Goal: Contribute content: Contribute content

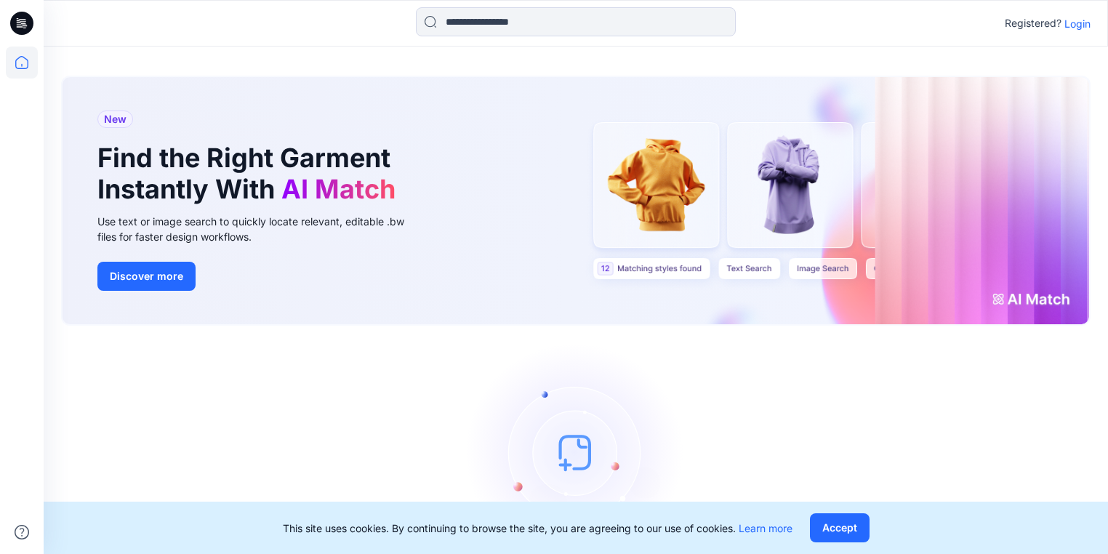
click at [1086, 20] on p "Login" at bounding box center [1077, 23] width 26 height 15
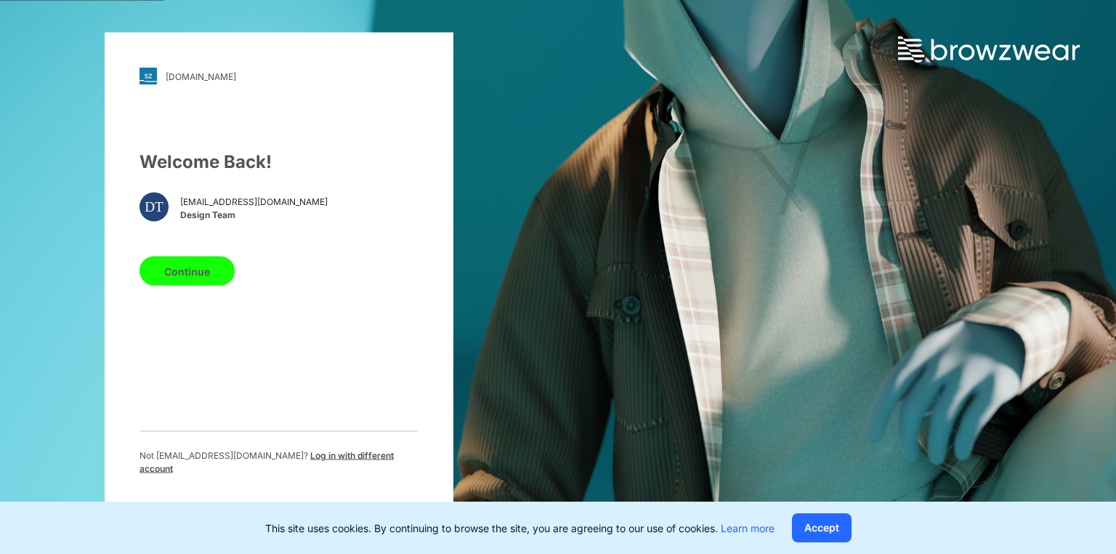
click at [198, 274] on button "Continue" at bounding box center [187, 271] width 95 height 29
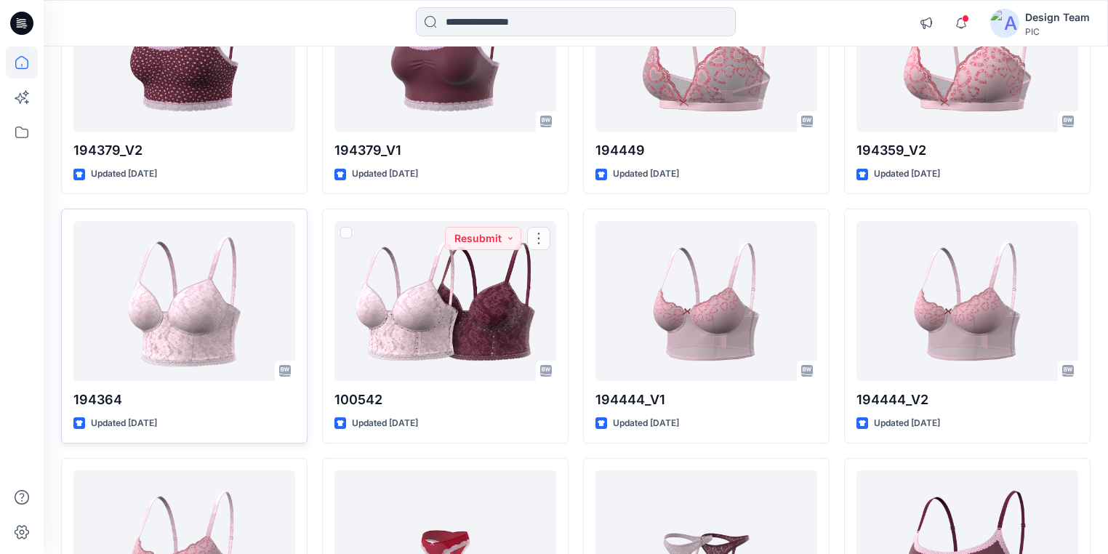
scroll to position [2524, 0]
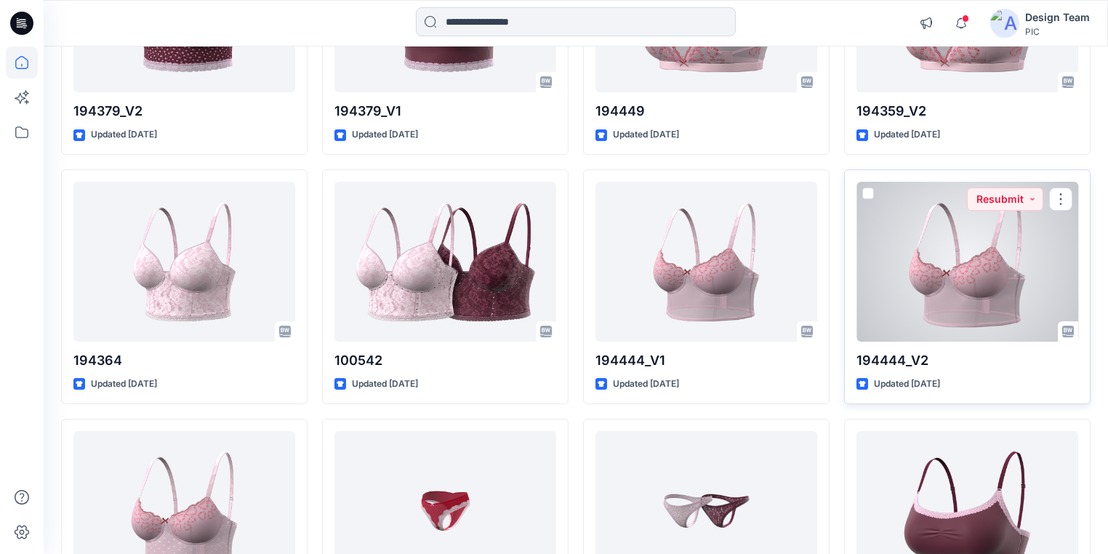
click at [953, 302] on div at bounding box center [967, 262] width 222 height 160
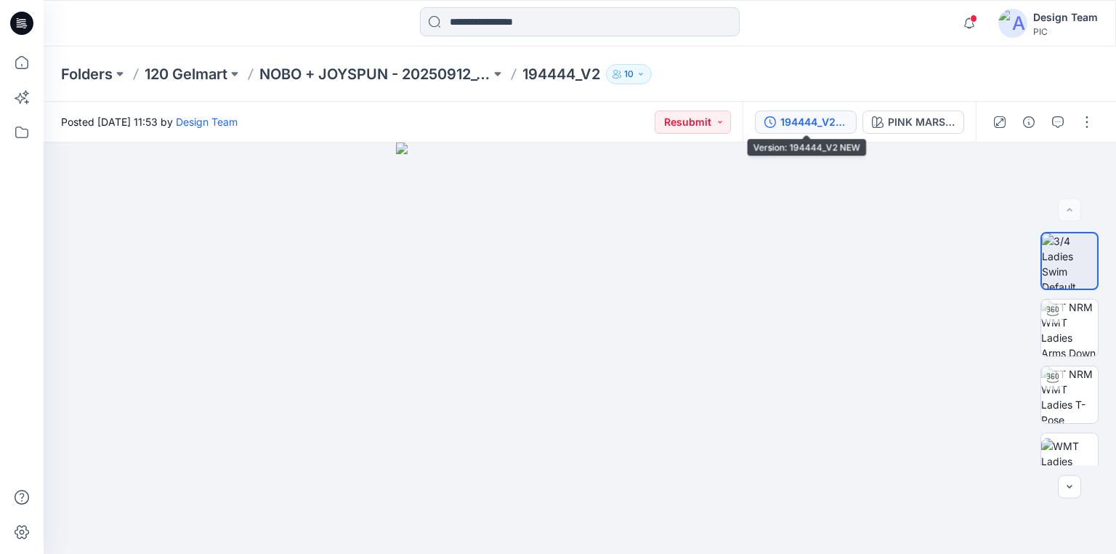
click at [834, 125] on div "194444_V2 NEW" at bounding box center [814, 122] width 67 height 16
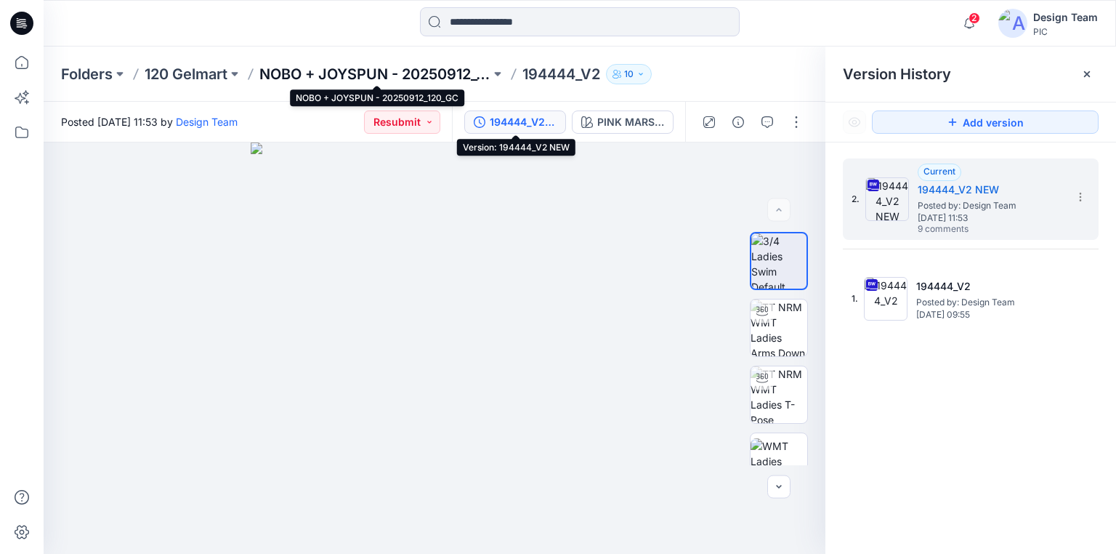
click at [320, 70] on p "NOBO + JOYSPUN - 20250912_120_GC" at bounding box center [374, 74] width 231 height 20
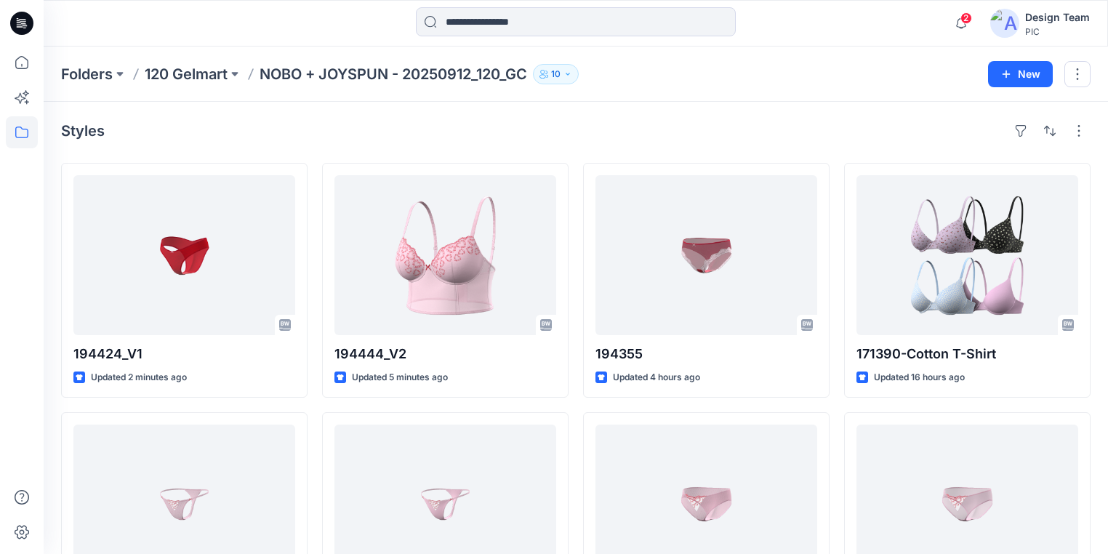
click at [23, 23] on icon at bounding box center [21, 23] width 23 height 23
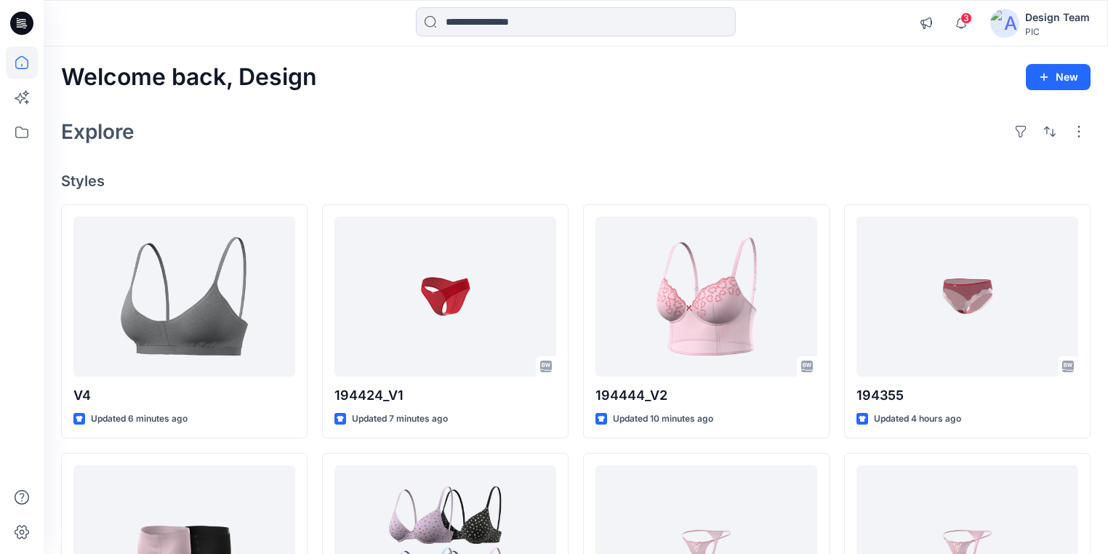
click at [20, 21] on icon at bounding box center [23, 21] width 7 height 1
click at [26, 23] on icon at bounding box center [21, 23] width 23 height 23
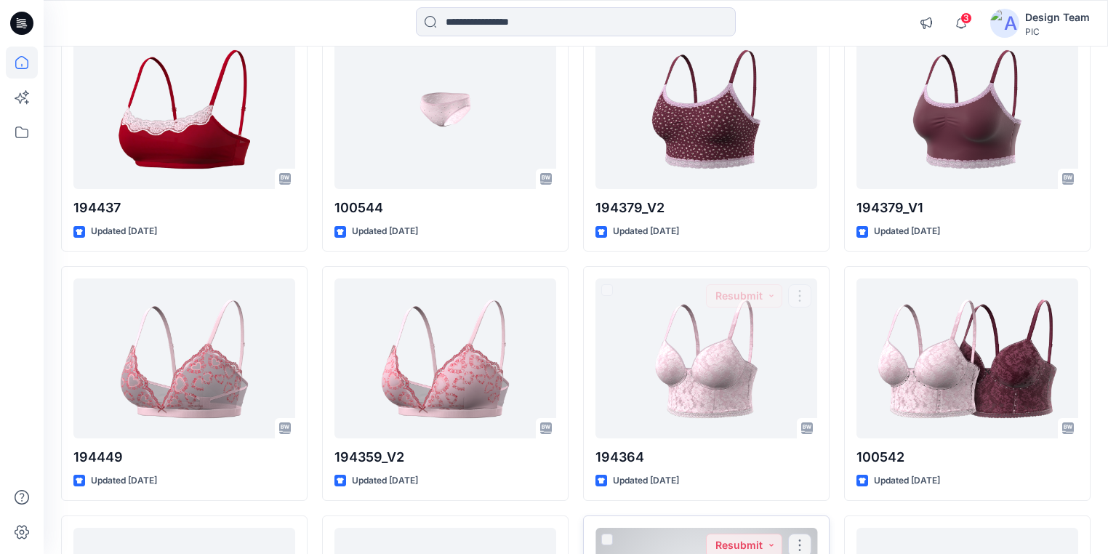
scroll to position [2689, 0]
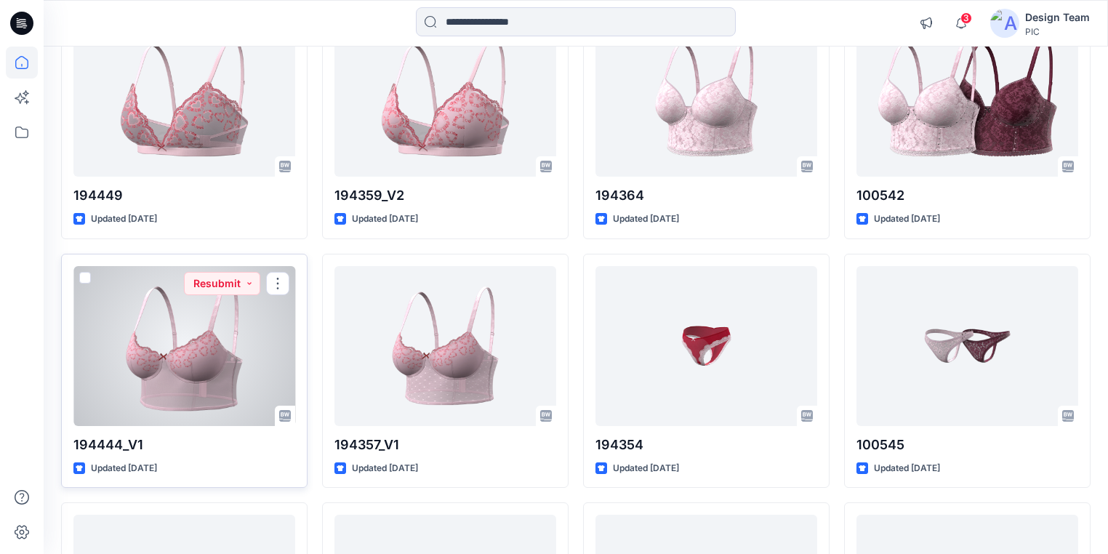
click at [171, 390] on div at bounding box center [184, 346] width 222 height 160
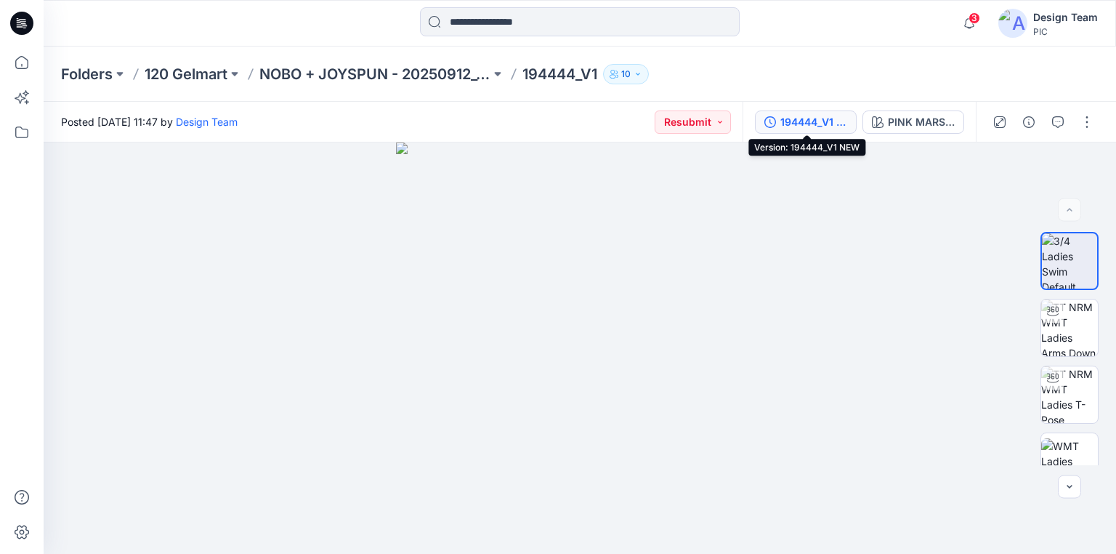
click at [831, 124] on div "194444_V1 NEW" at bounding box center [814, 122] width 67 height 16
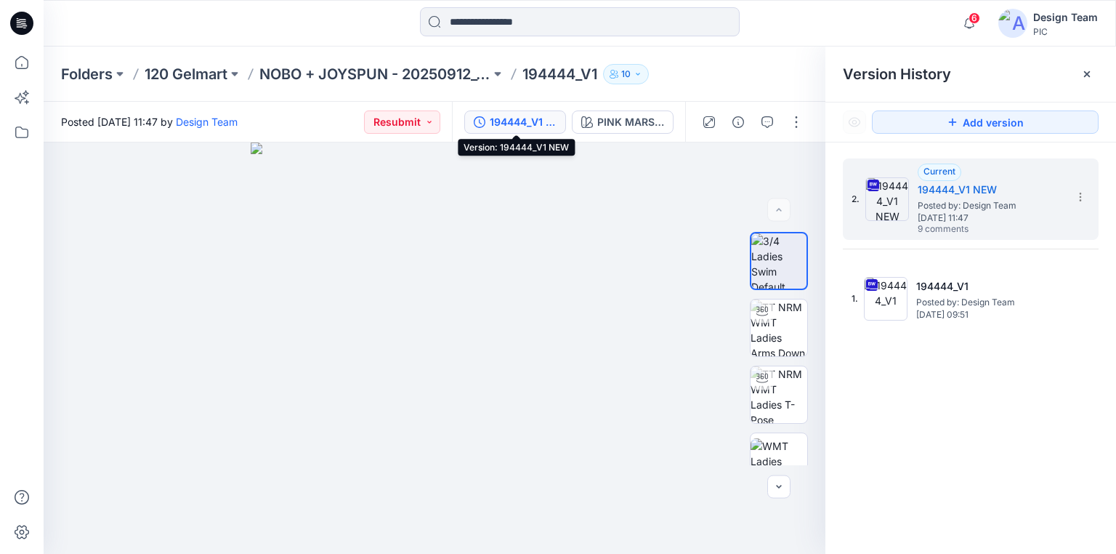
click at [26, 22] on icon at bounding box center [21, 23] width 23 height 23
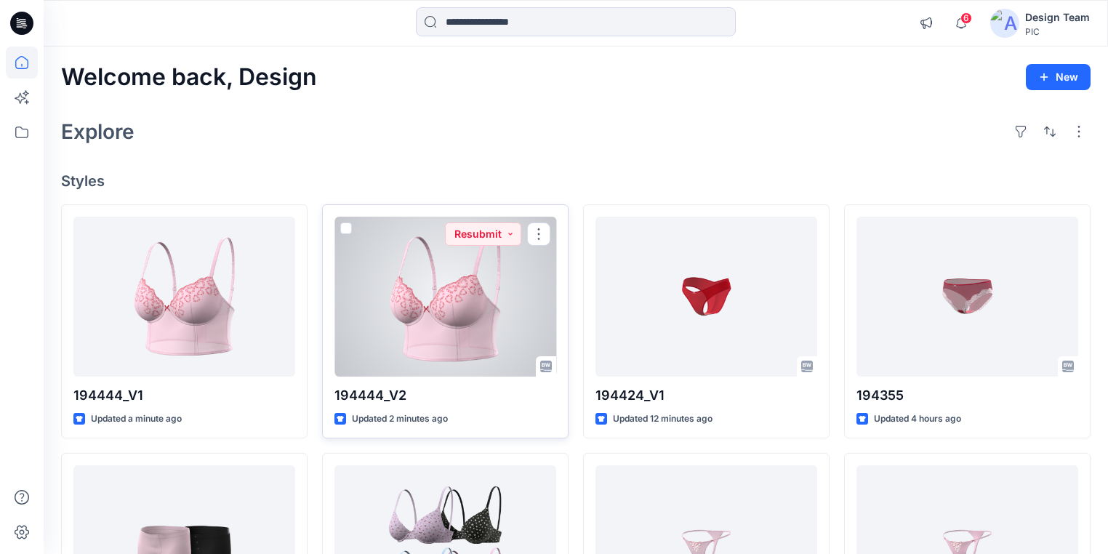
click at [437, 338] on div at bounding box center [445, 297] width 222 height 160
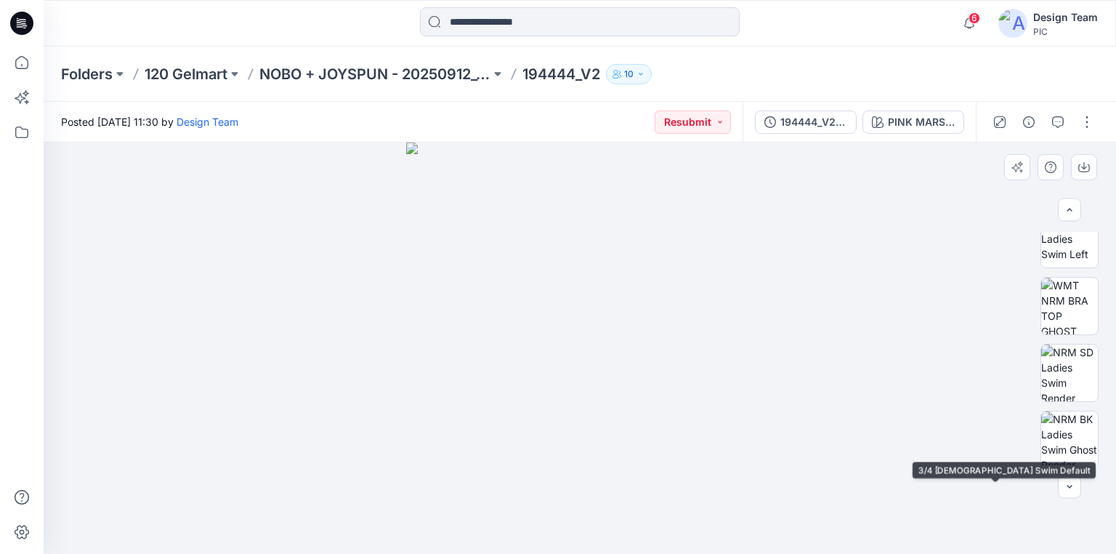
scroll to position [260, 0]
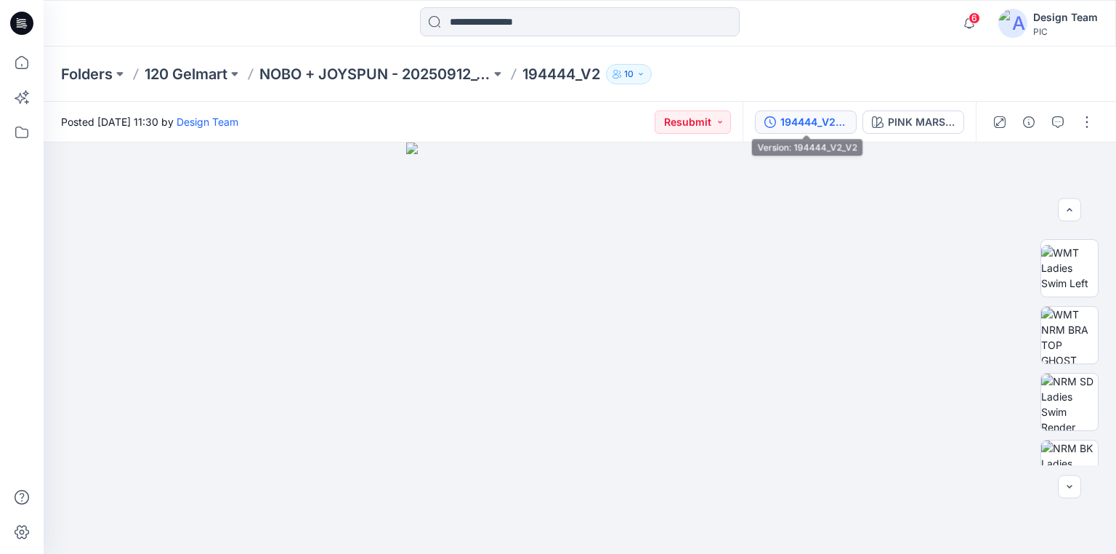
click at [812, 124] on div "194444_V2_V2" at bounding box center [814, 122] width 67 height 16
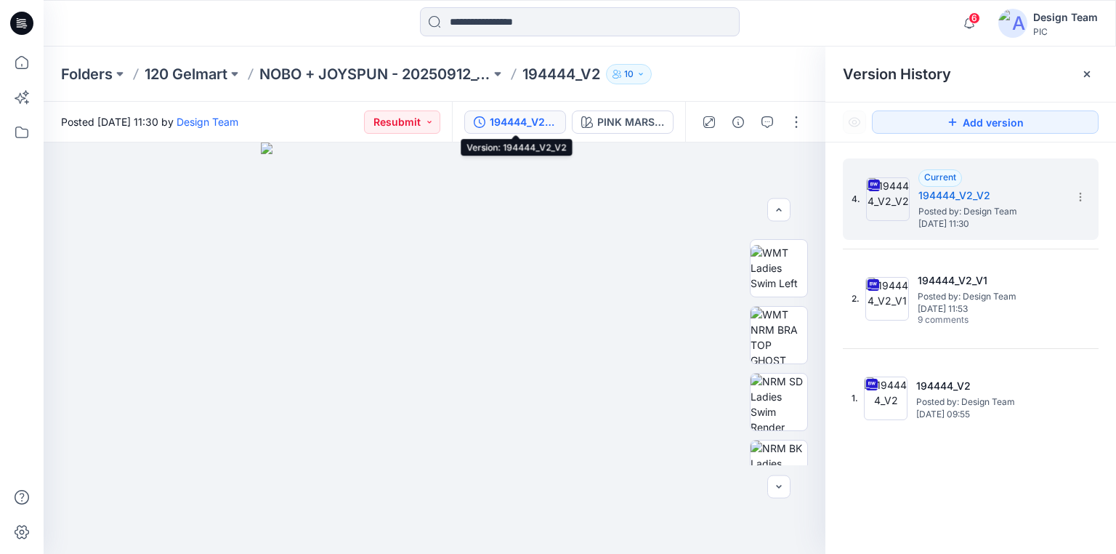
click at [539, 121] on div "194444_V2_V2" at bounding box center [523, 122] width 67 height 16
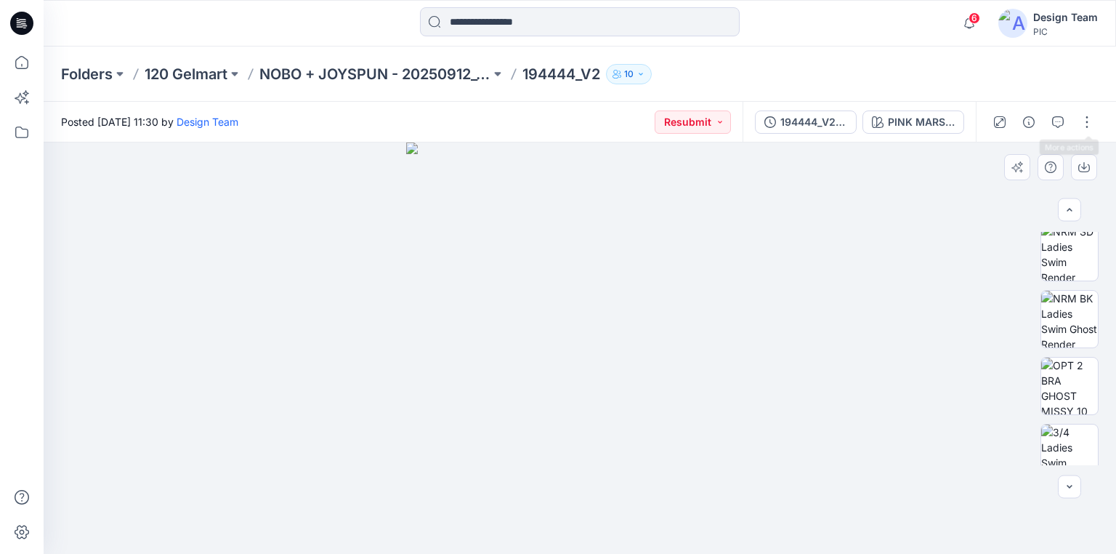
scroll to position [493, 0]
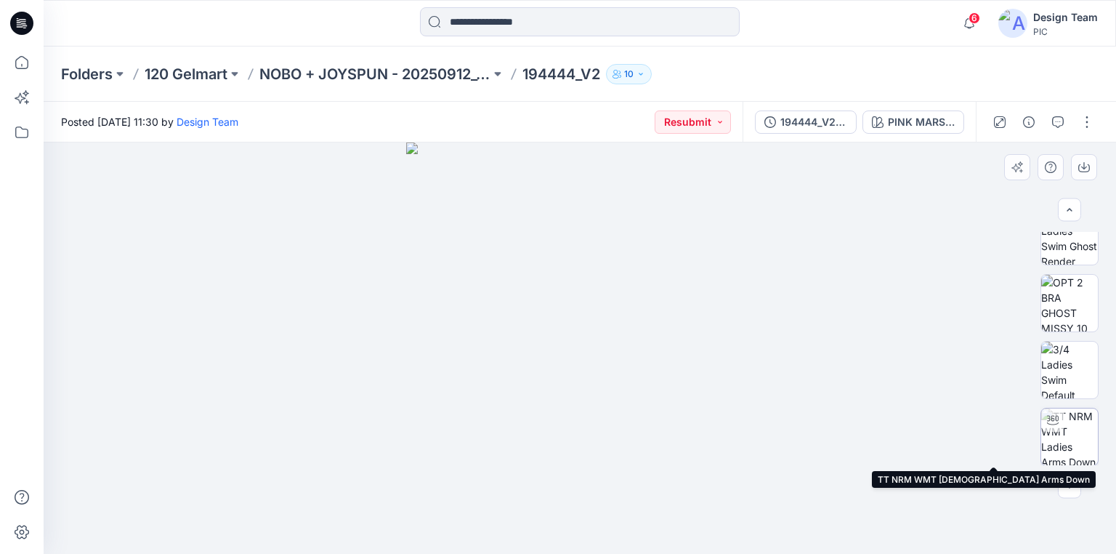
click at [1076, 445] on img at bounding box center [1069, 436] width 57 height 57
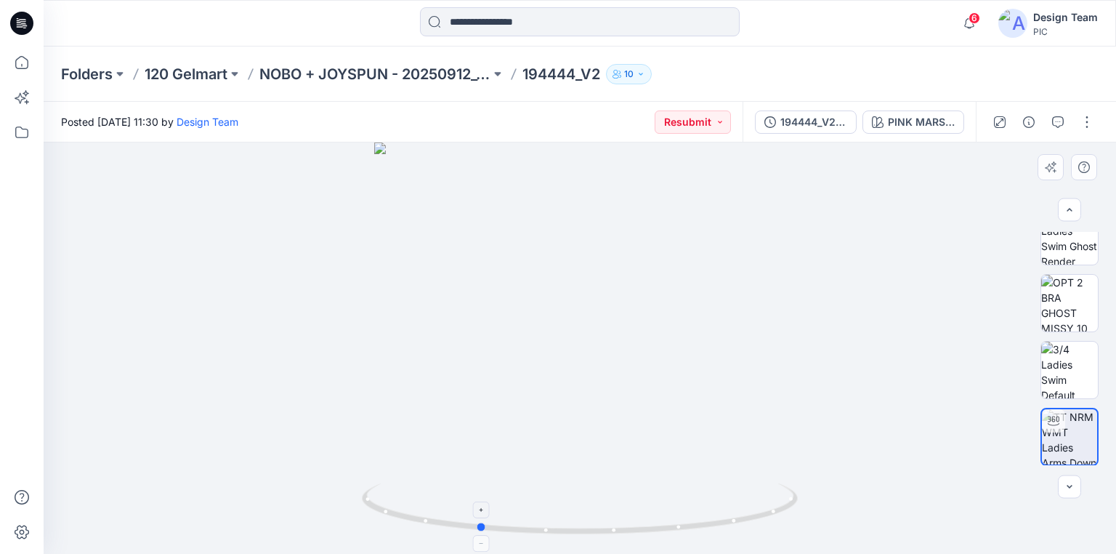
drag, startPoint x: 658, startPoint y: 534, endPoint x: 557, endPoint y: 488, distance: 111.6
click at [557, 488] on icon at bounding box center [582, 510] width 440 height 55
click at [1084, 122] on button "button" at bounding box center [1087, 121] width 23 height 23
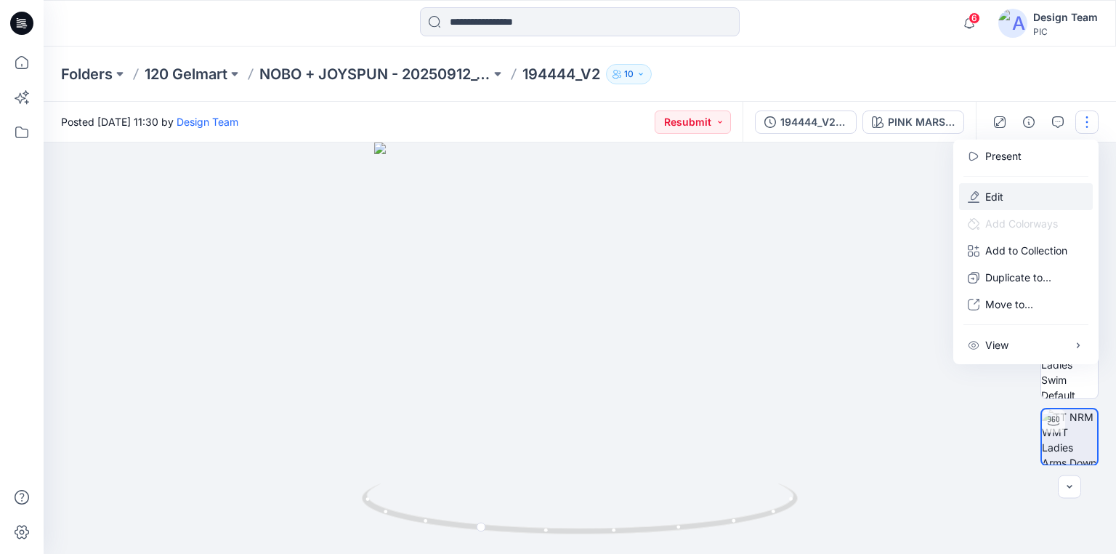
click at [1029, 198] on button "Edit" at bounding box center [1026, 196] width 134 height 27
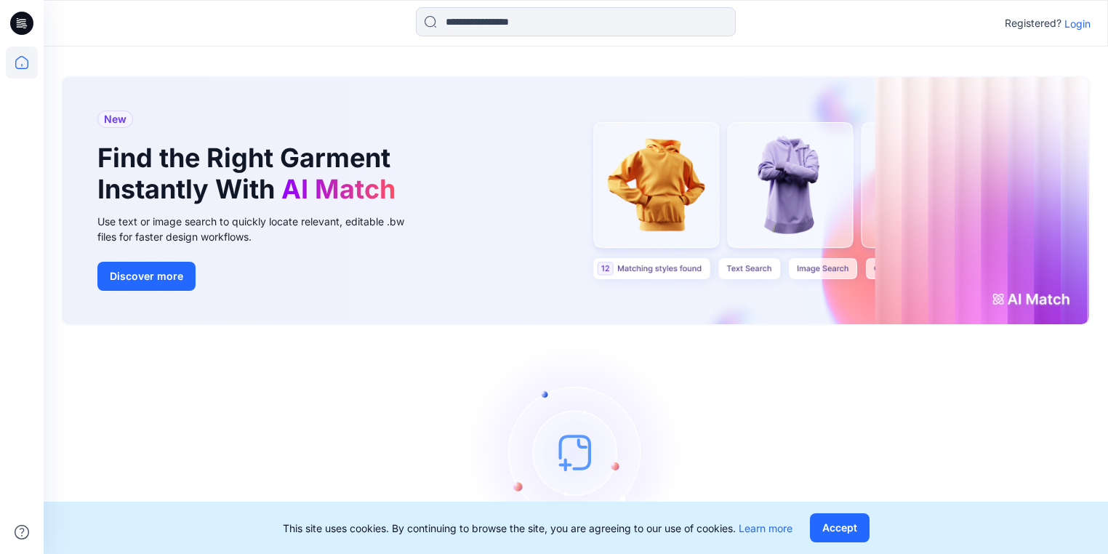
click at [1081, 22] on p "Login" at bounding box center [1077, 23] width 26 height 15
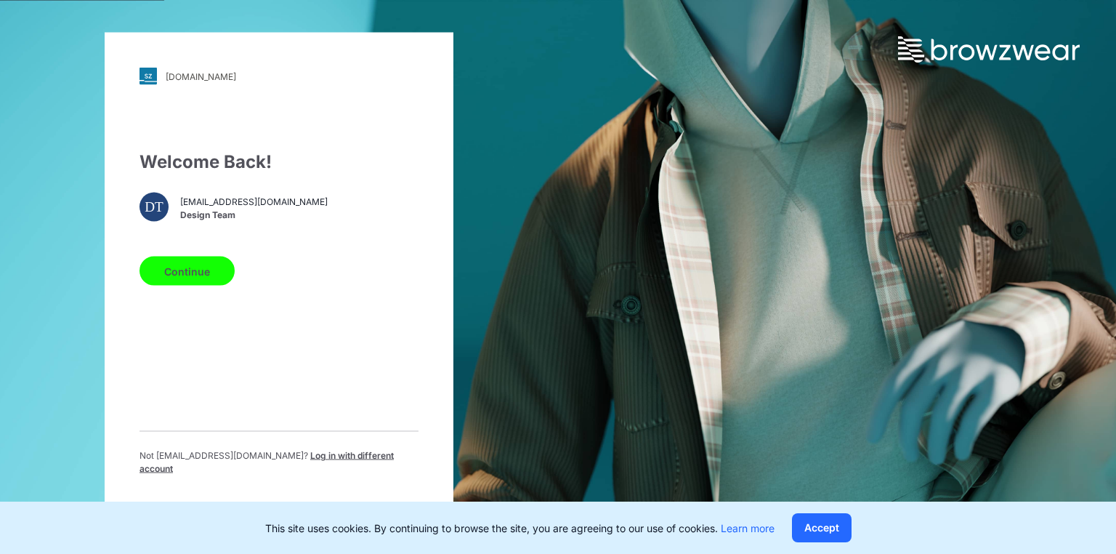
click at [201, 275] on button "Continue" at bounding box center [187, 271] width 95 height 29
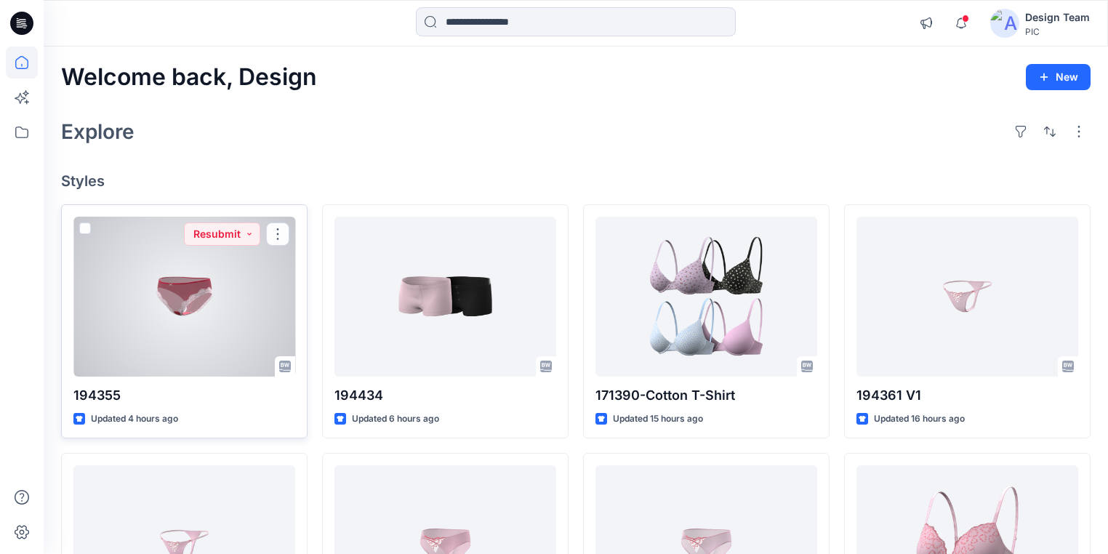
click at [230, 319] on div at bounding box center [184, 297] width 222 height 160
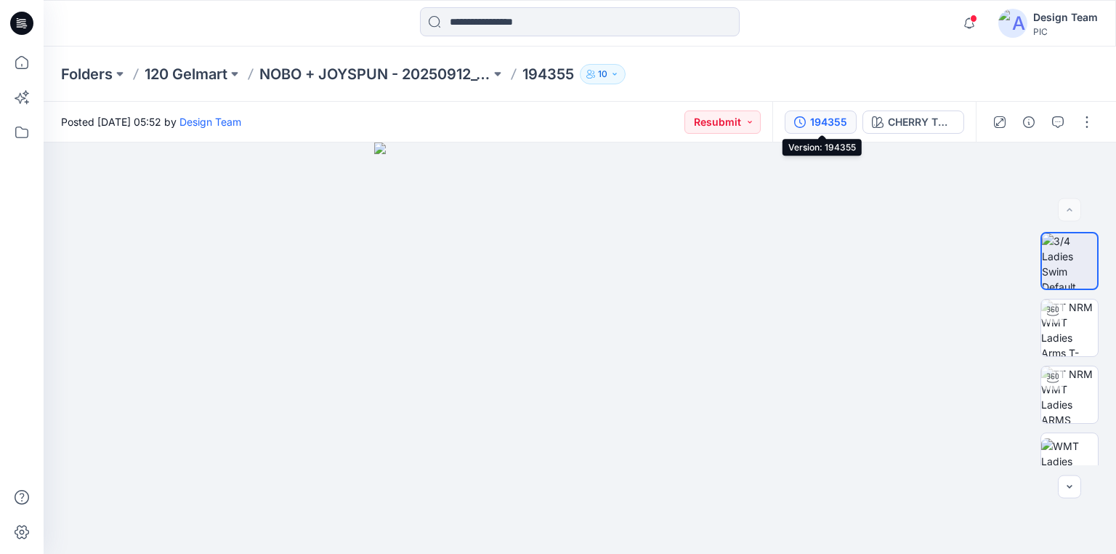
click at [821, 116] on div "194355" at bounding box center [828, 122] width 37 height 16
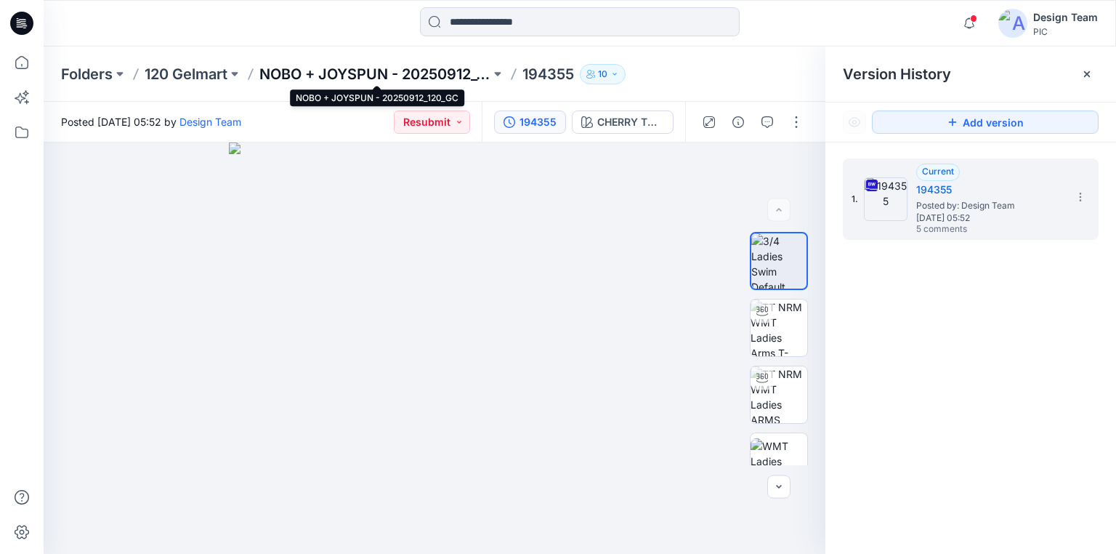
click at [422, 71] on p "NOBO + JOYSPUN - 20250912_120_GC" at bounding box center [374, 74] width 231 height 20
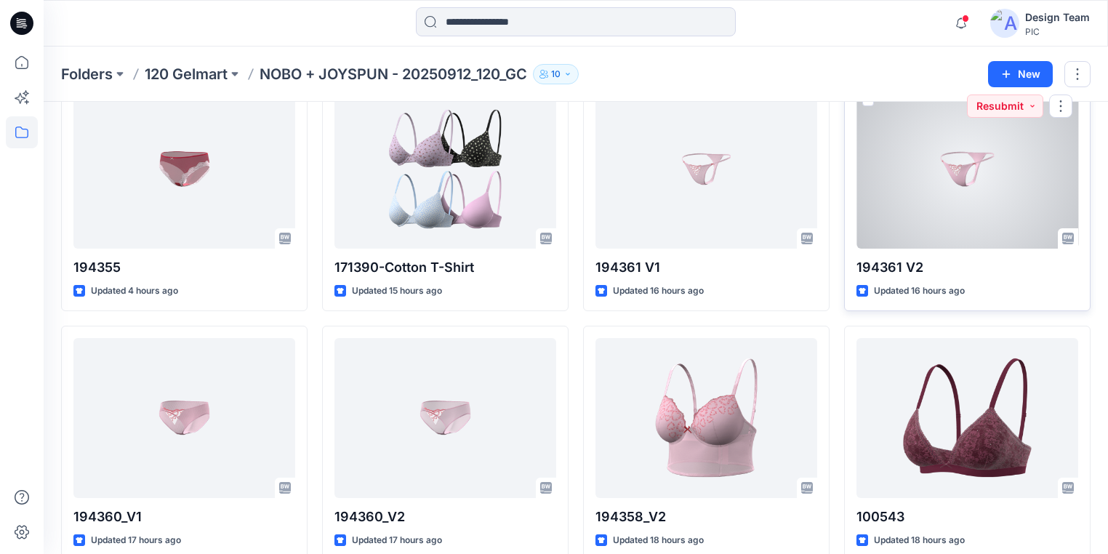
scroll to position [116, 0]
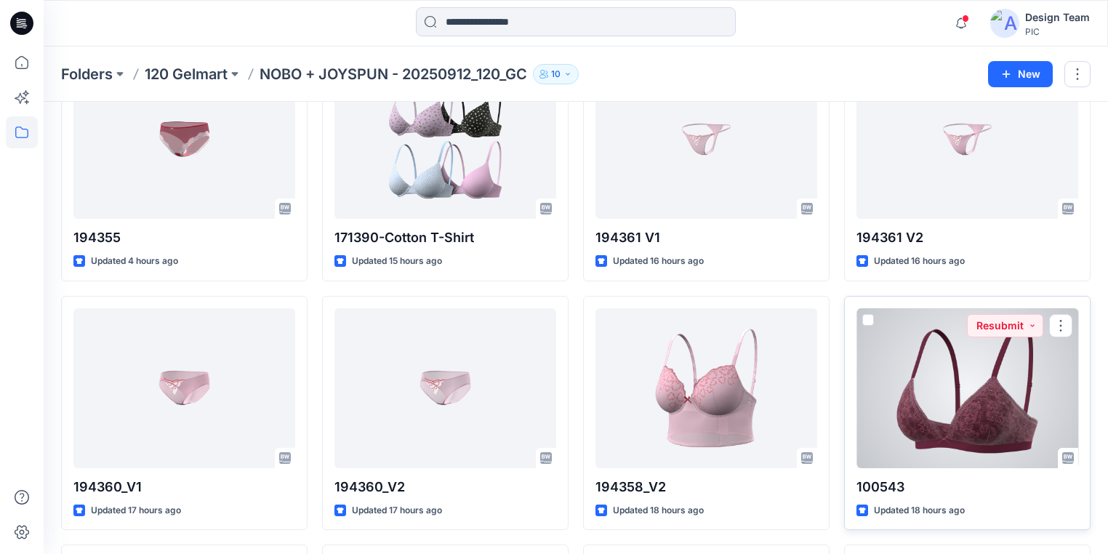
click at [937, 392] on div at bounding box center [967, 388] width 222 height 160
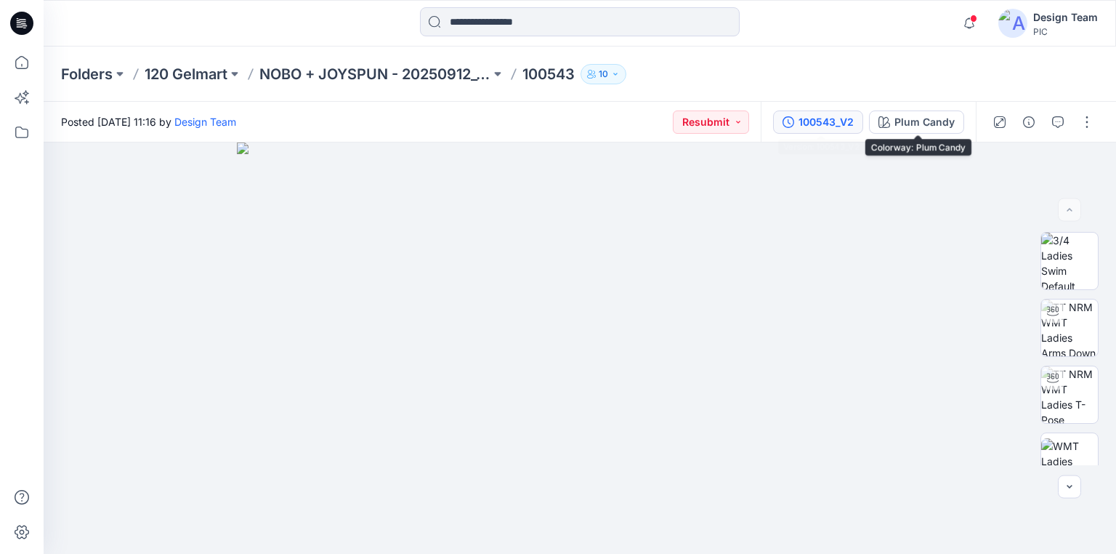
click at [815, 119] on div "100543_V2" at bounding box center [826, 122] width 55 height 16
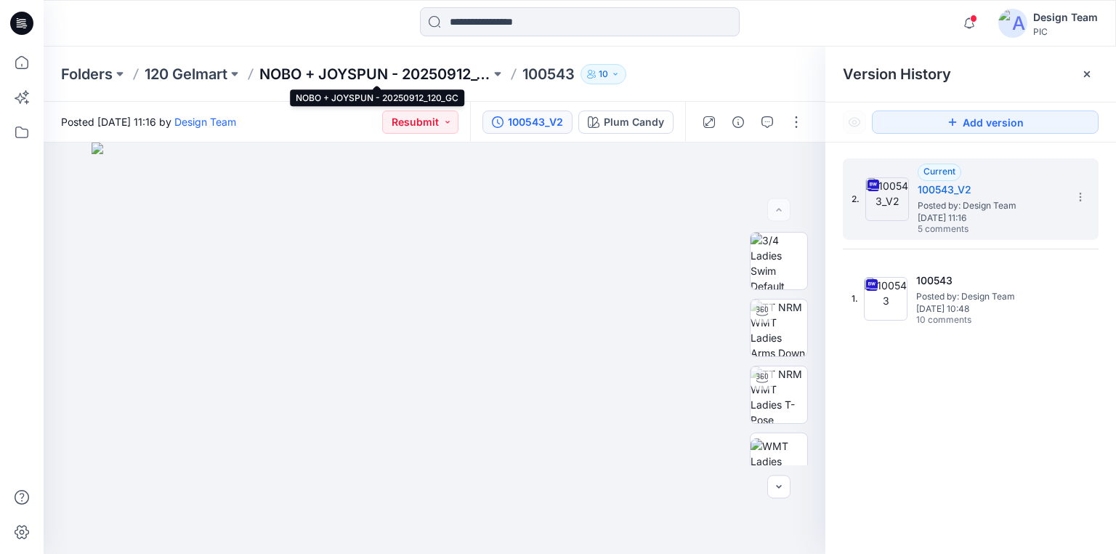
click at [419, 69] on p "NOBO + JOYSPUN - 20250912_120_GC" at bounding box center [374, 74] width 231 height 20
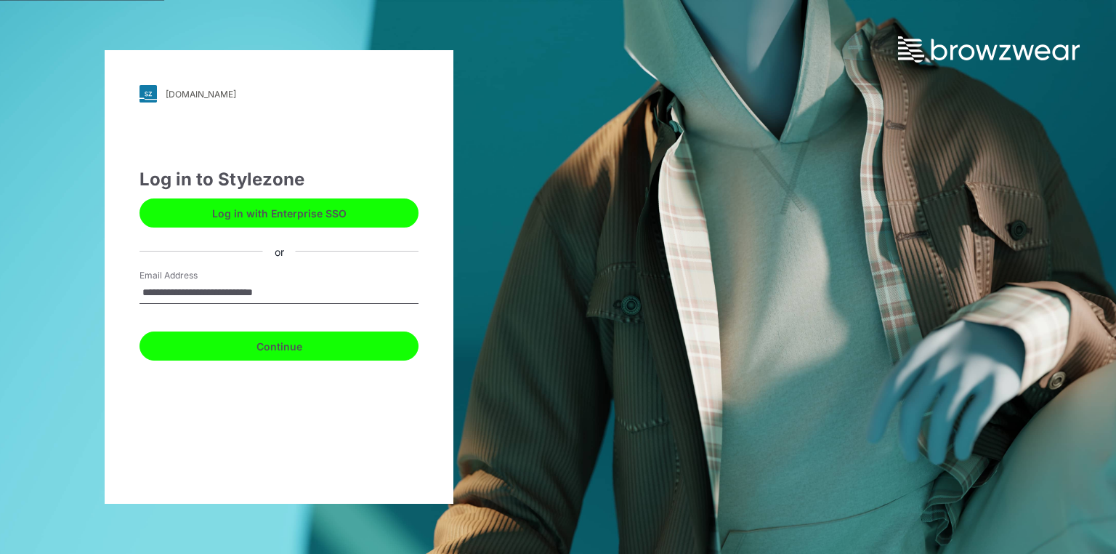
click at [282, 343] on button "Continue" at bounding box center [279, 345] width 279 height 29
click at [279, 343] on button "Continue" at bounding box center [279, 345] width 279 height 29
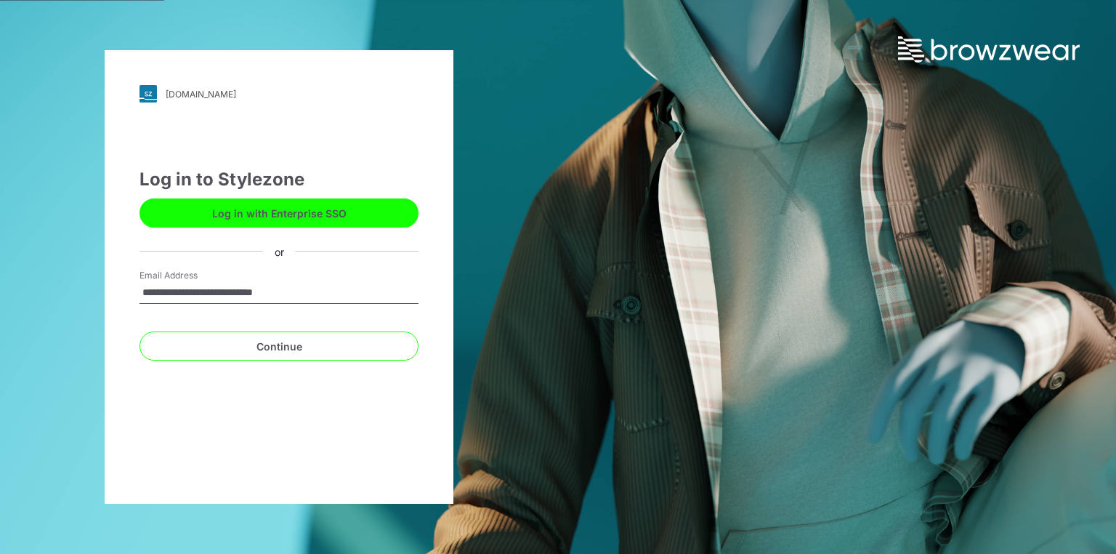
click at [292, 217] on button "Log in with Enterprise SSO" at bounding box center [279, 212] width 279 height 29
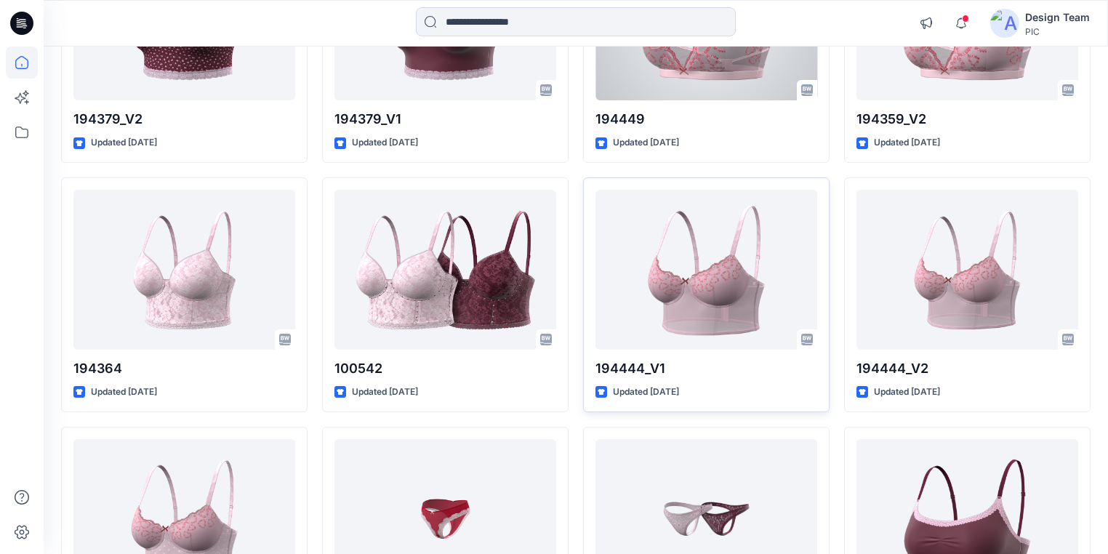
scroll to position [2524, 0]
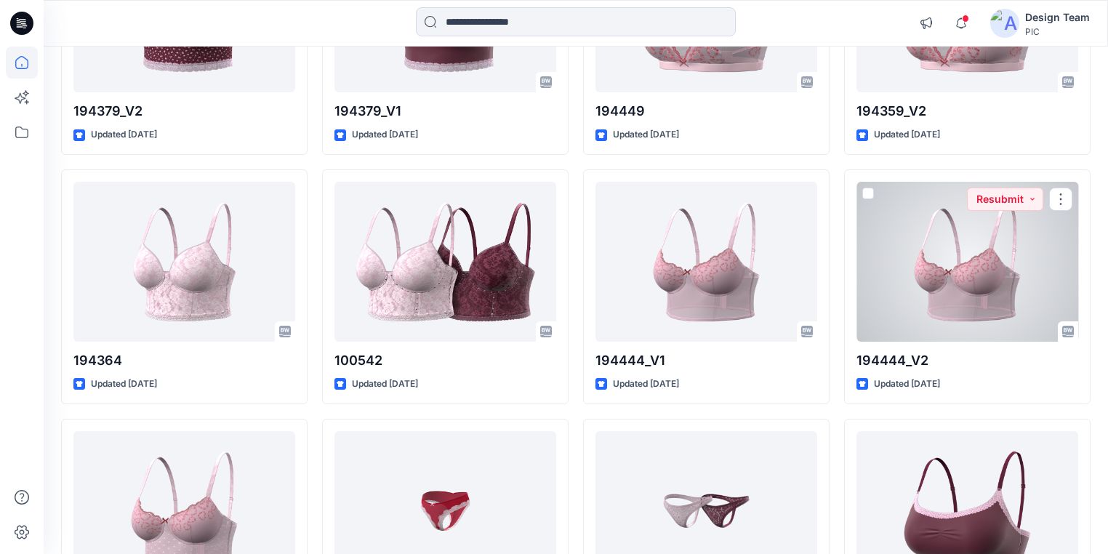
click at [911, 295] on div at bounding box center [967, 262] width 222 height 160
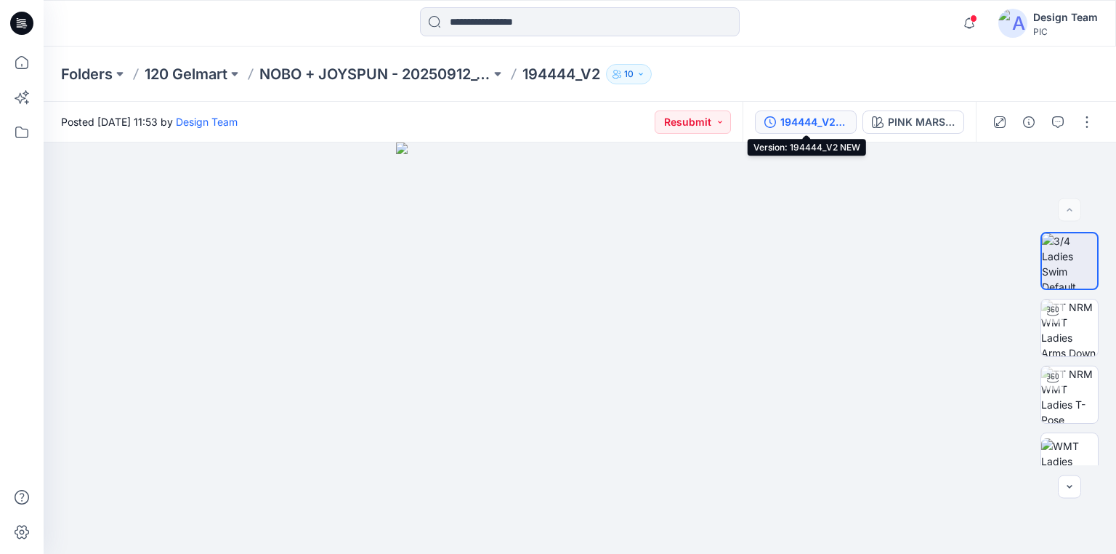
click at [828, 118] on div "194444_V2 NEW" at bounding box center [814, 122] width 67 height 16
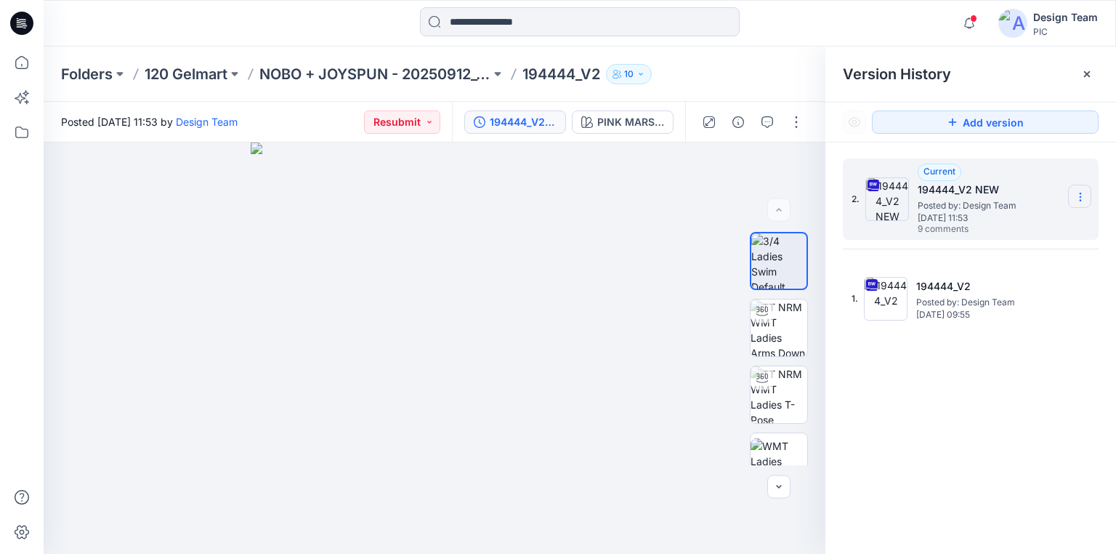
click at [1080, 201] on icon at bounding box center [1081, 197] width 12 height 12
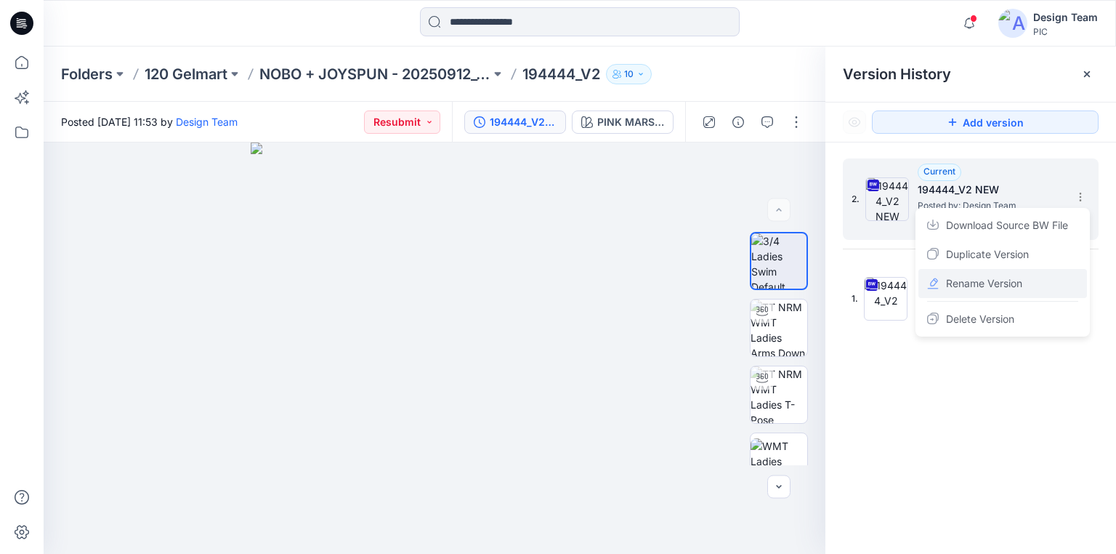
click at [999, 278] on span "Rename Version" at bounding box center [984, 283] width 76 height 17
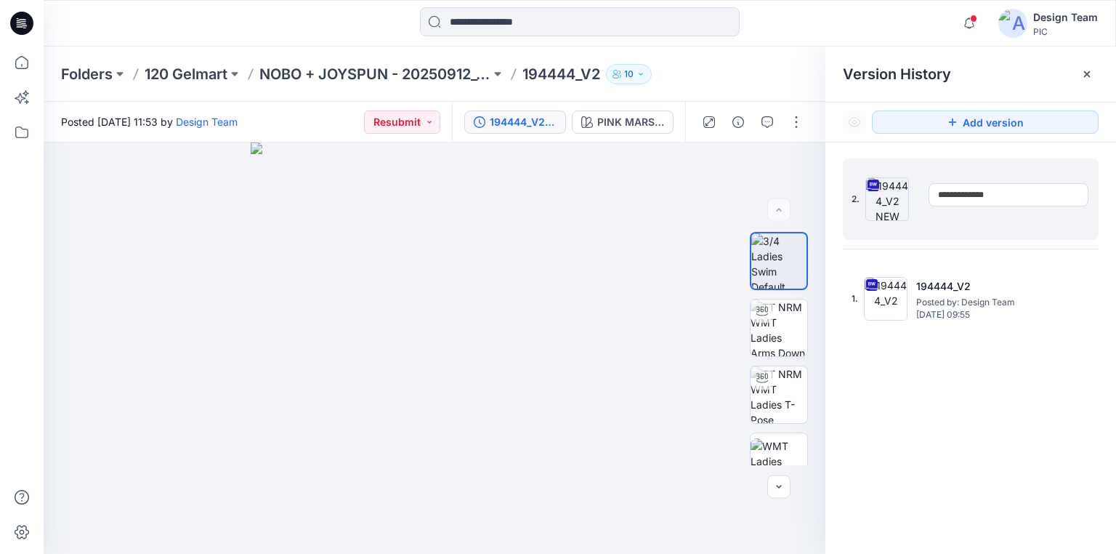
click at [988, 193] on input "**********" at bounding box center [1009, 194] width 160 height 23
drag, startPoint x: 978, startPoint y: 194, endPoint x: 1030, endPoint y: 196, distance: 51.6
click at [1030, 196] on input "**********" at bounding box center [1009, 194] width 160 height 23
click at [1007, 193] on input "**********" at bounding box center [1009, 194] width 160 height 23
drag, startPoint x: 983, startPoint y: 192, endPoint x: 1026, endPoint y: 194, distance: 42.9
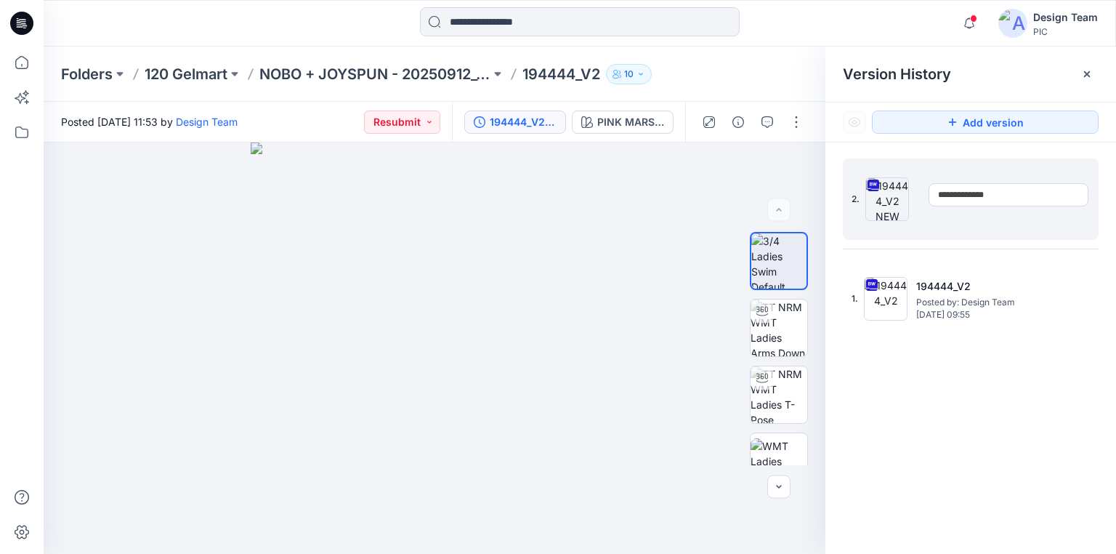
click at [1026, 194] on input "**********" at bounding box center [1009, 194] width 160 height 23
type input "**********"
click at [983, 366] on div "**********" at bounding box center [971, 358] width 291 height 432
click at [18, 20] on icon at bounding box center [18, 20] width 3 height 1
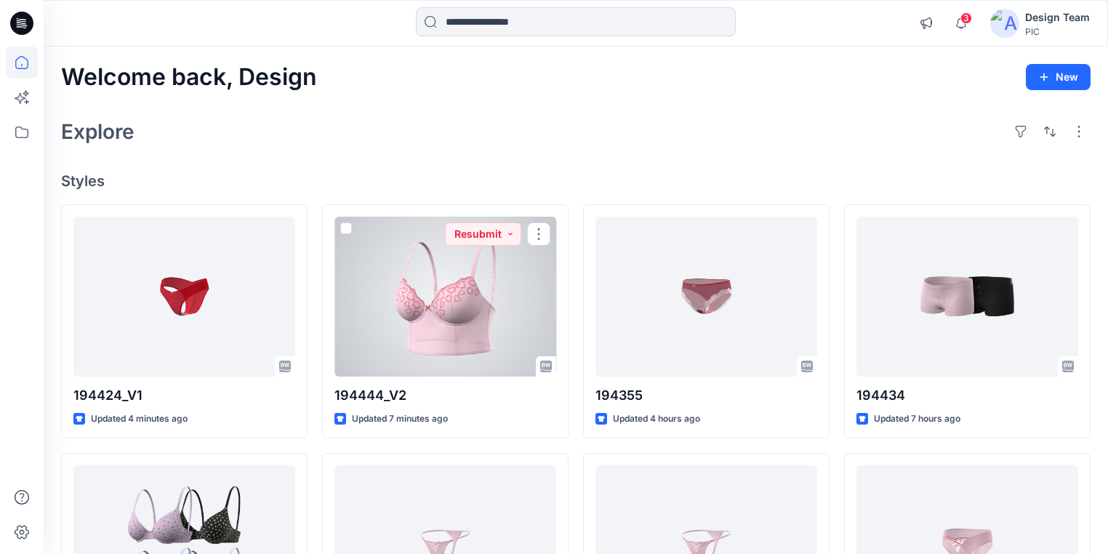
click at [471, 323] on div at bounding box center [445, 297] width 222 height 160
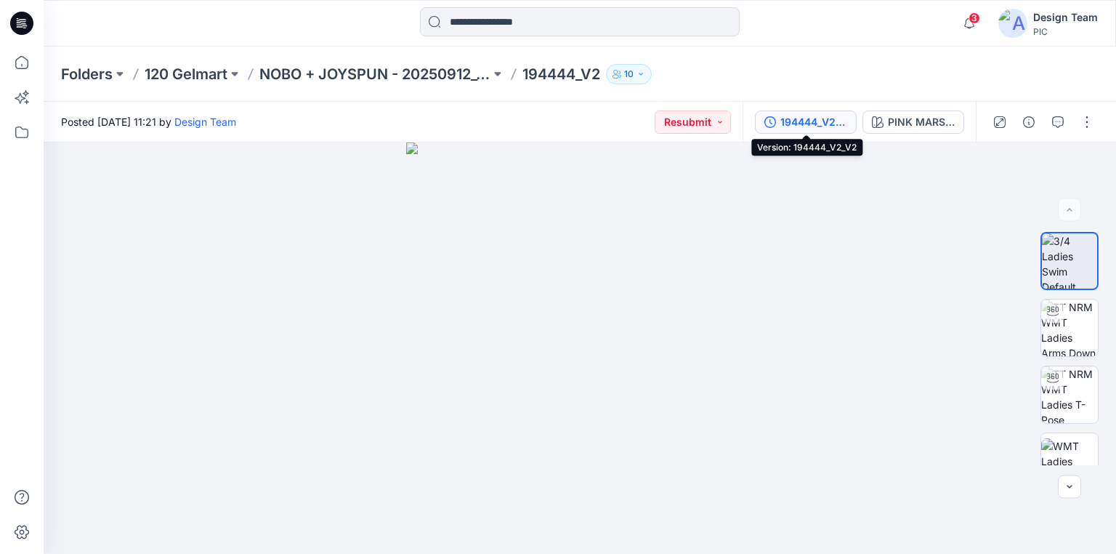
click at [820, 122] on div "194444_V2_V2" at bounding box center [814, 122] width 67 height 16
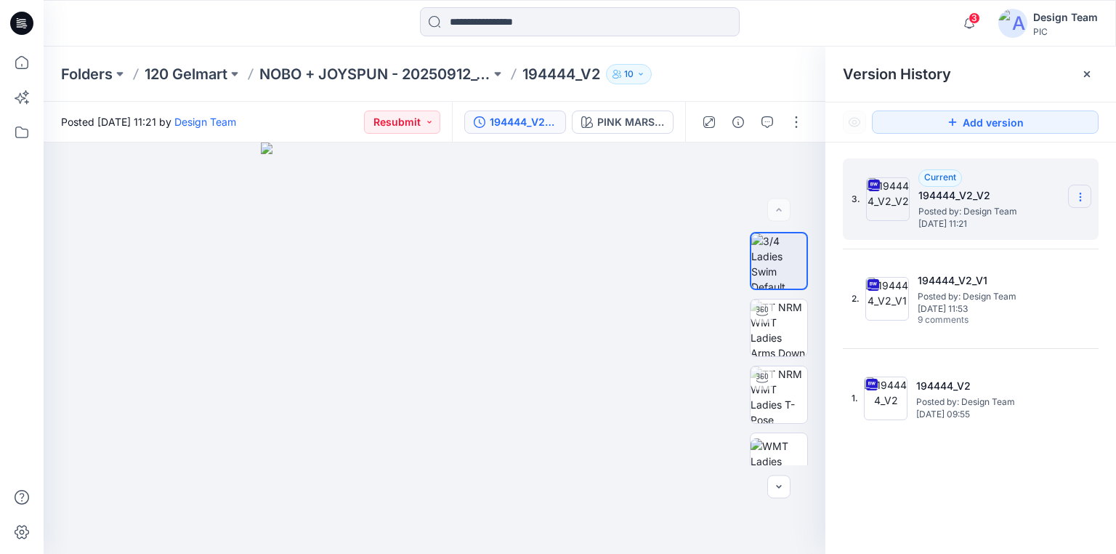
click at [1078, 198] on icon at bounding box center [1081, 197] width 12 height 12
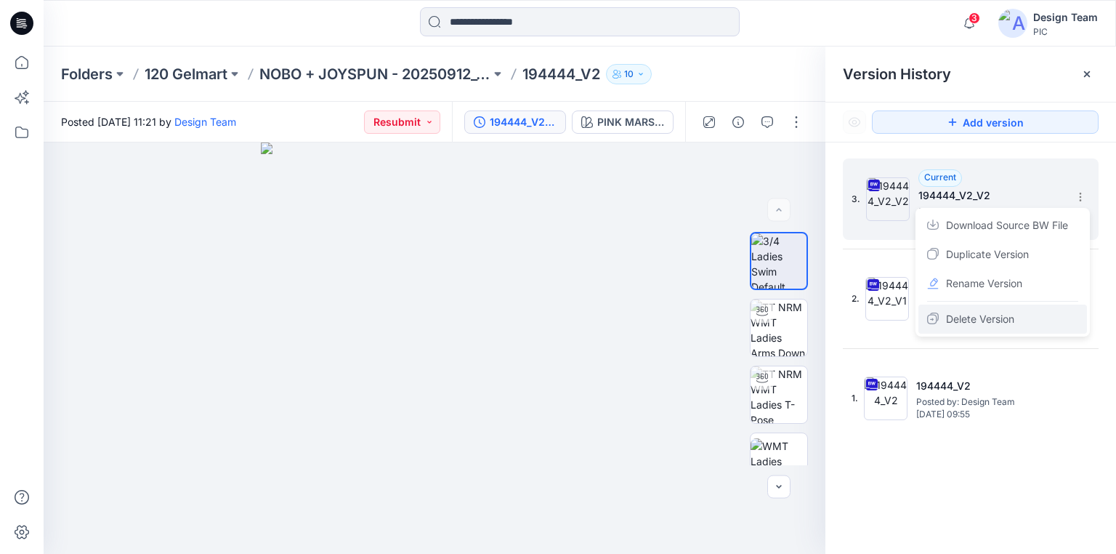
click at [975, 318] on span "Delete Version" at bounding box center [980, 318] width 68 height 17
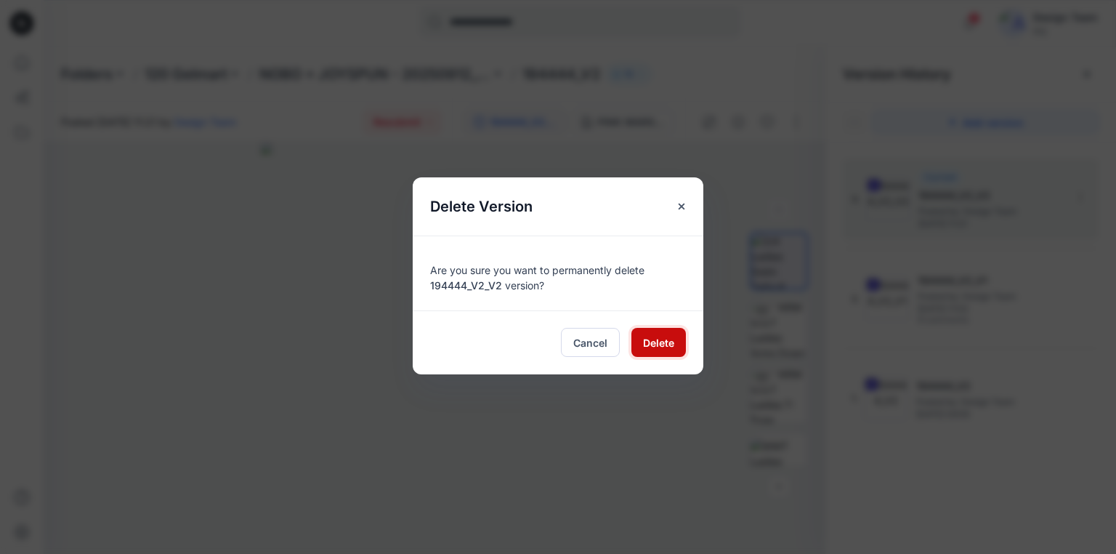
click at [660, 340] on span "Delete" at bounding box center [658, 342] width 31 height 15
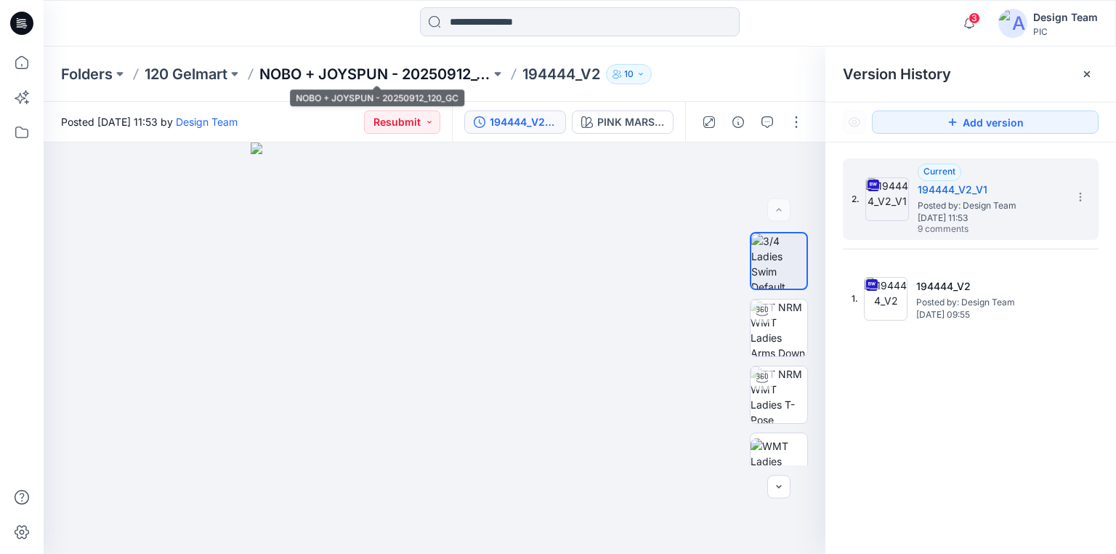
click at [458, 73] on p "NOBO + JOYSPUN - 20250912_120_GC" at bounding box center [374, 74] width 231 height 20
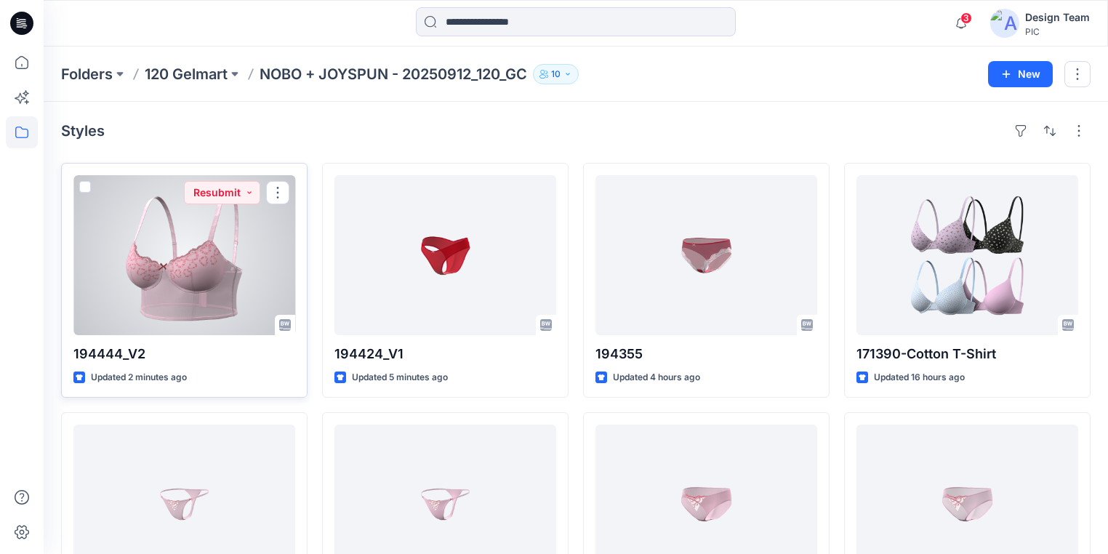
click at [190, 297] on div at bounding box center [184, 255] width 222 height 160
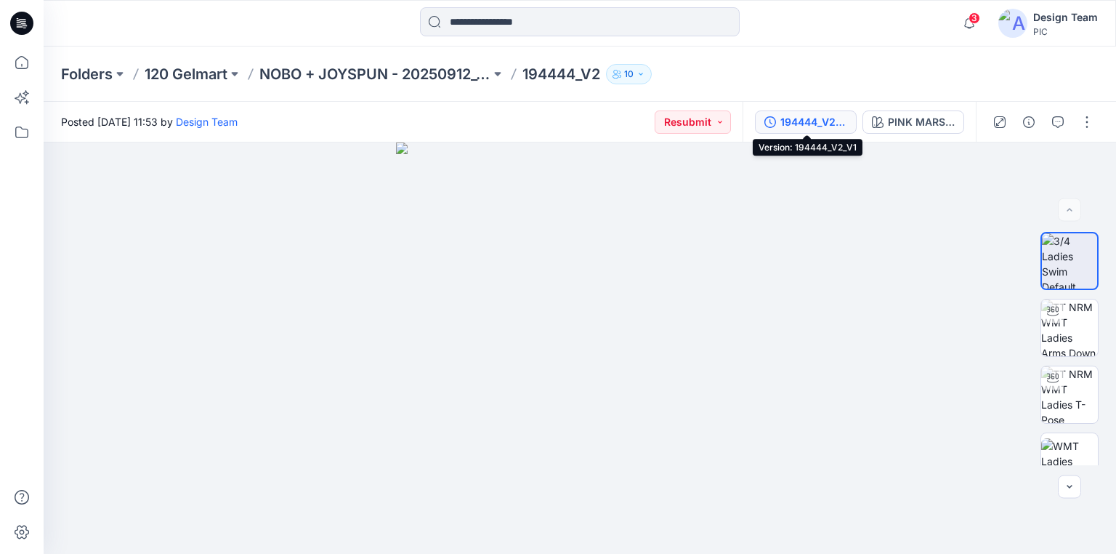
click at [805, 118] on div "194444_V2_V1" at bounding box center [814, 122] width 67 height 16
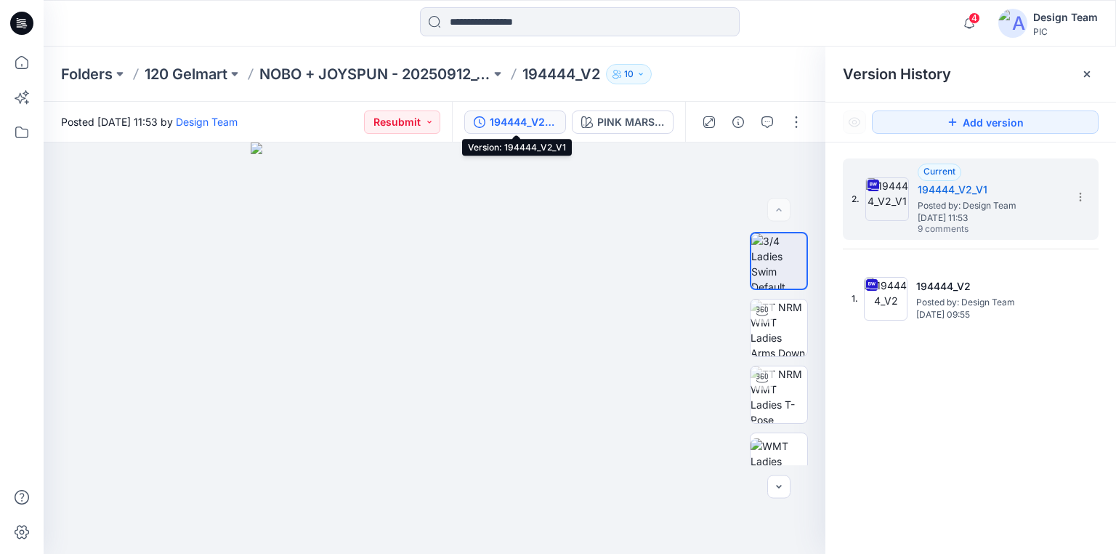
click at [17, 21] on icon at bounding box center [21, 23] width 23 height 23
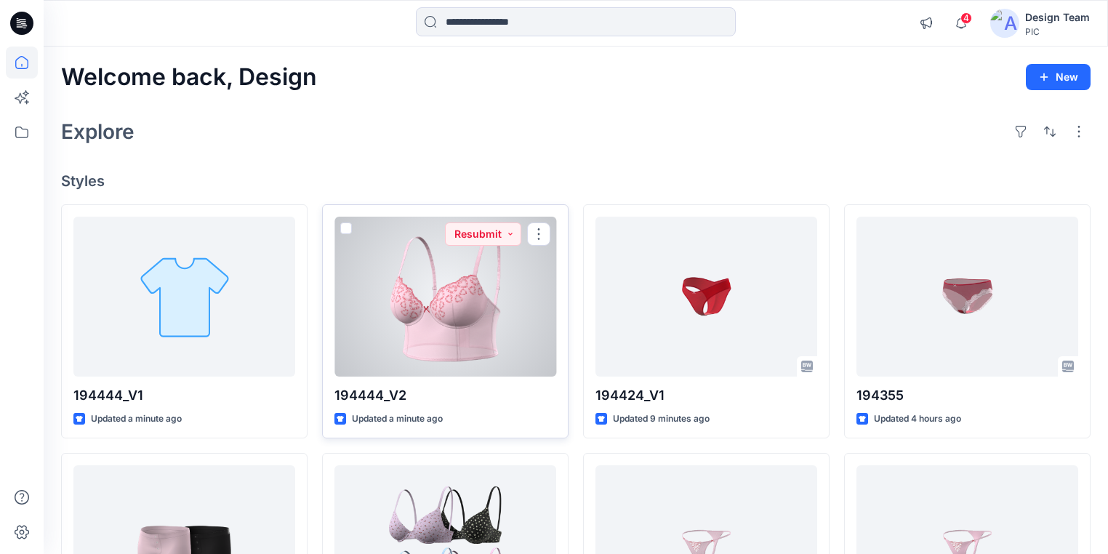
click at [494, 312] on div at bounding box center [445, 297] width 222 height 160
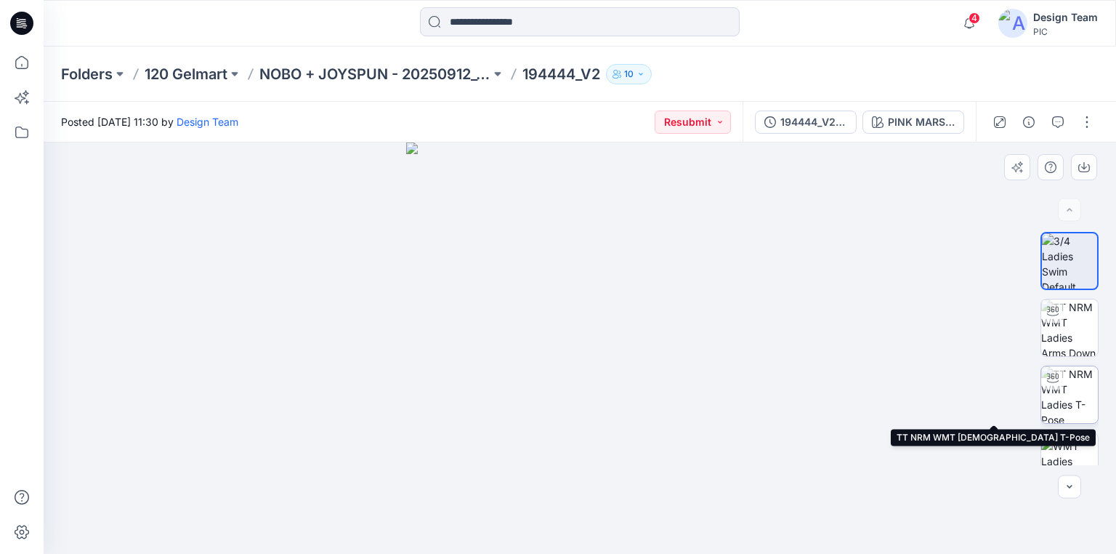
click at [1065, 401] on img at bounding box center [1069, 394] width 57 height 57
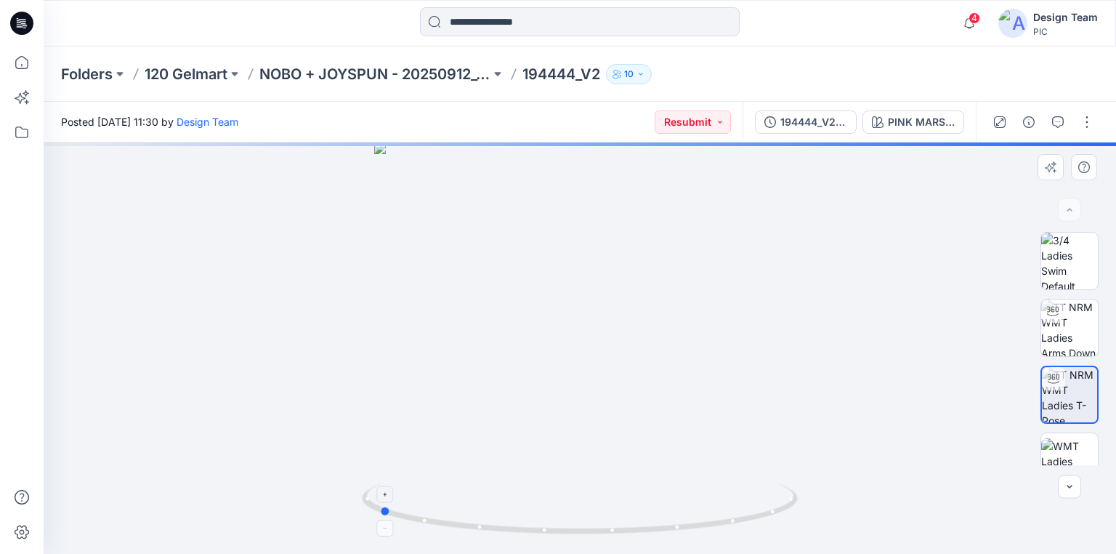
drag, startPoint x: 786, startPoint y: 513, endPoint x: 584, endPoint y: 483, distance: 203.5
click at [584, 483] on icon at bounding box center [582, 510] width 440 height 55
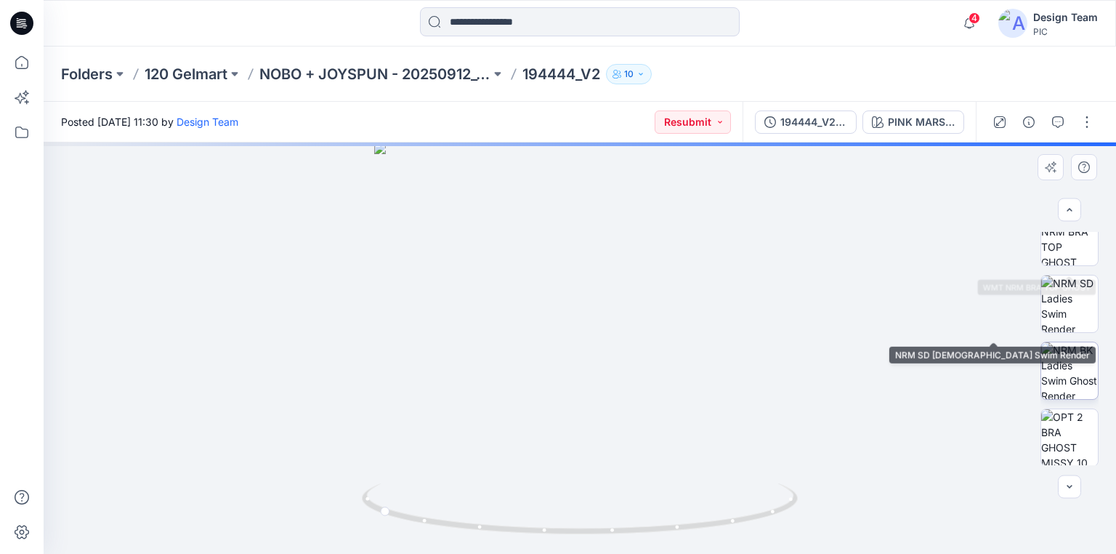
scroll to position [426, 0]
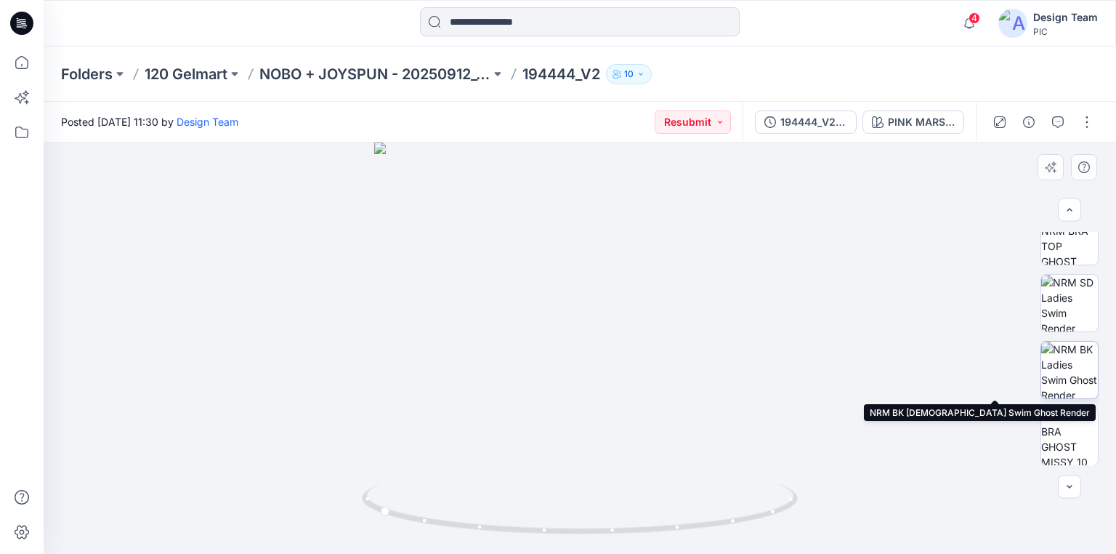
click at [1073, 369] on img at bounding box center [1069, 370] width 57 height 57
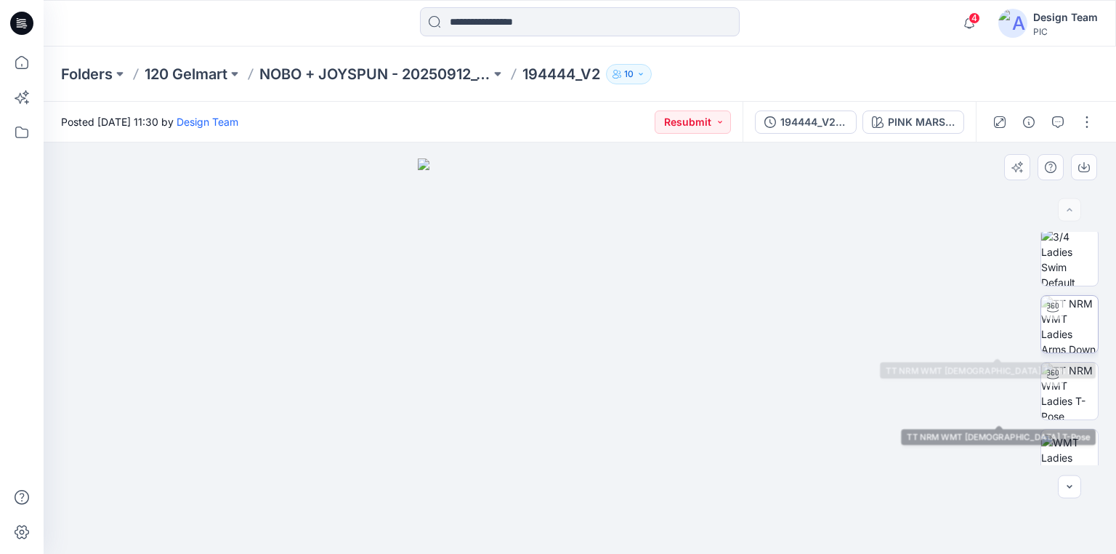
scroll to position [0, 0]
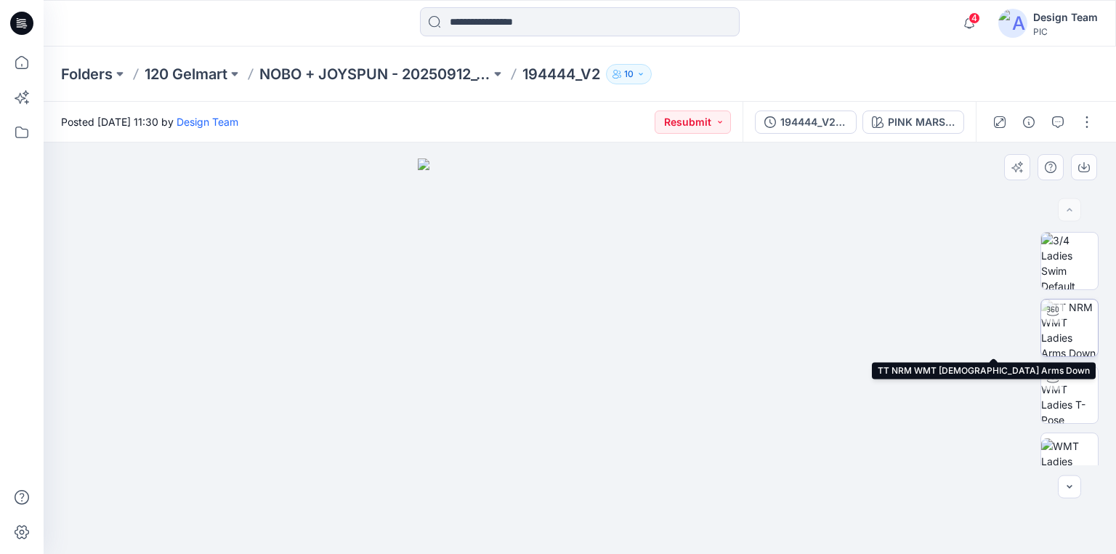
click at [1063, 338] on img at bounding box center [1069, 327] width 57 height 57
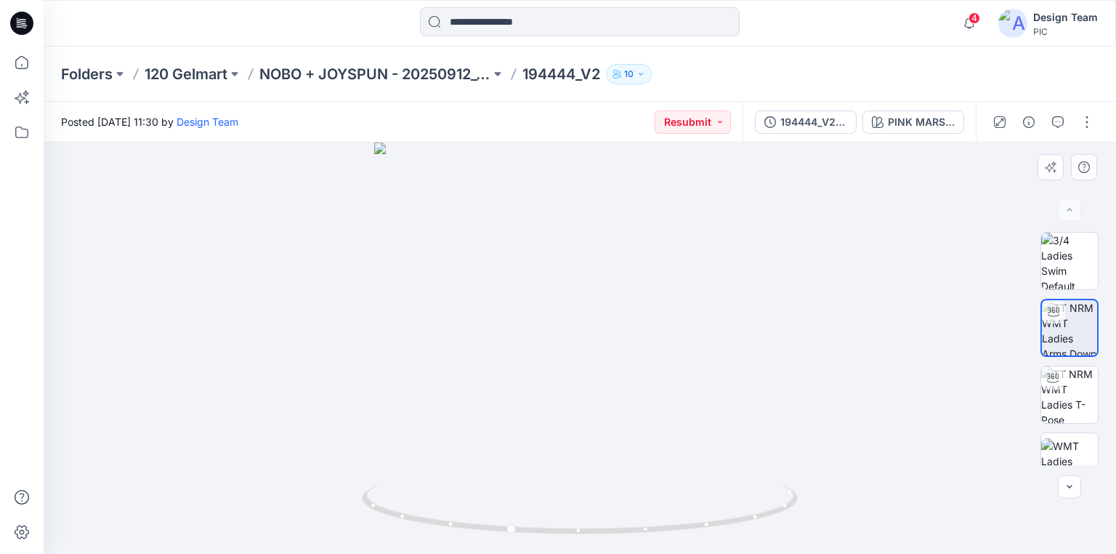
drag, startPoint x: 578, startPoint y: 512, endPoint x: 504, endPoint y: 390, distance: 143.1
click at [504, 392] on div at bounding box center [580, 347] width 1073 height 411
click at [1083, 126] on button "button" at bounding box center [1087, 121] width 23 height 23
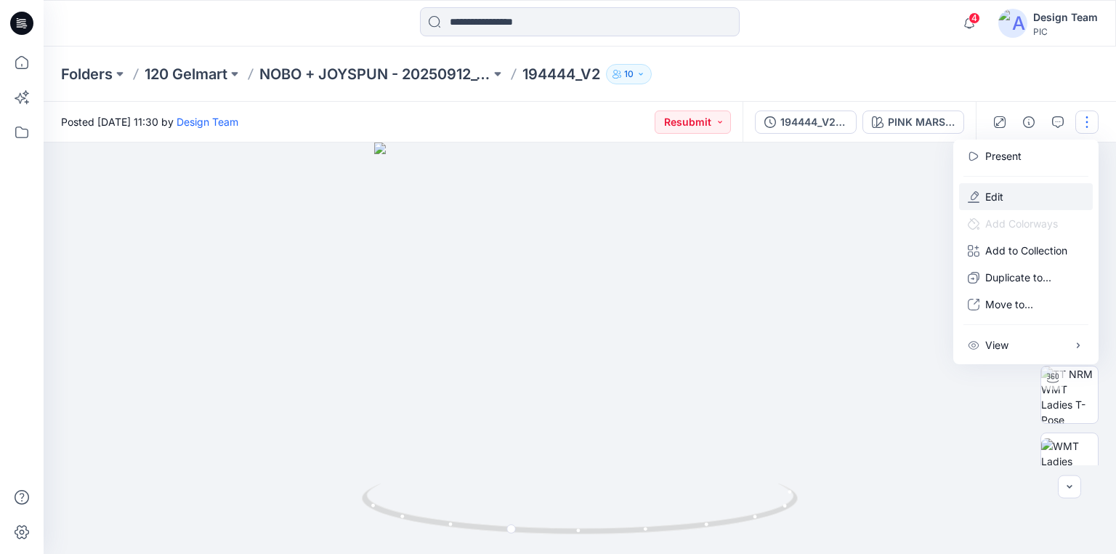
click at [1004, 193] on button "Edit" at bounding box center [1026, 196] width 134 height 27
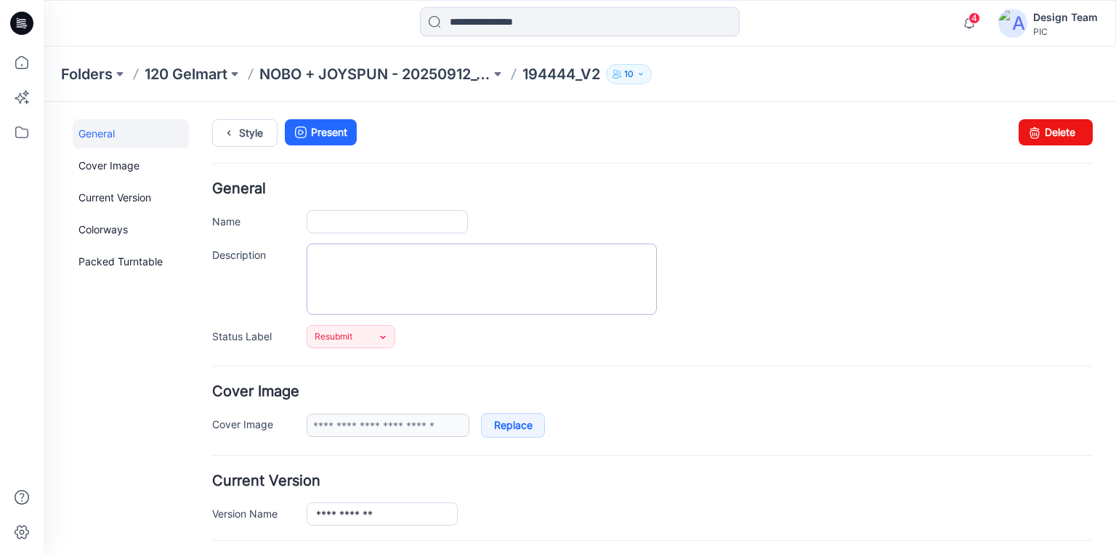
type input "*********"
type input "**********"
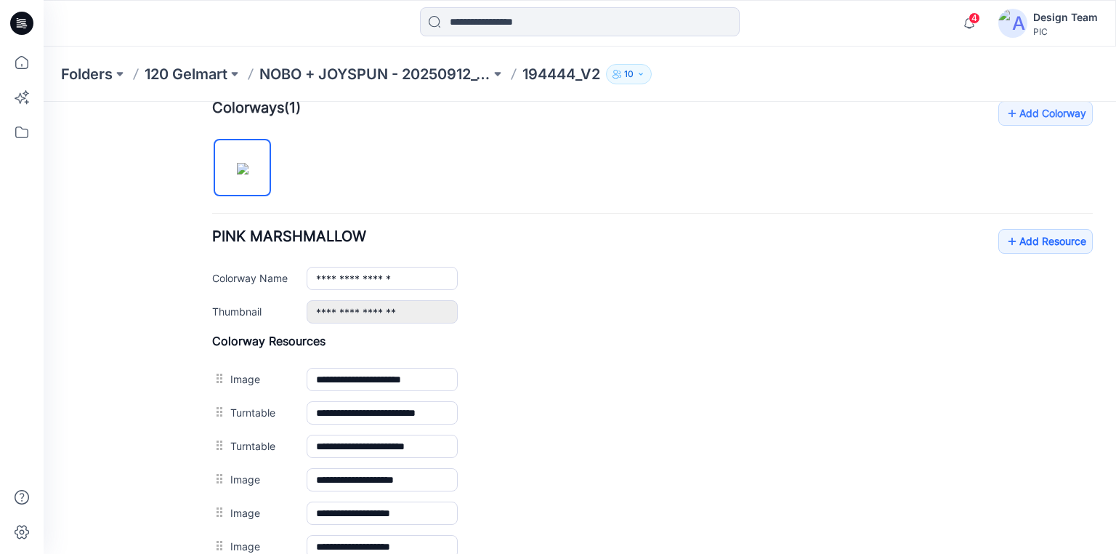
scroll to position [465, 0]
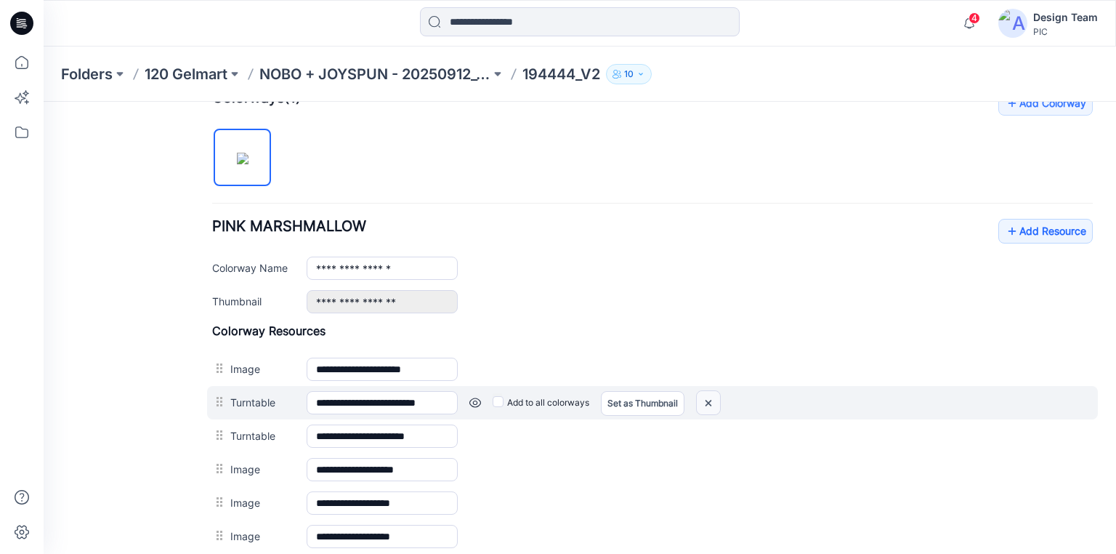
click at [708, 398] on img at bounding box center [708, 403] width 23 height 24
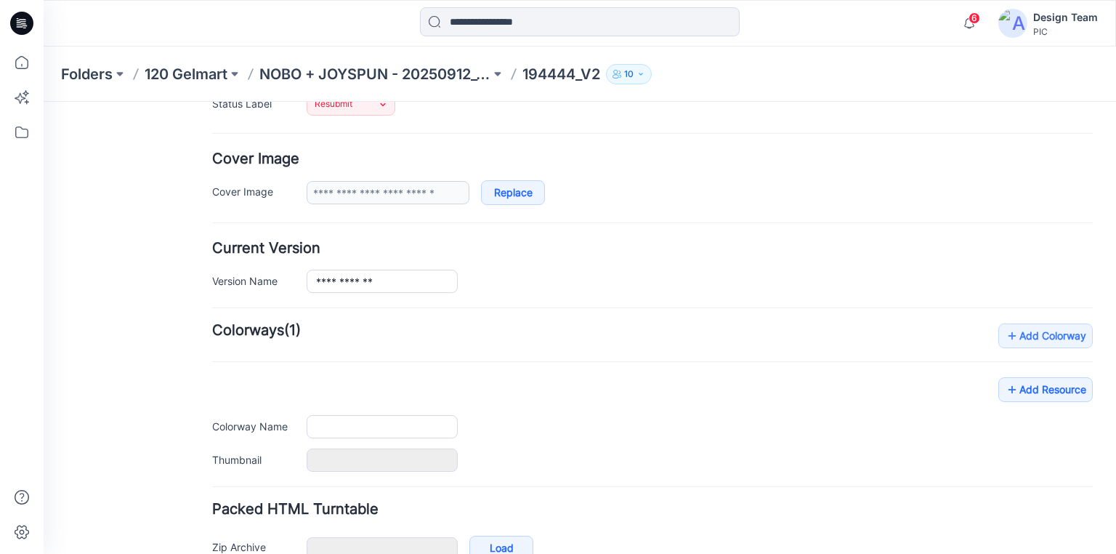
type input "*********"
type input "**********"
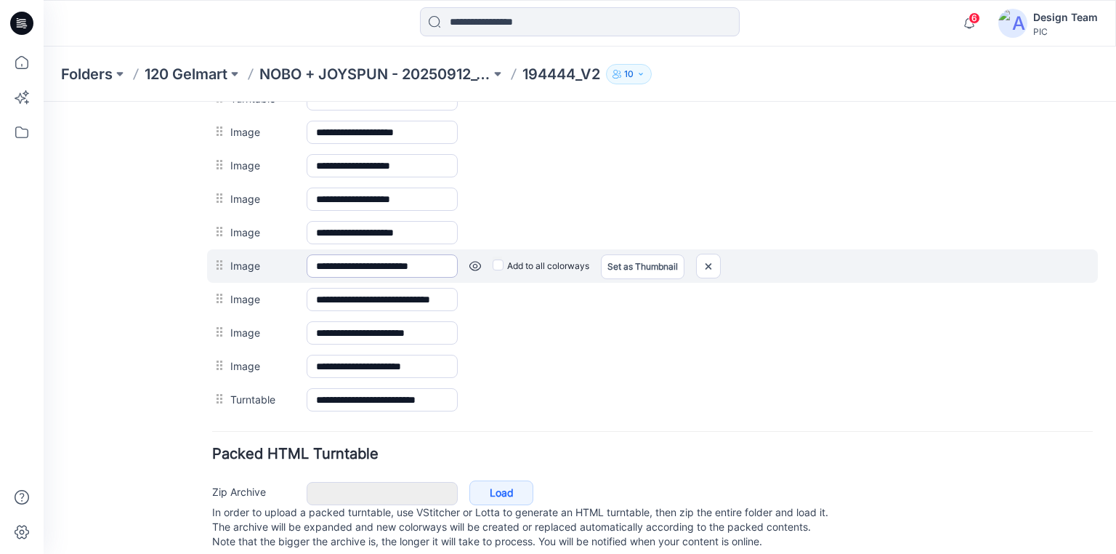
scroll to position [808, 0]
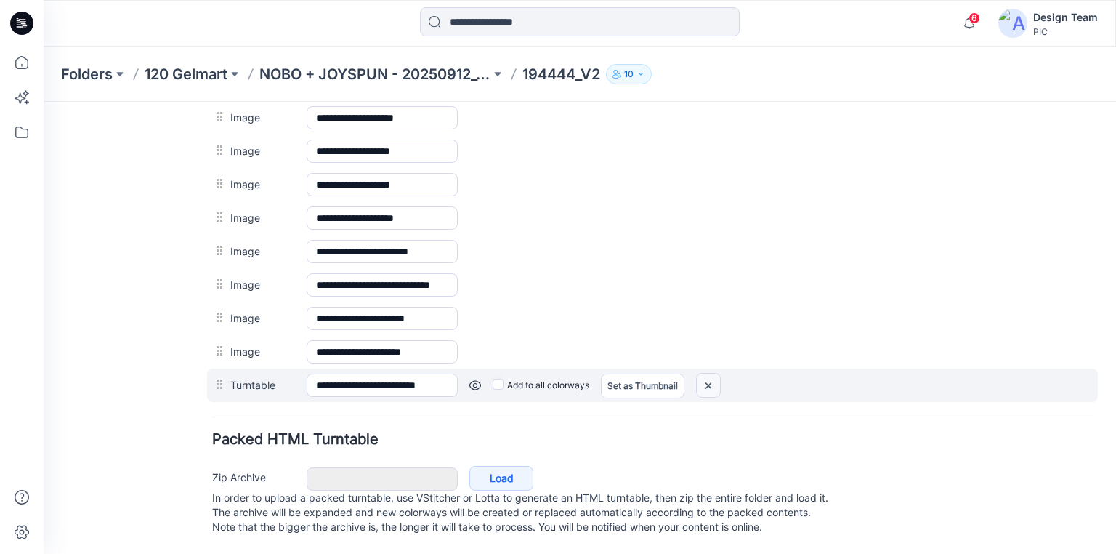
drag, startPoint x: 658, startPoint y: 174, endPoint x: 703, endPoint y: 371, distance: 202.7
click at [703, 374] on img at bounding box center [708, 386] width 23 height 24
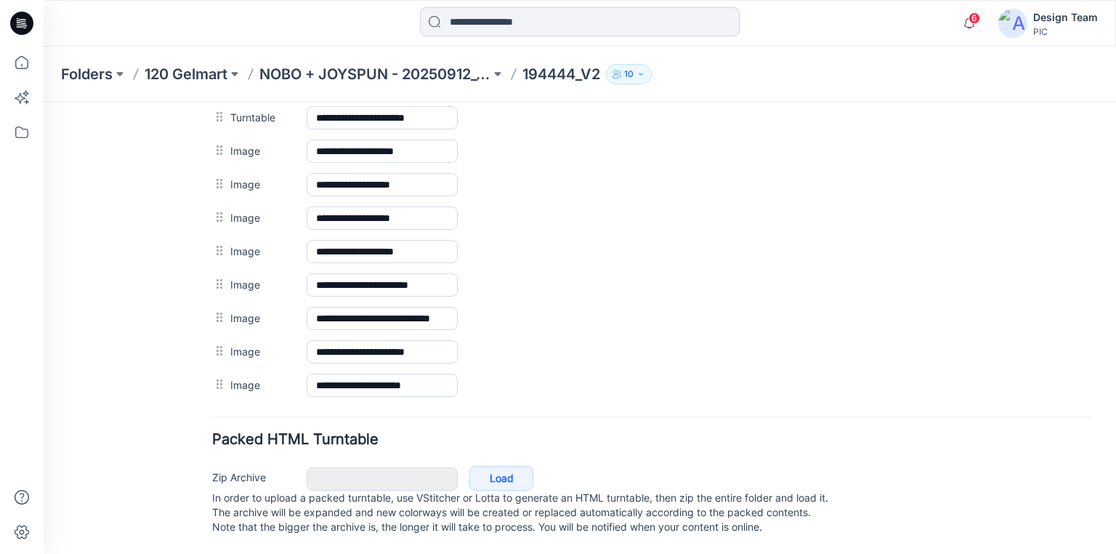
scroll to position [775, 0]
click at [25, 26] on icon at bounding box center [24, 25] width 5 height 1
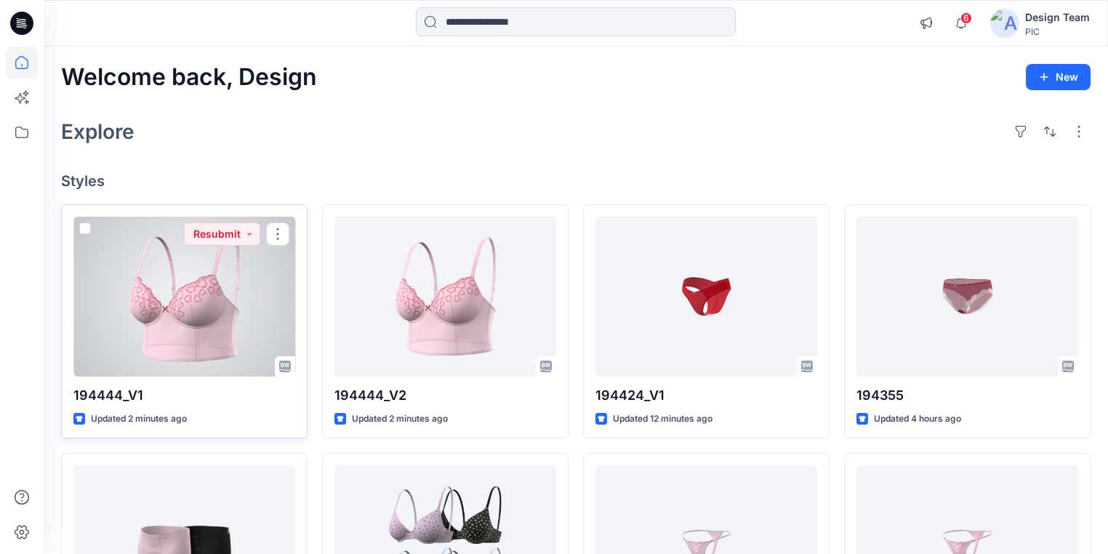
click at [216, 355] on div at bounding box center [184, 297] width 222 height 160
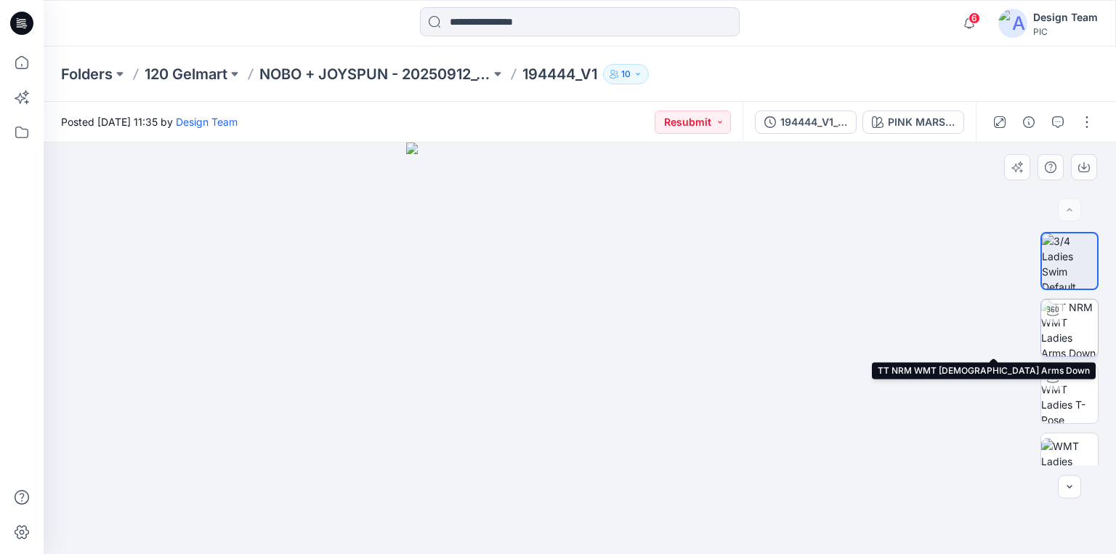
scroll to position [58, 0]
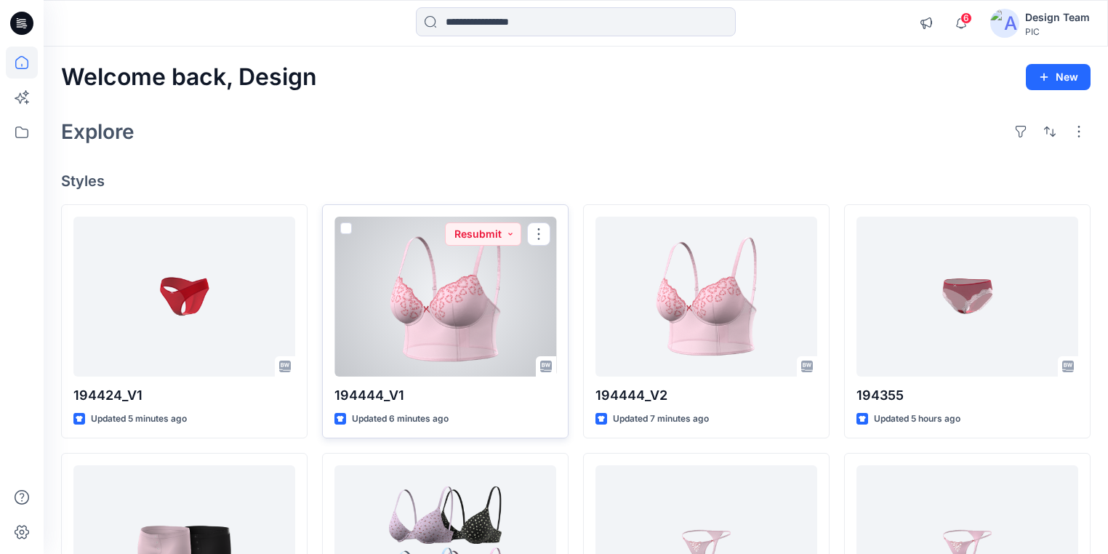
click at [483, 332] on div at bounding box center [445, 297] width 222 height 160
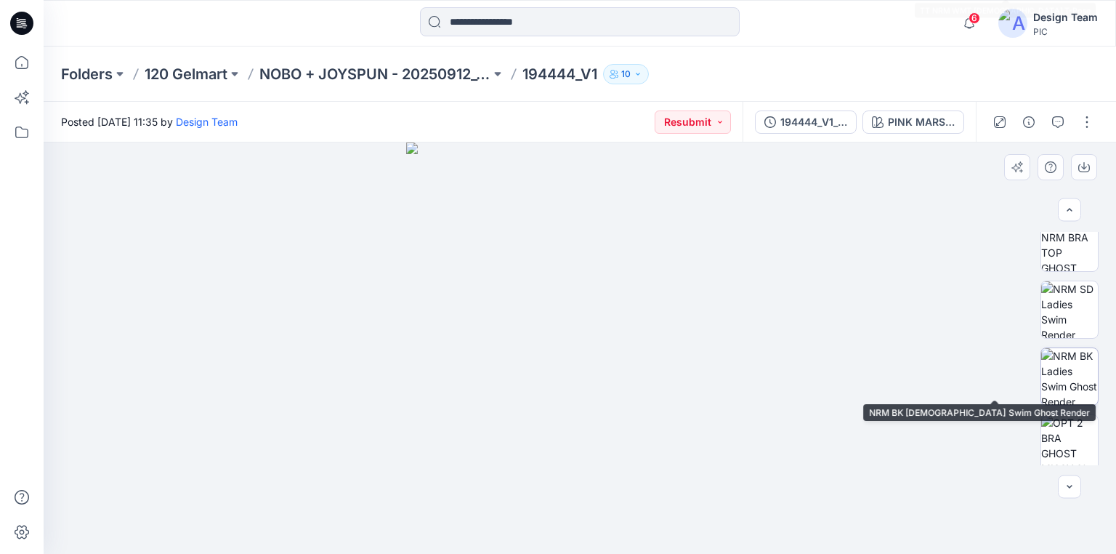
scroll to position [426, 0]
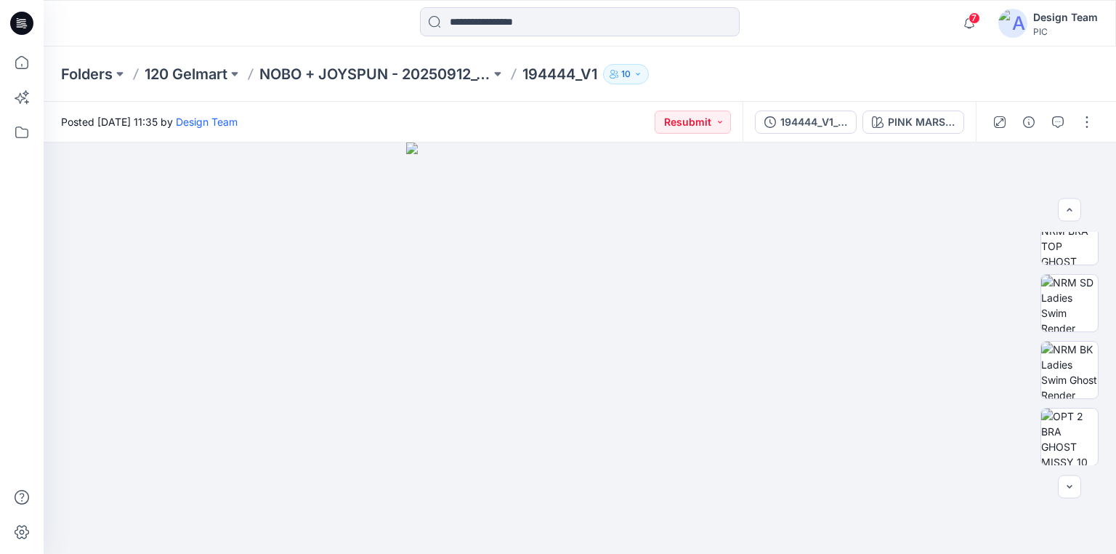
click at [4, 15] on div at bounding box center [22, 23] width 47 height 47
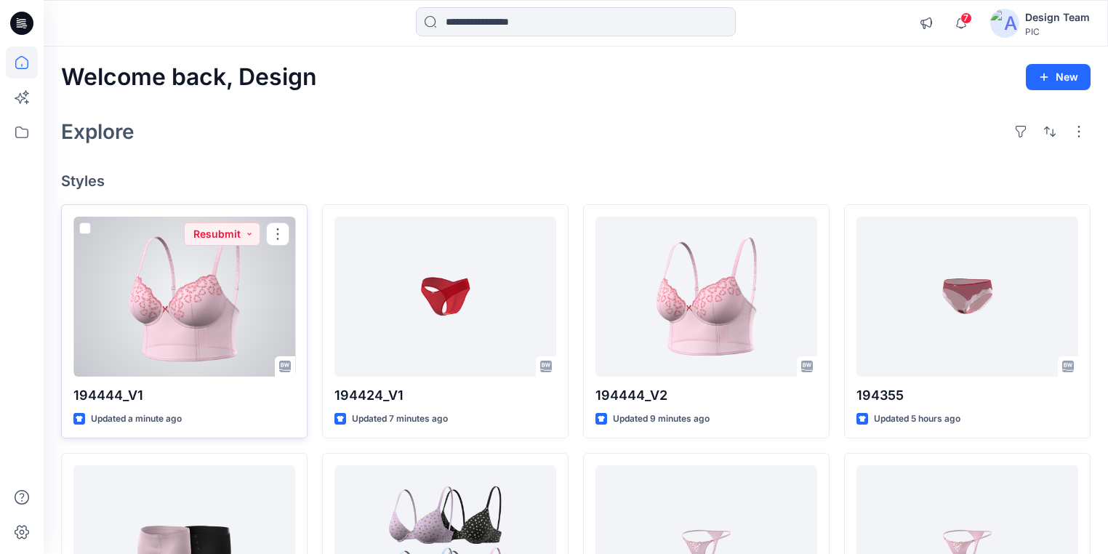
click at [183, 336] on div at bounding box center [184, 297] width 222 height 160
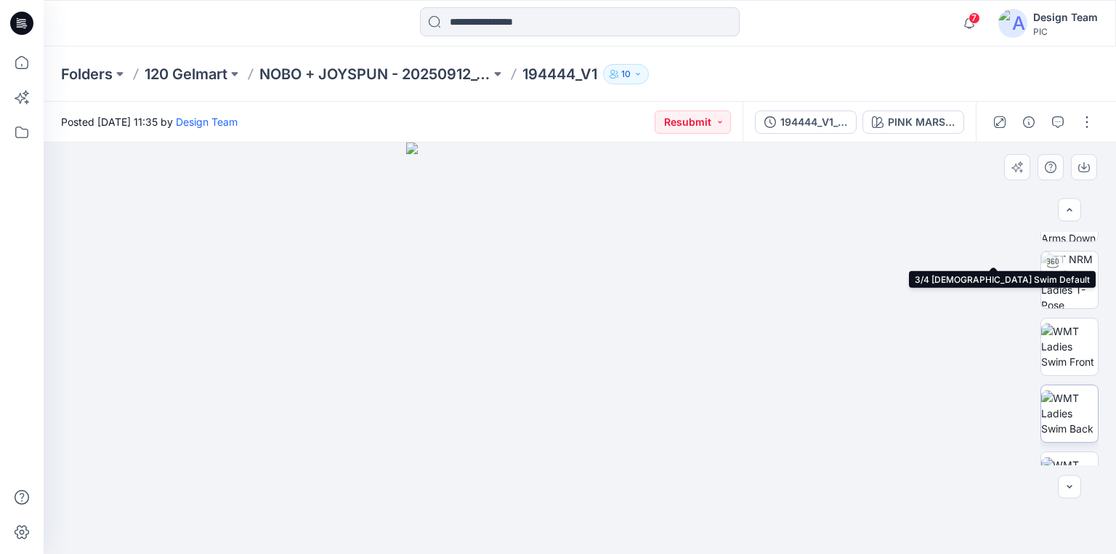
scroll to position [116, 0]
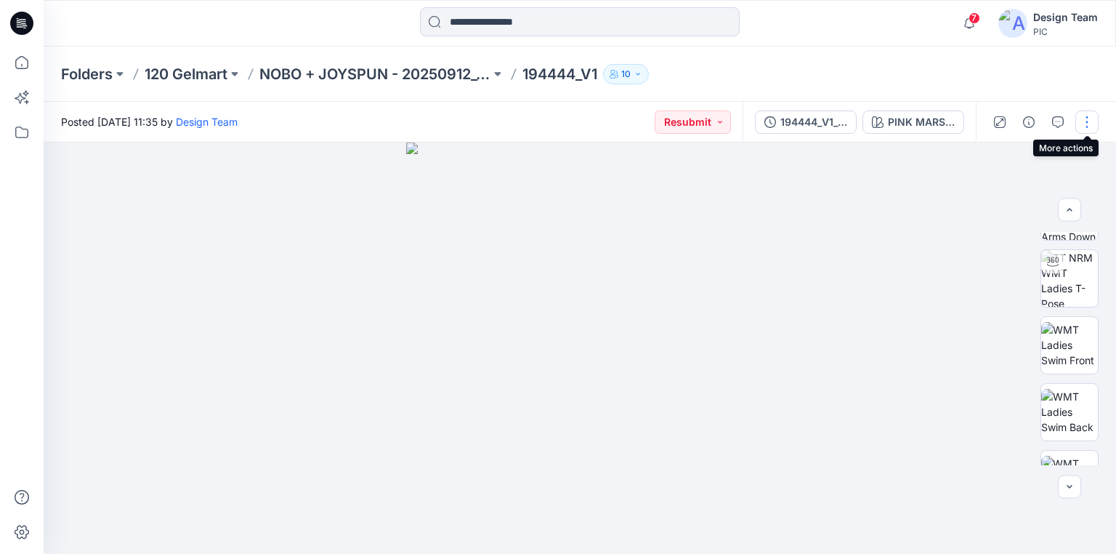
click at [1083, 121] on button "button" at bounding box center [1087, 121] width 23 height 23
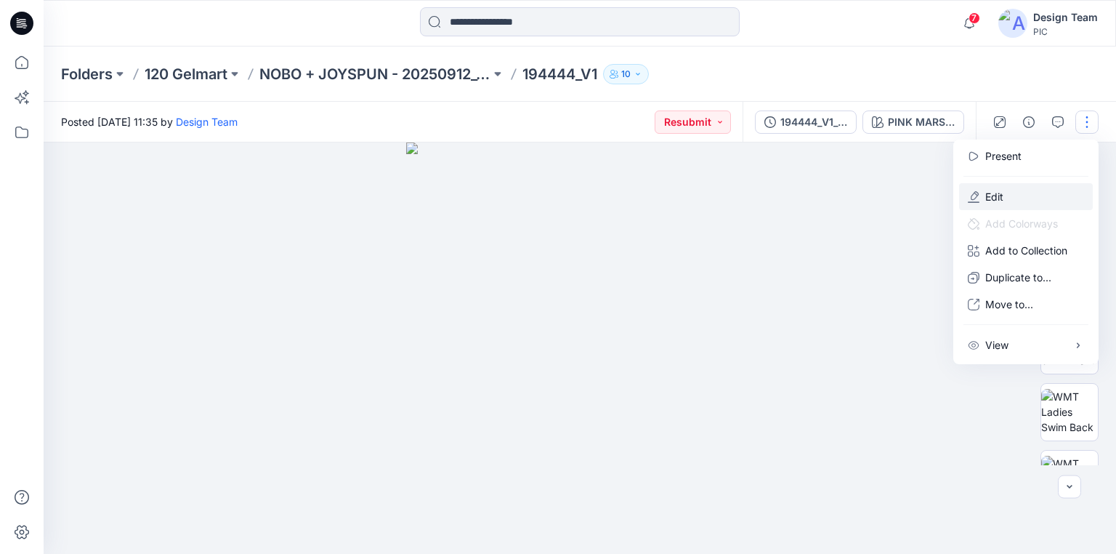
click at [1005, 195] on button "Edit" at bounding box center [1026, 196] width 134 height 27
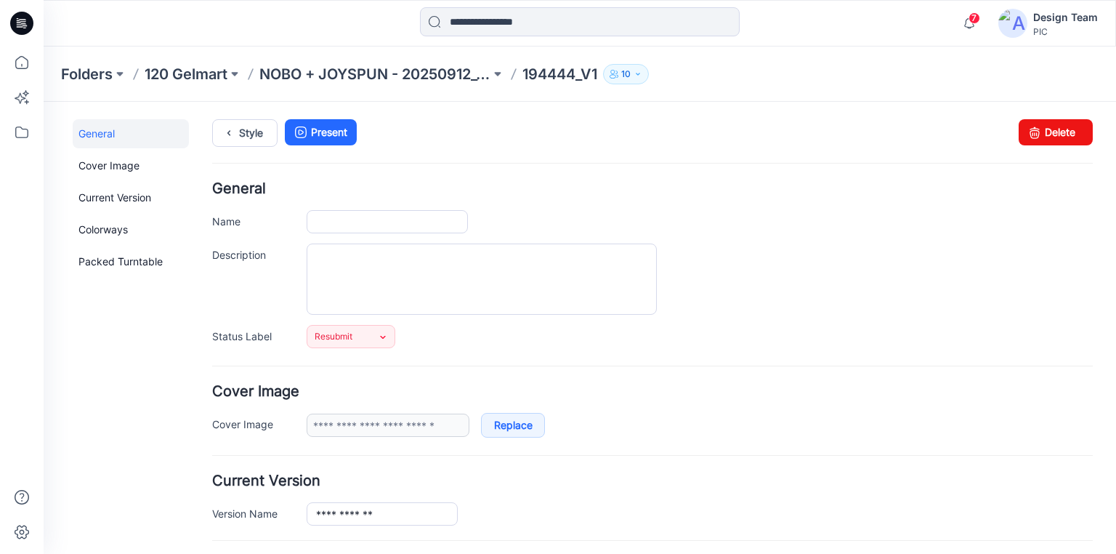
type input "*********"
type input "**********"
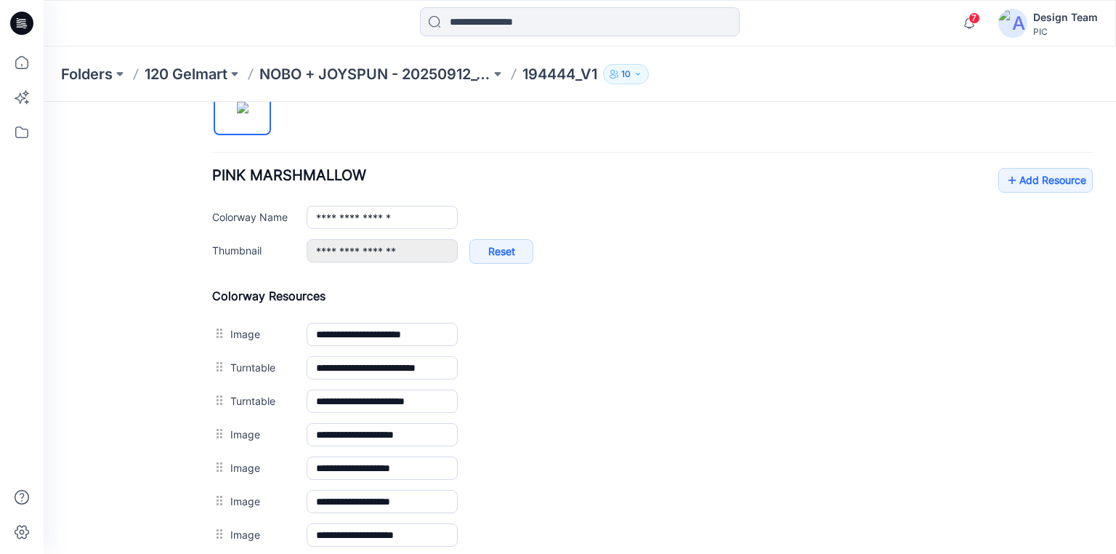
scroll to position [523, 0]
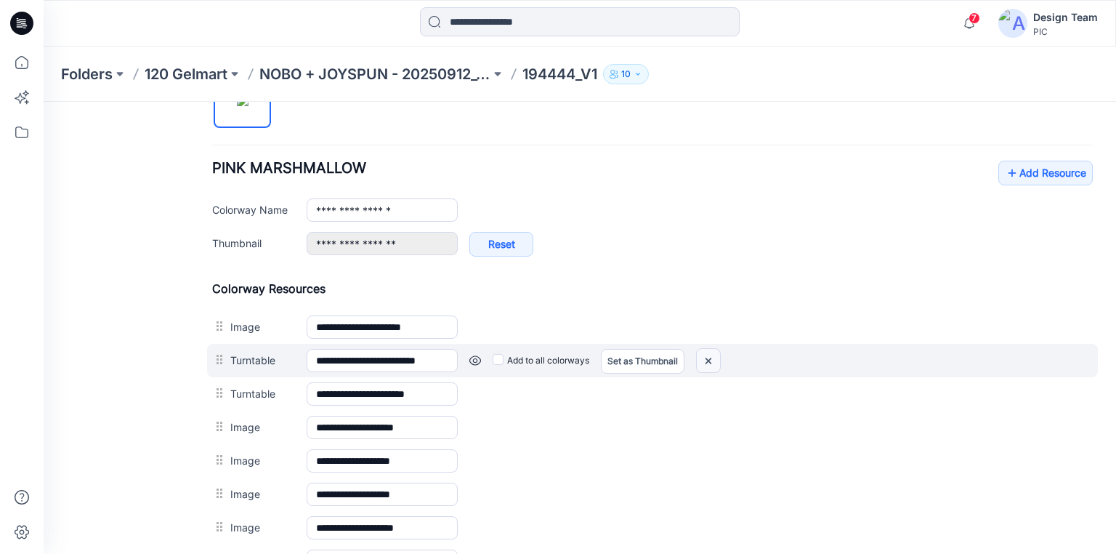
click at [706, 356] on img at bounding box center [708, 361] width 23 height 24
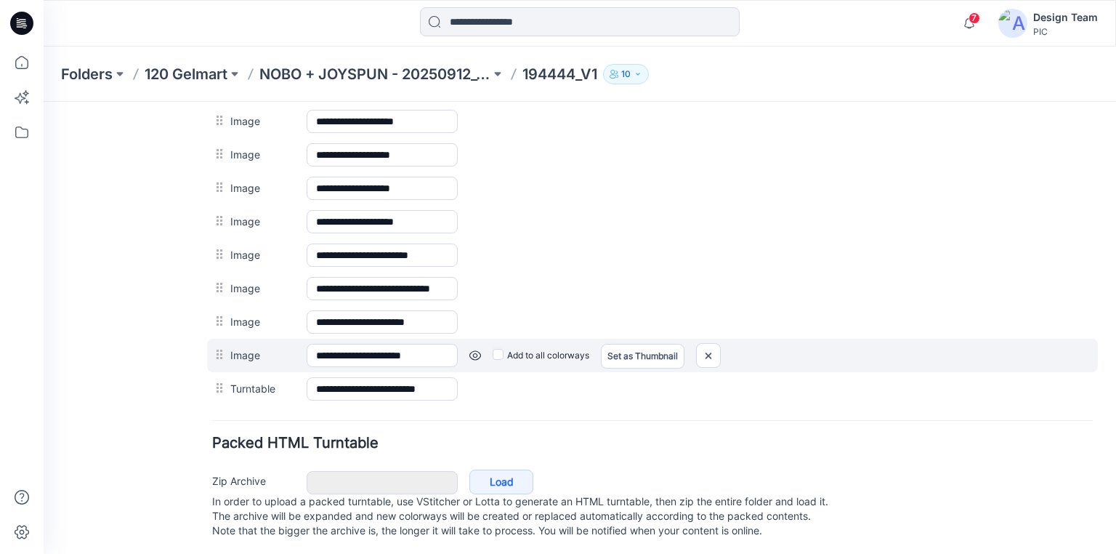
scroll to position [808, 0]
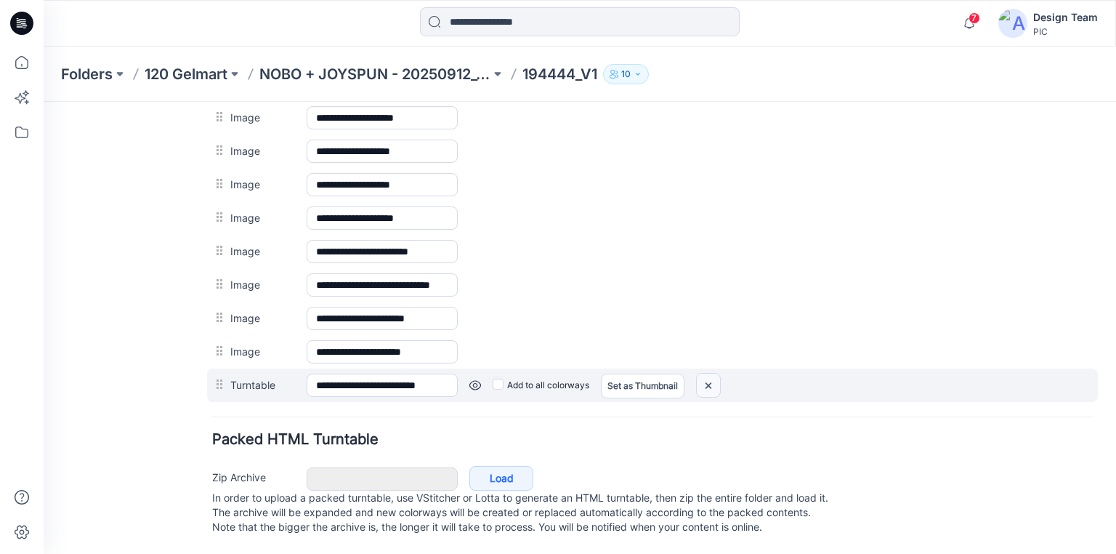
click at [710, 374] on img at bounding box center [708, 386] width 23 height 24
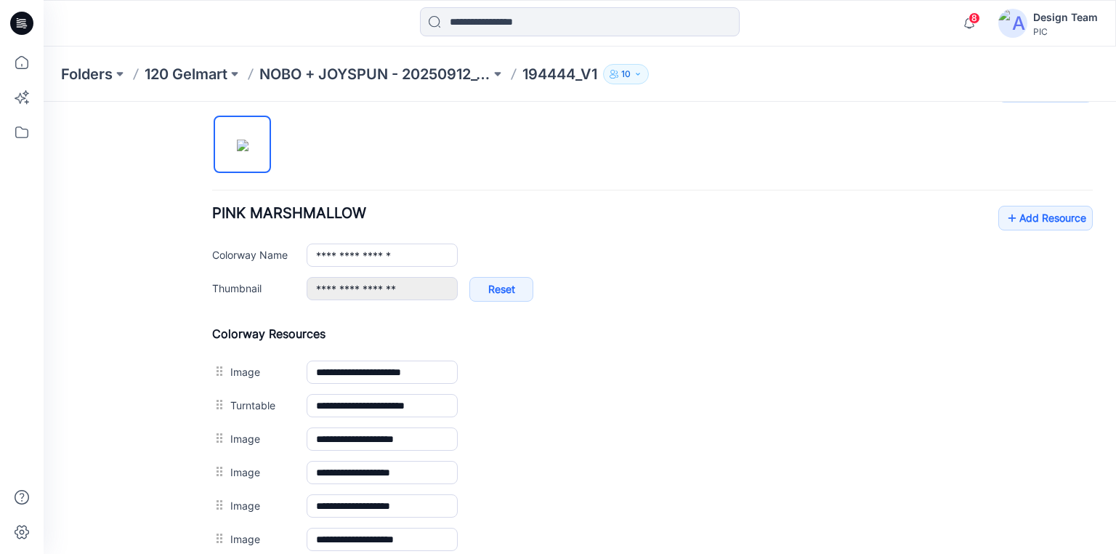
scroll to position [426, 0]
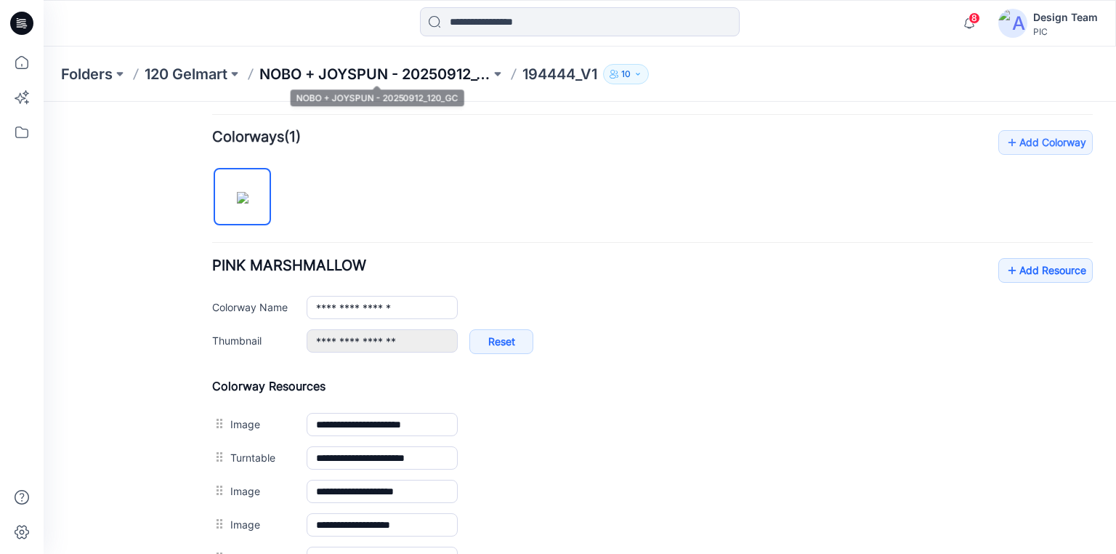
click at [285, 71] on p "NOBO + JOYSPUN - 20250912_120_GC" at bounding box center [374, 74] width 231 height 20
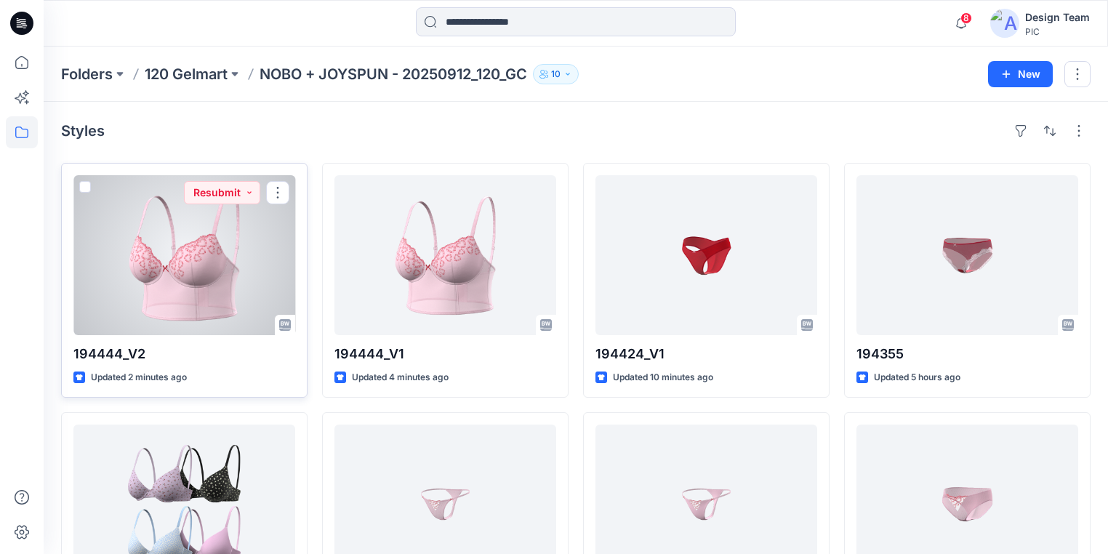
click at [175, 297] on div at bounding box center [184, 255] width 222 height 160
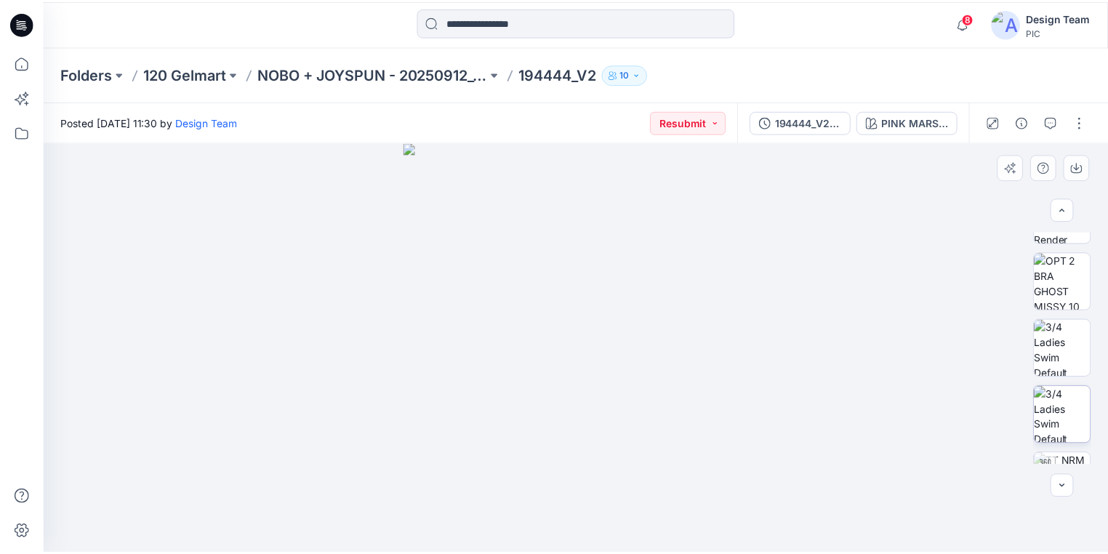
scroll to position [560, 0]
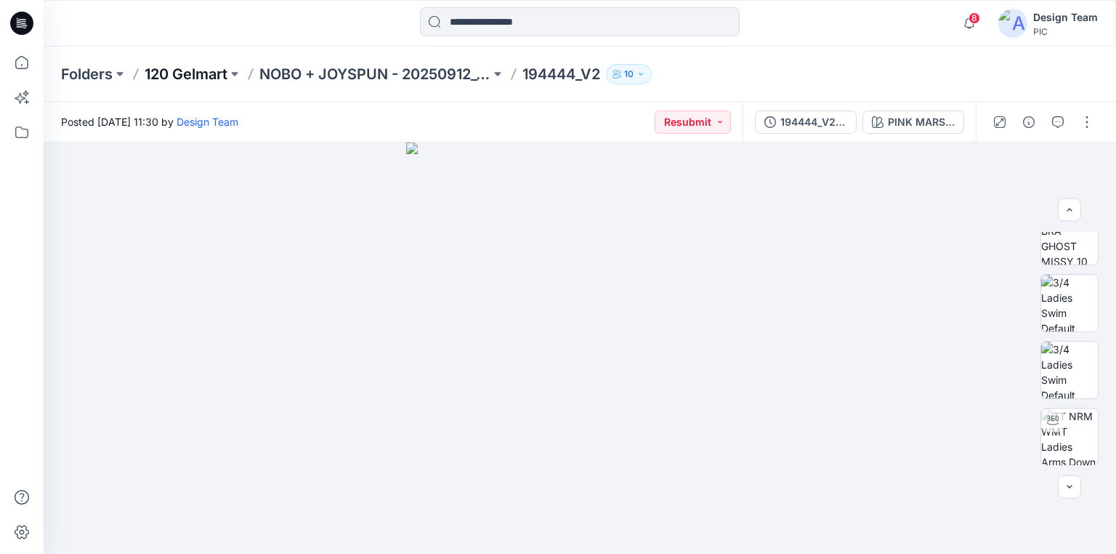
click at [206, 73] on p "120 Gelmart" at bounding box center [186, 74] width 83 height 20
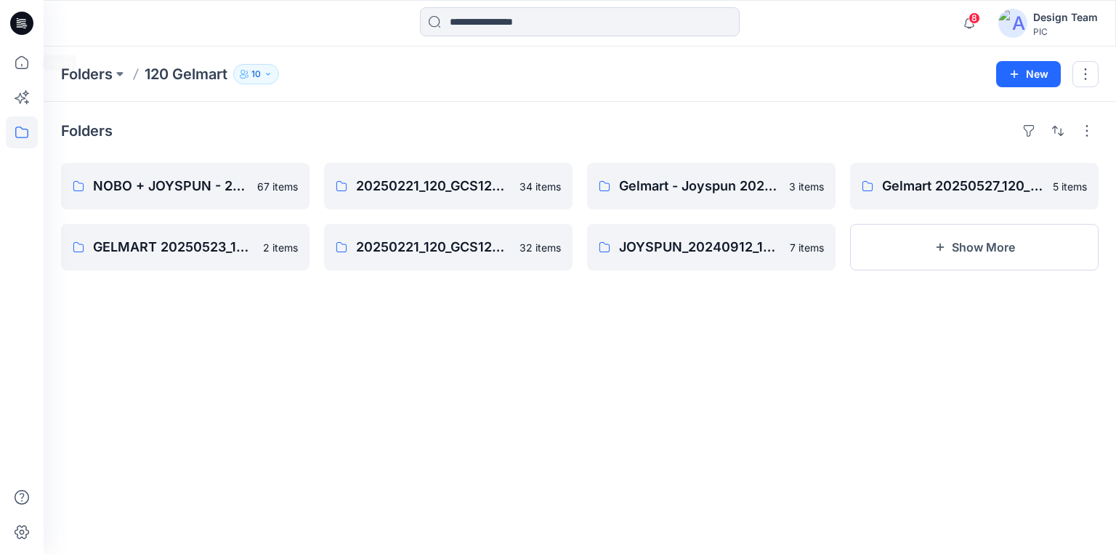
click at [25, 28] on icon at bounding box center [21, 23] width 23 height 23
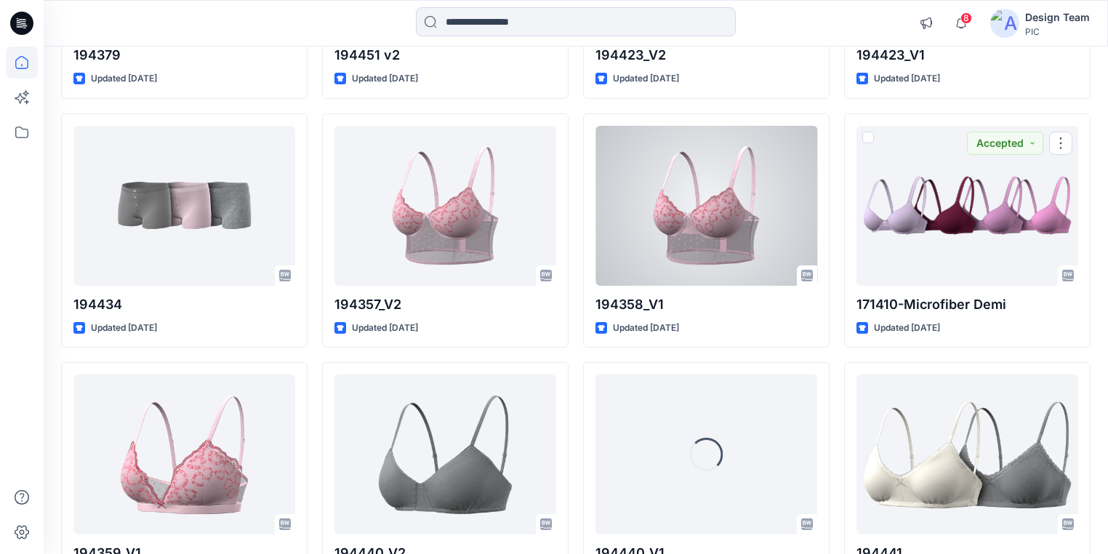
scroll to position [3328, 0]
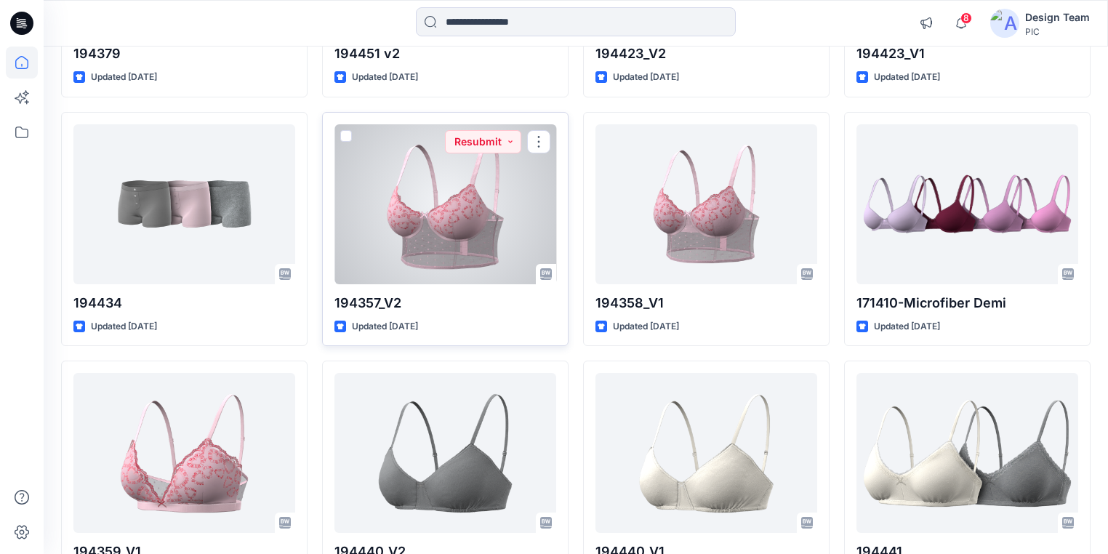
click at [487, 217] on div at bounding box center [445, 204] width 222 height 160
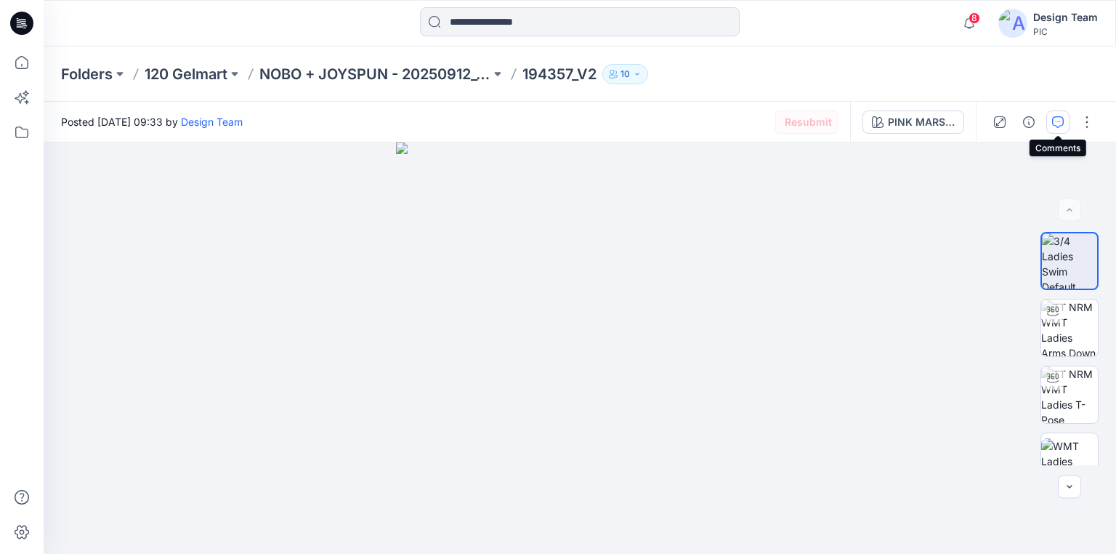
click at [1057, 123] on icon "button" at bounding box center [1058, 122] width 12 height 12
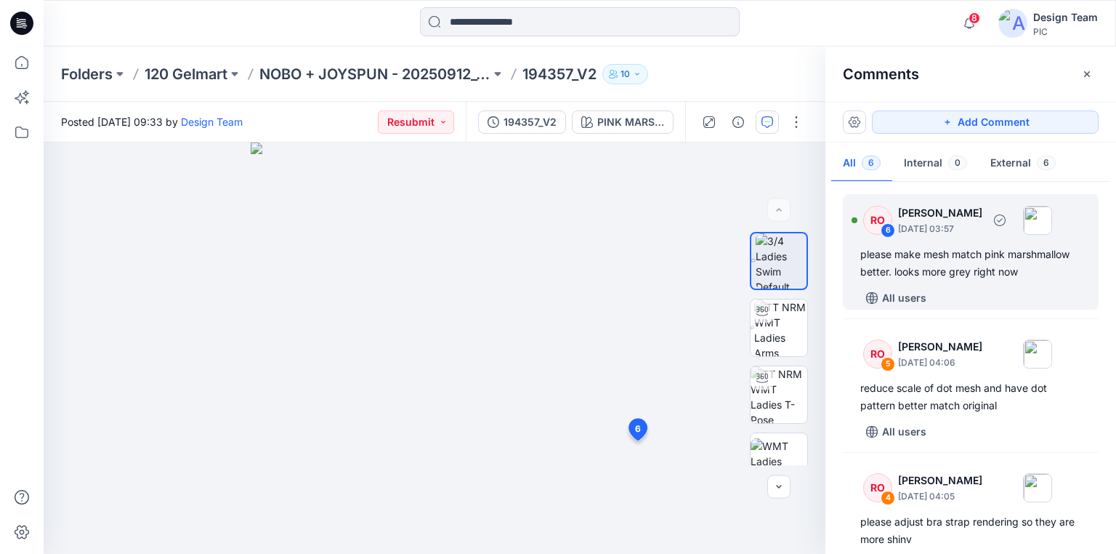
click at [980, 257] on div "please make mesh match pink marshmallow better. looks more grey right now" at bounding box center [970, 263] width 221 height 35
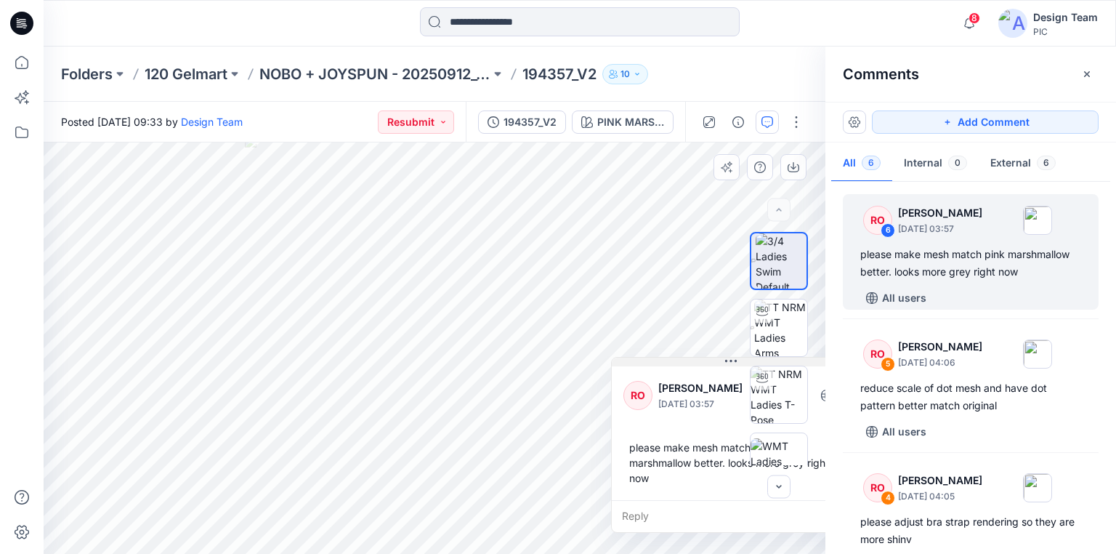
drag, startPoint x: 715, startPoint y: 454, endPoint x: 706, endPoint y: 377, distance: 77.6
click at [706, 361] on button at bounding box center [731, 362] width 238 height 9
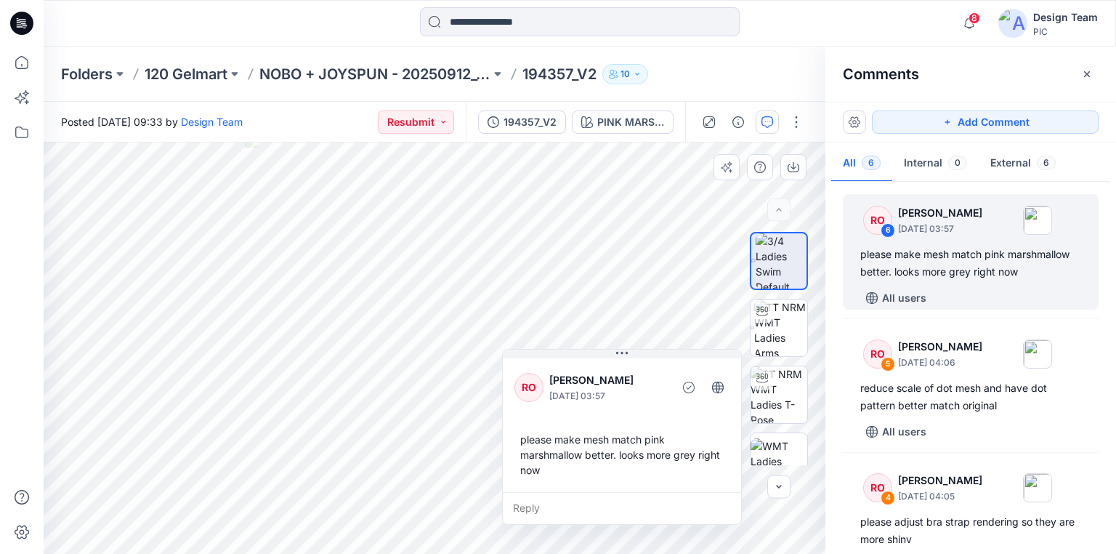
drag, startPoint x: 701, startPoint y: 373, endPoint x: 592, endPoint y: 365, distance: 109.3
click at [592, 365] on div "RO Raquel Ortiz October 01, 2025 03:57 please make mesh match pink marshmallow …" at bounding box center [622, 423] width 238 height 137
click at [924, 262] on div "please make mesh match pink marshmallow better. looks more grey right now" at bounding box center [970, 263] width 221 height 35
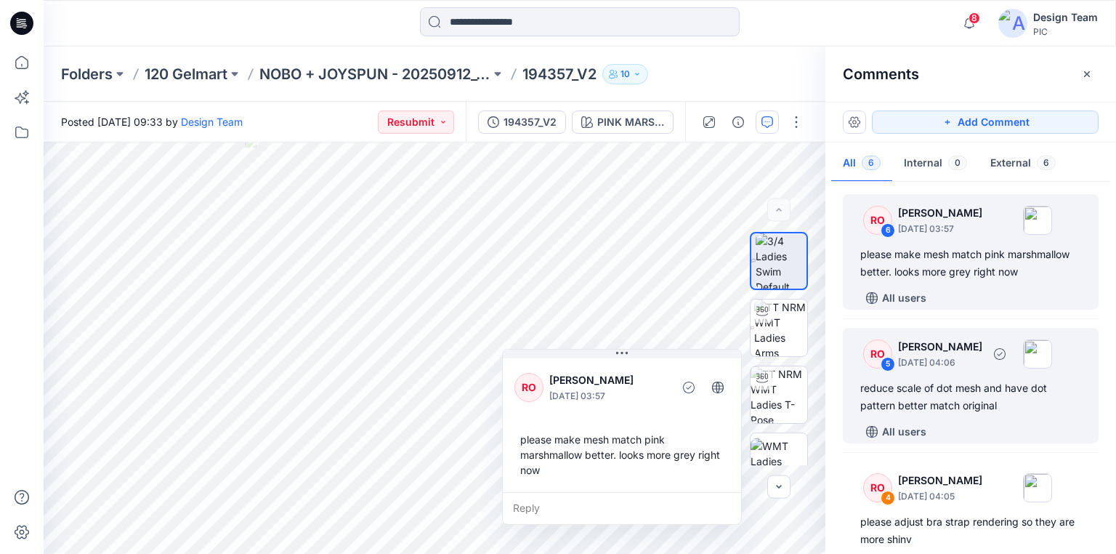
click at [929, 387] on div "reduce scale of dot mesh and have dot pattern better match original" at bounding box center [970, 396] width 221 height 35
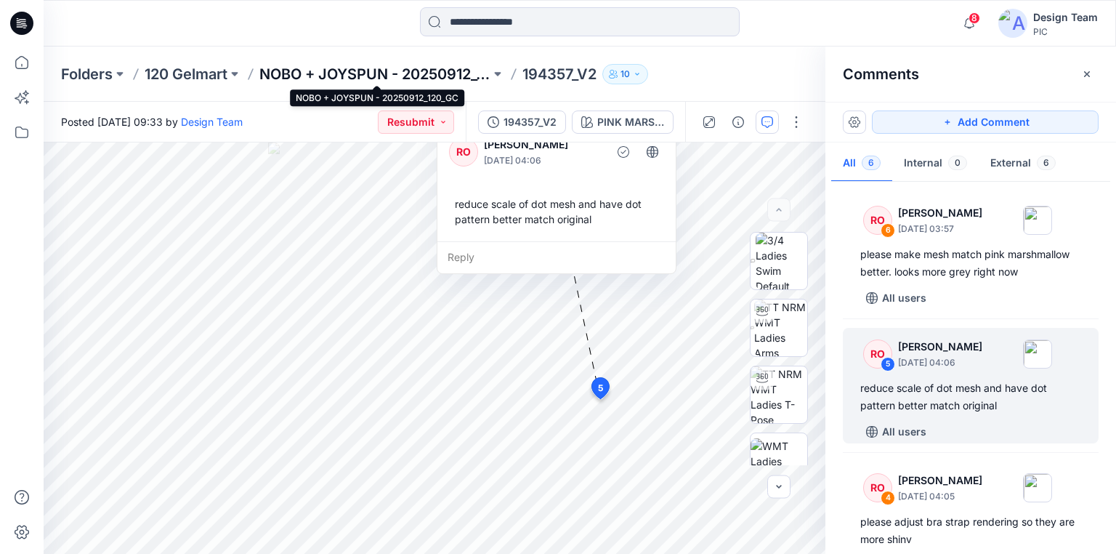
click at [463, 76] on p "NOBO + JOYSPUN - 20250912_120_GC" at bounding box center [374, 74] width 231 height 20
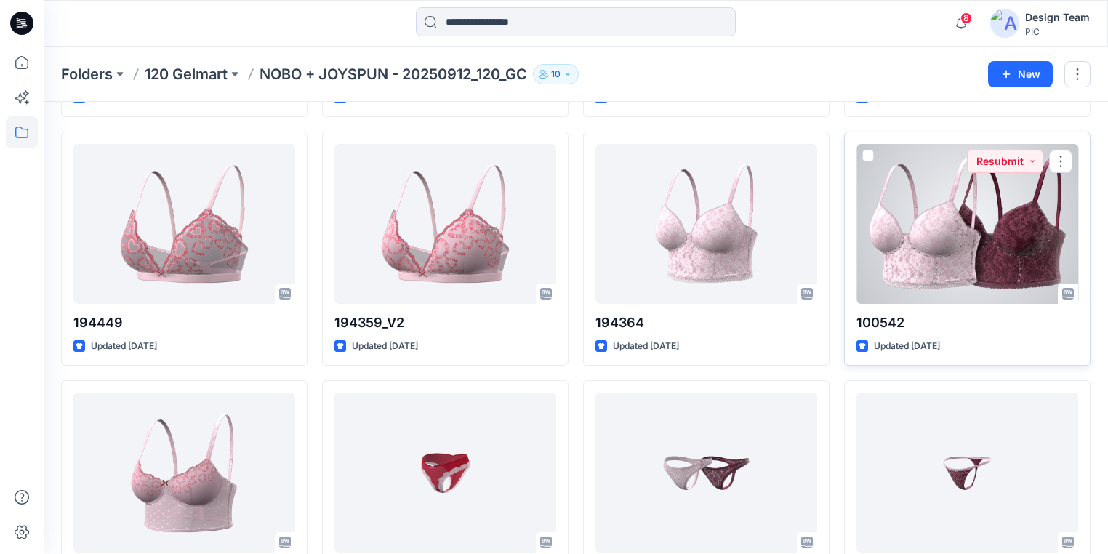
scroll to position [2424, 0]
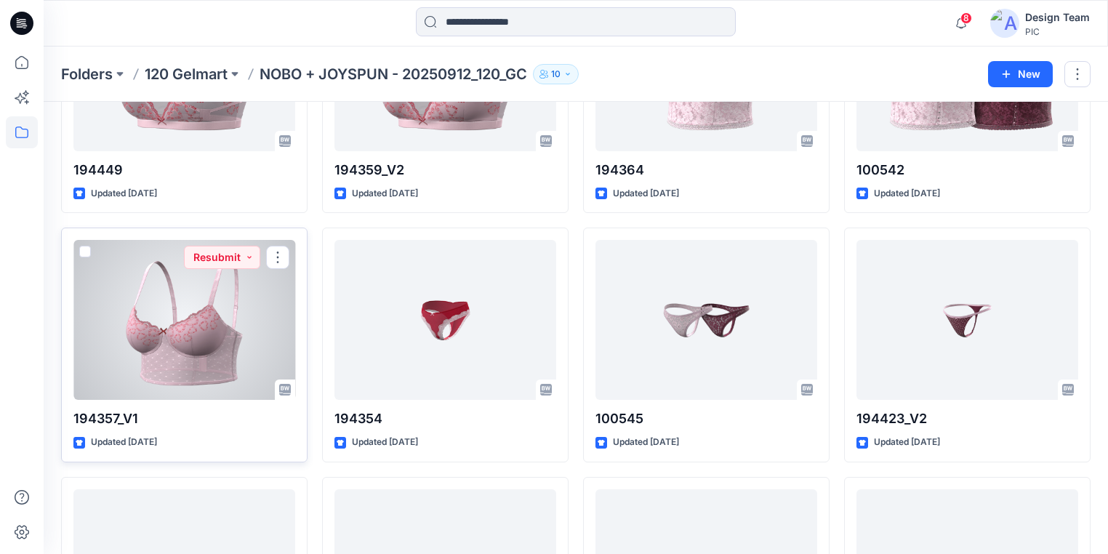
click at [188, 331] on div at bounding box center [184, 320] width 222 height 160
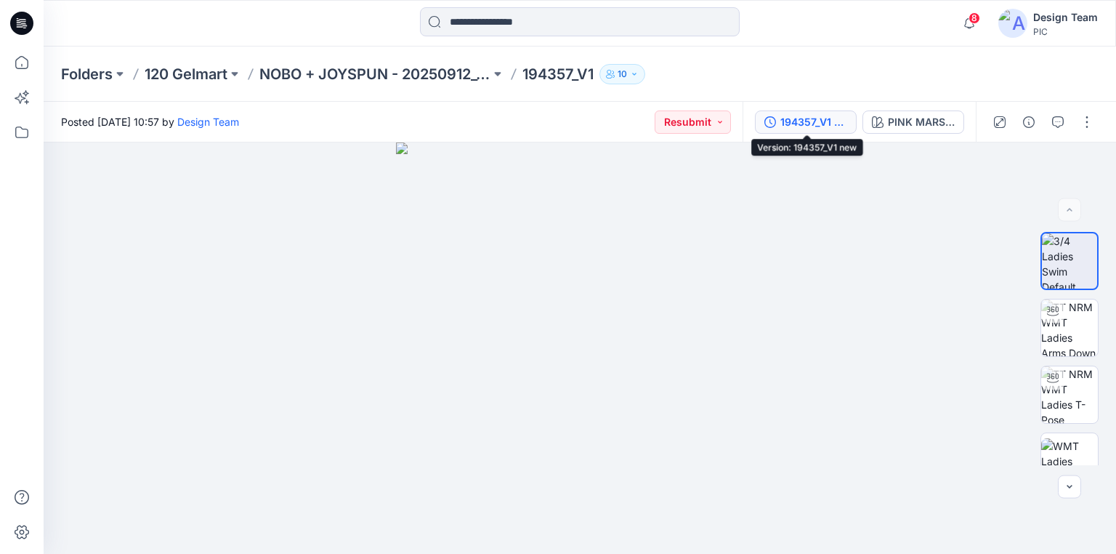
click at [832, 122] on div "194357_V1 new" at bounding box center [814, 122] width 67 height 16
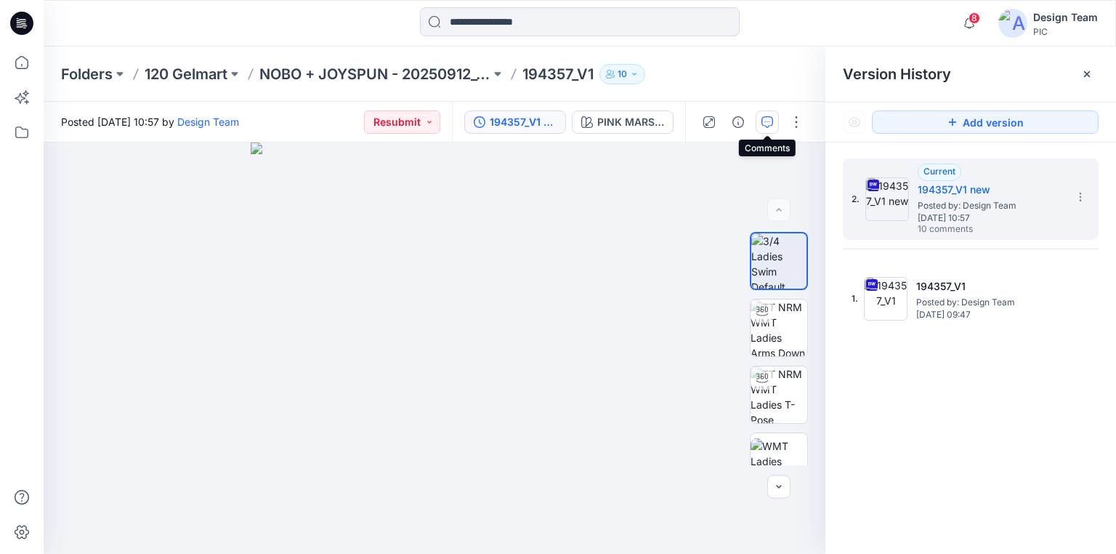
click at [769, 123] on icon "button" at bounding box center [768, 122] width 12 height 12
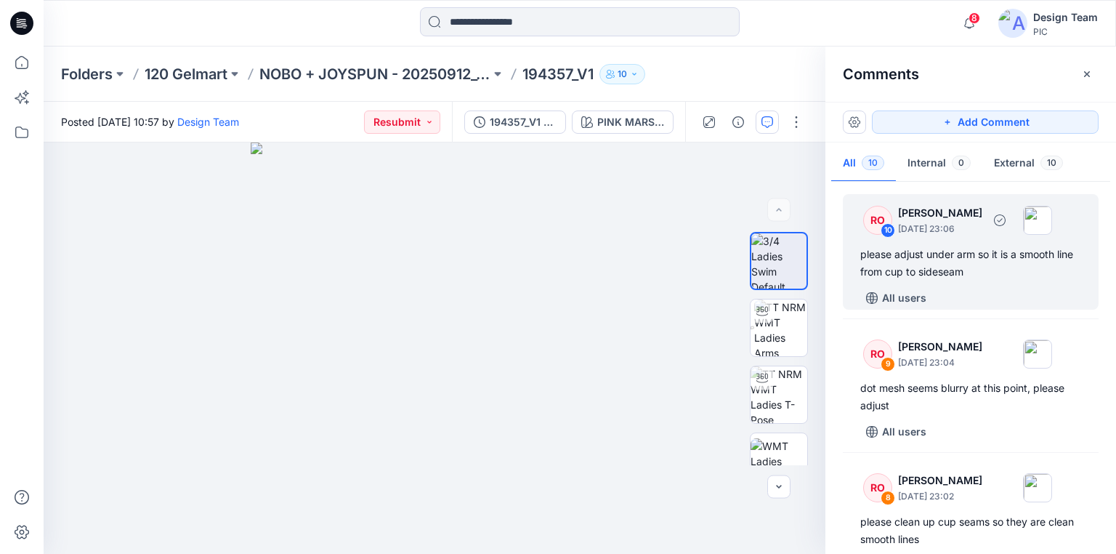
click at [955, 257] on div "please adjust under arm so it is a smooth line from cup to sideseam" at bounding box center [970, 263] width 221 height 35
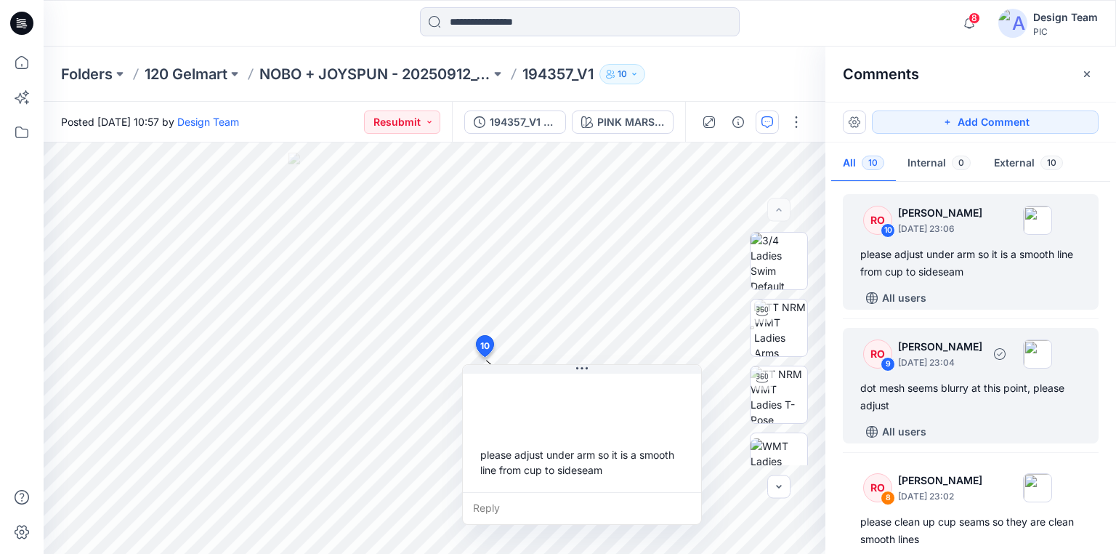
click at [941, 390] on div "dot mesh seems blurry at this point, please adjust" at bounding box center [970, 396] width 221 height 35
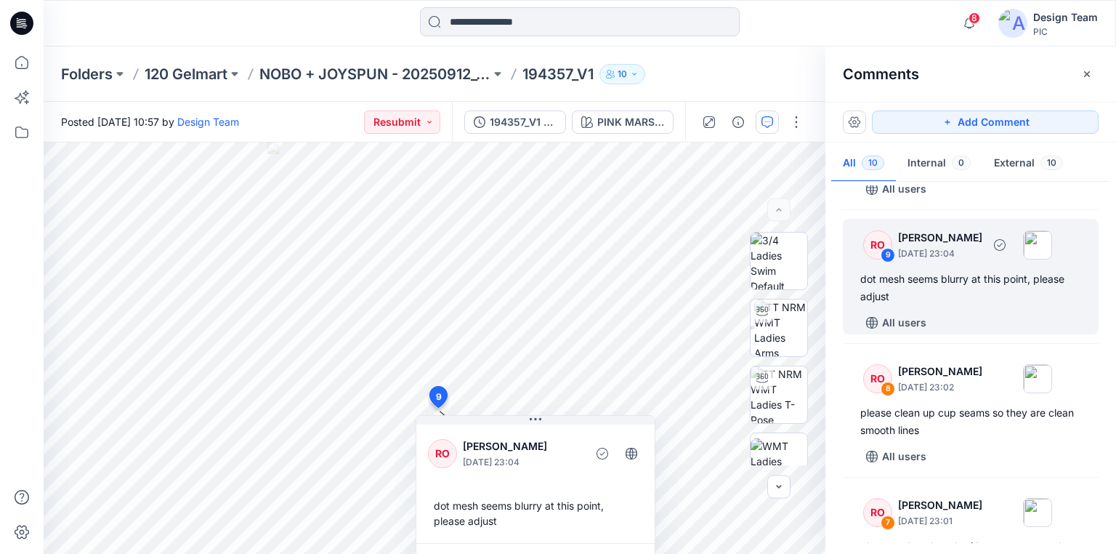
scroll to position [116, 0]
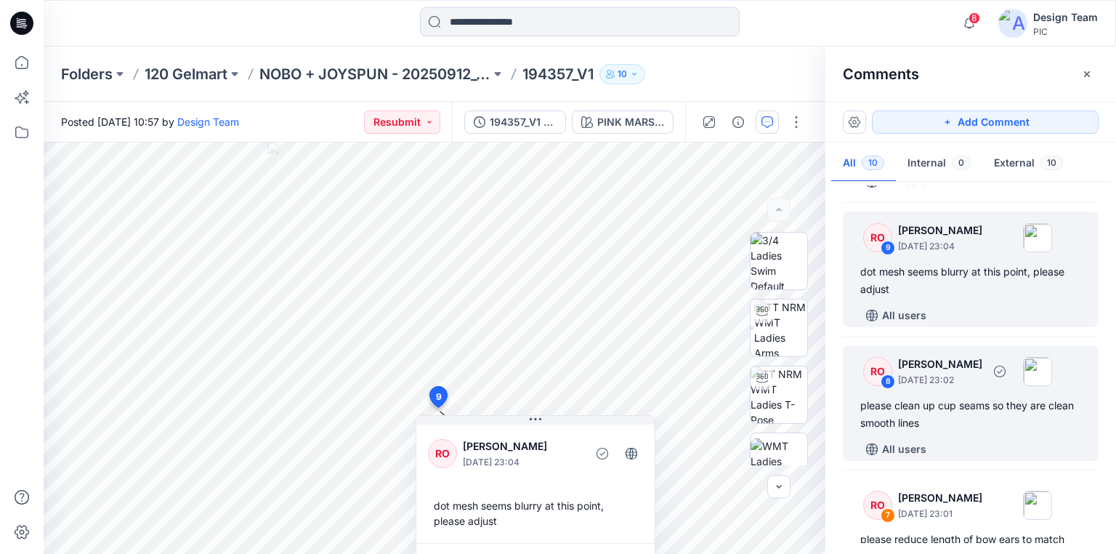
click at [951, 400] on div "please clean up cup seams so they are clean smooth lines" at bounding box center [970, 414] width 221 height 35
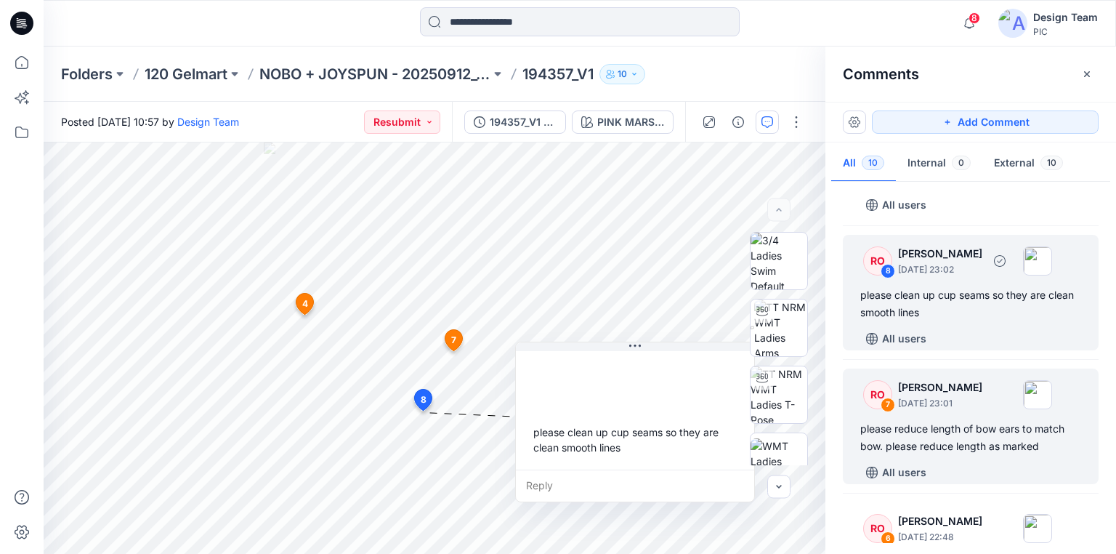
scroll to position [233, 0]
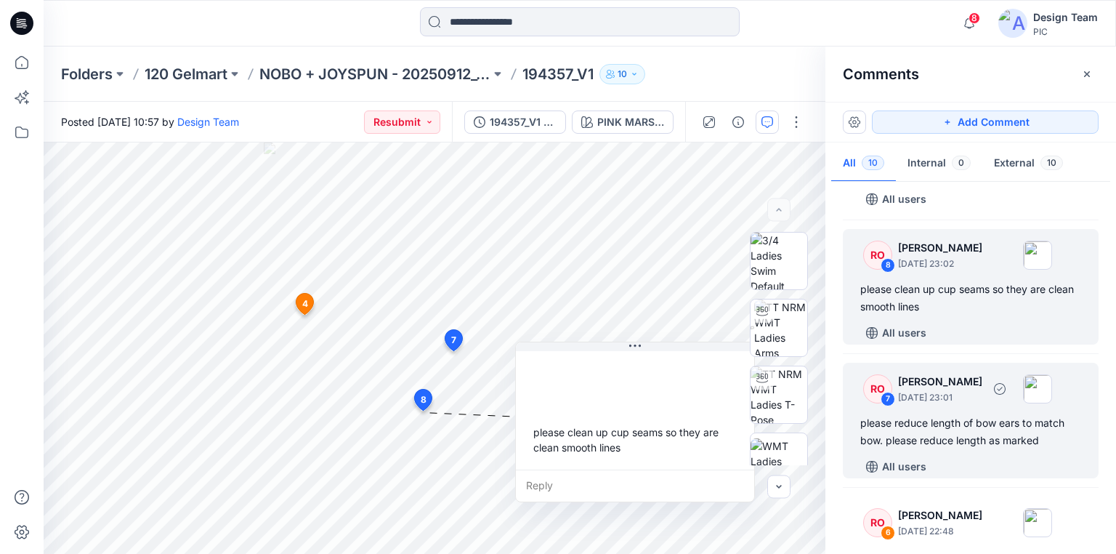
click at [959, 430] on div "please reduce length of bow ears to match bow. please reduce length as marked" at bounding box center [970, 431] width 221 height 35
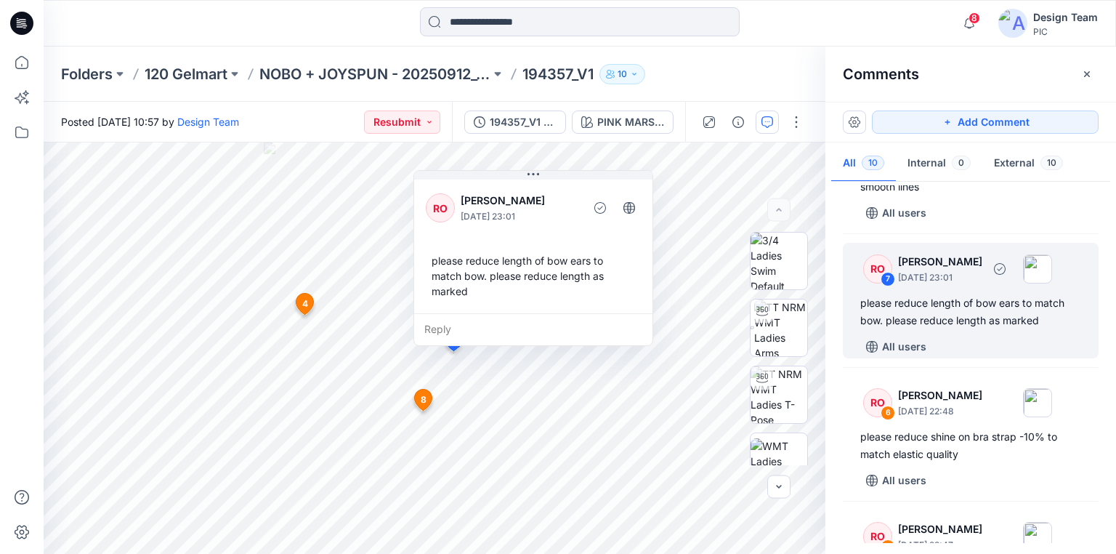
scroll to position [407, 0]
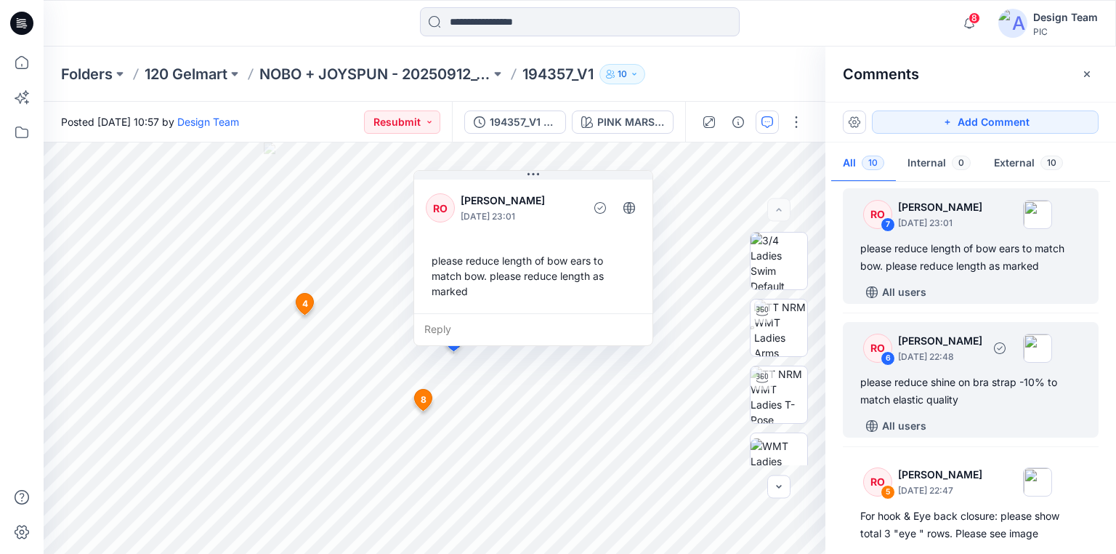
click at [951, 405] on div "please reduce shine on bra strap -10% to match elastic quality" at bounding box center [970, 391] width 221 height 35
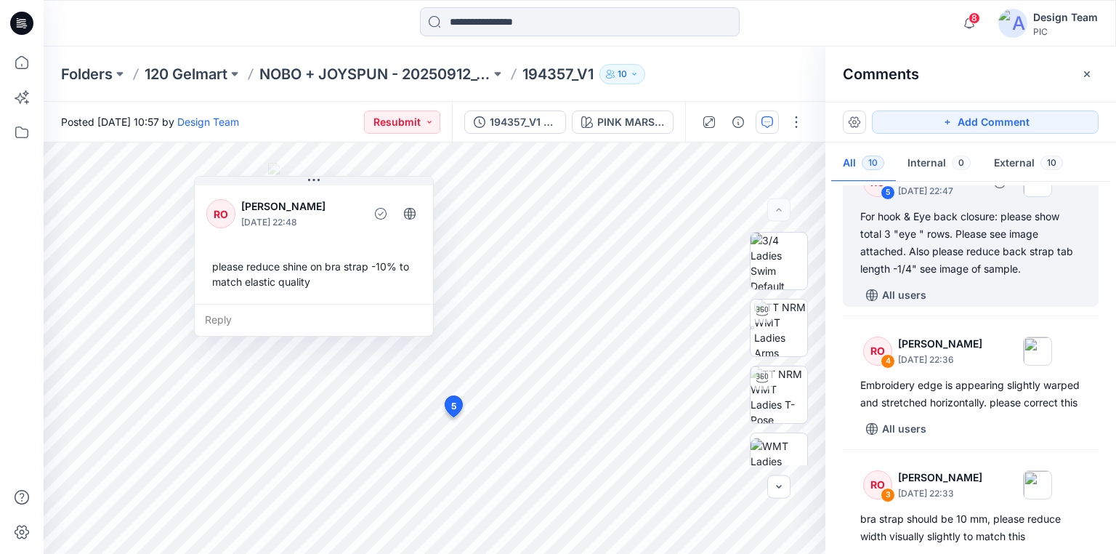
scroll to position [756, 0]
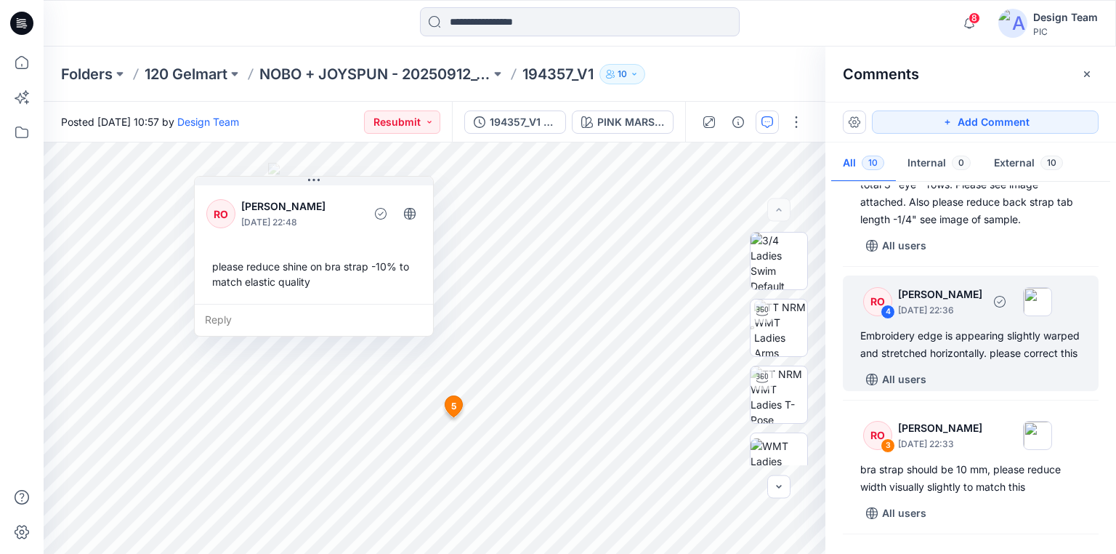
click at [926, 355] on div "Embroidery edge is appearing slightly warped and stretched horizontally. please…" at bounding box center [970, 344] width 221 height 35
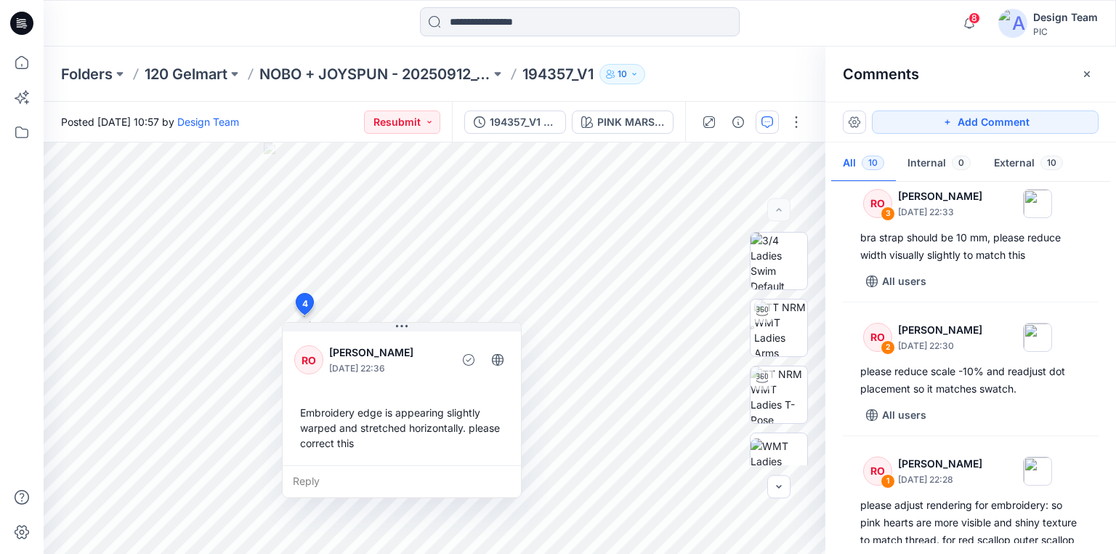
scroll to position [988, 0]
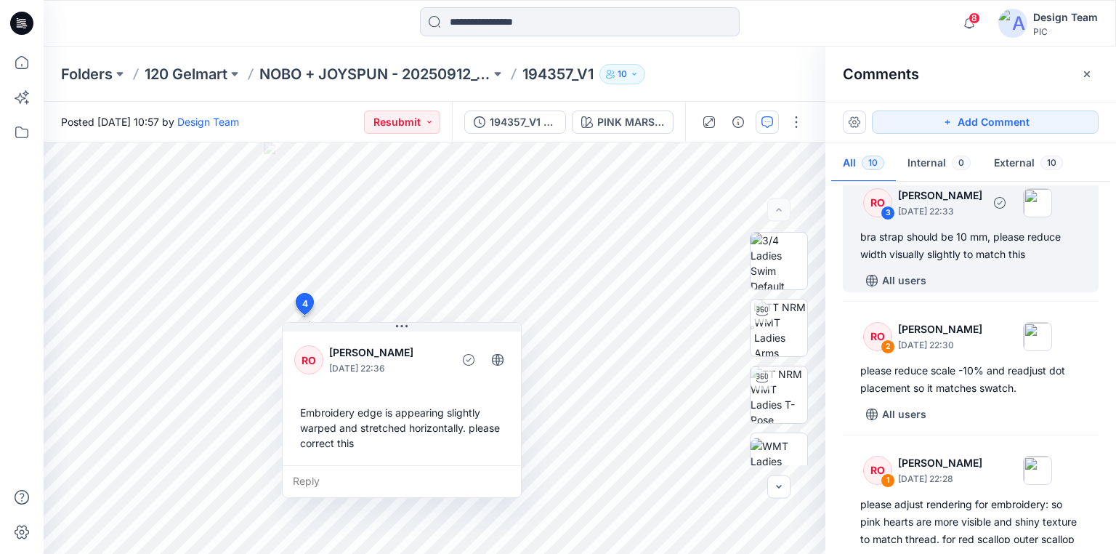
click at [938, 263] on div "bra strap should be 10 mm, please reduce width visually slightly to match this" at bounding box center [970, 245] width 221 height 35
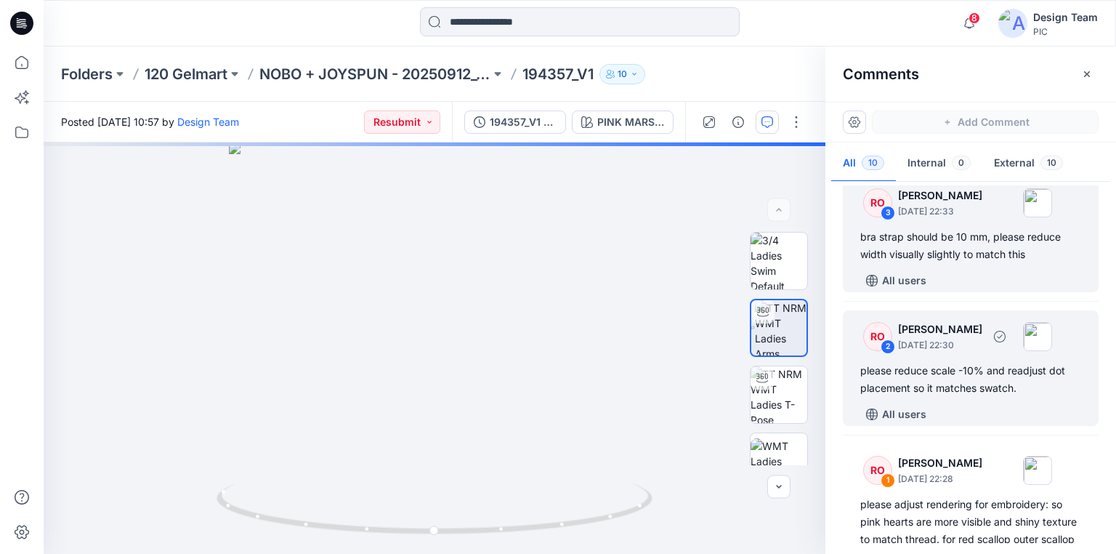
click at [945, 397] on div "please reduce scale -10% and readjust dot placement so it matches swatch." at bounding box center [970, 379] width 221 height 35
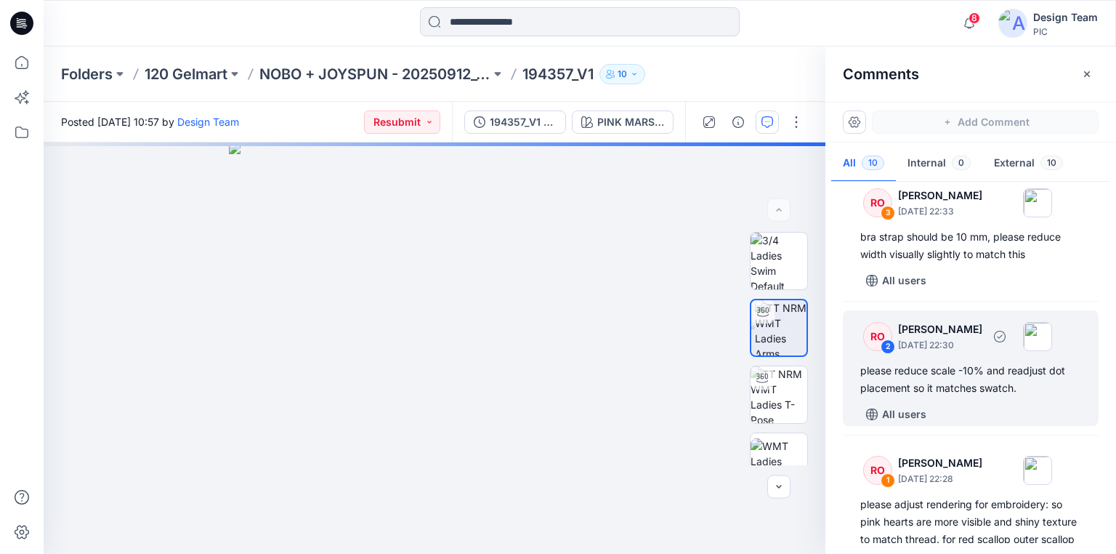
click at [945, 397] on div "please reduce scale -10% and readjust dot placement so it matches swatch." at bounding box center [970, 379] width 221 height 35
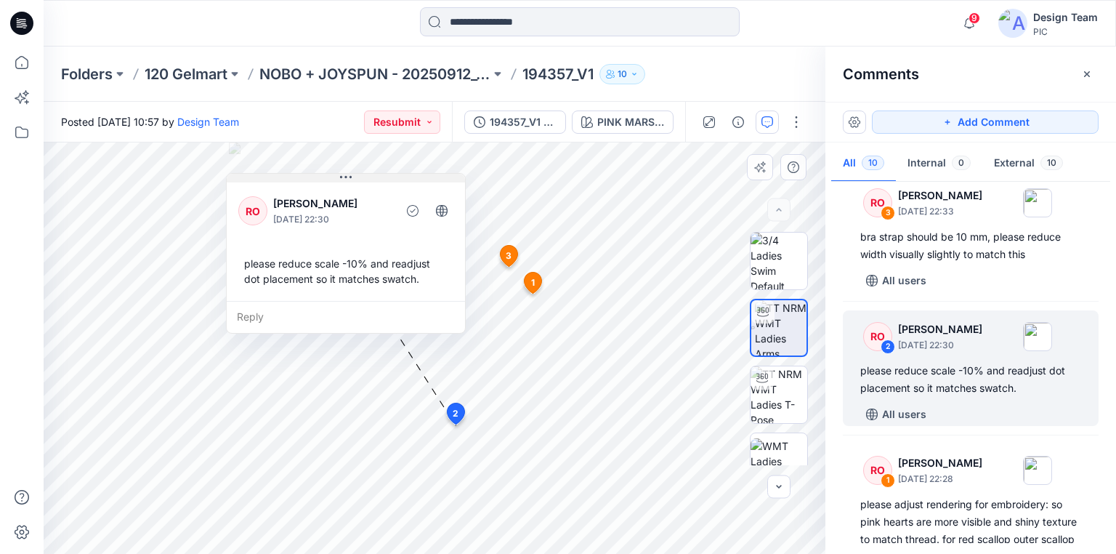
drag, startPoint x: 637, startPoint y: 299, endPoint x: 375, endPoint y: 156, distance: 298.2
click at [375, 174] on button at bounding box center [346, 178] width 238 height 9
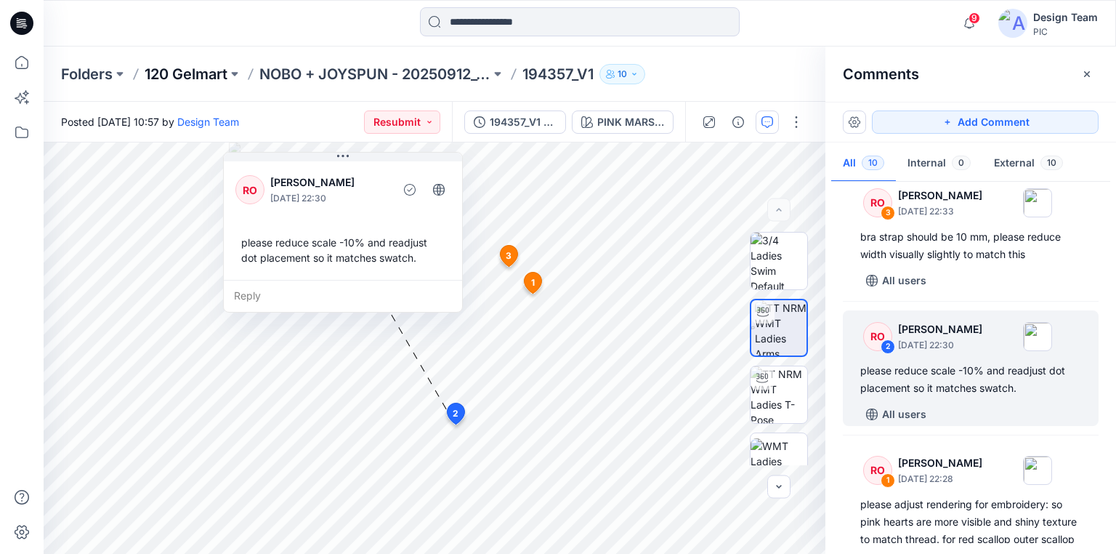
click at [160, 70] on p "120 Gelmart" at bounding box center [186, 74] width 83 height 20
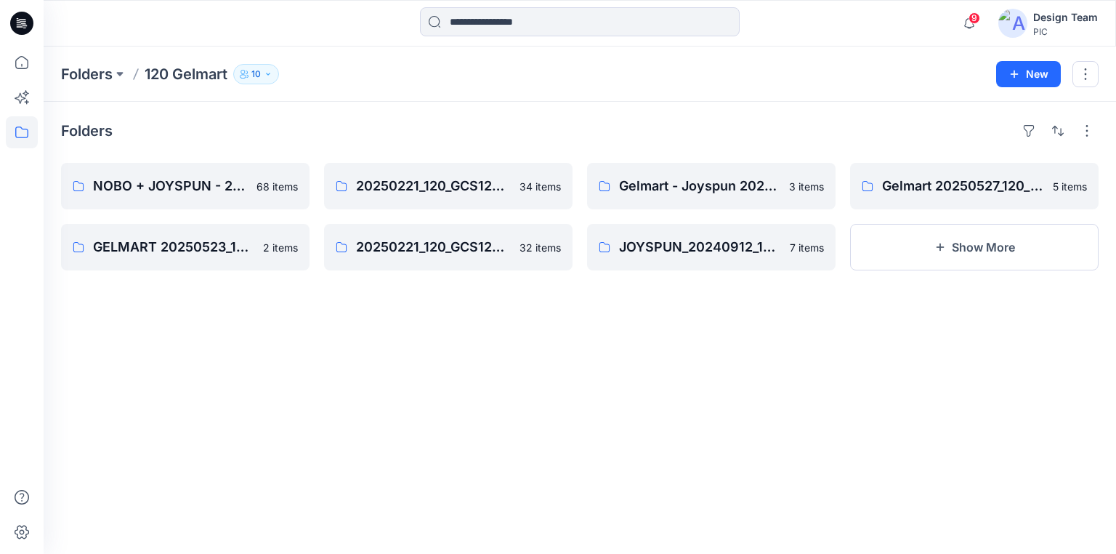
click at [21, 24] on icon at bounding box center [21, 23] width 23 height 23
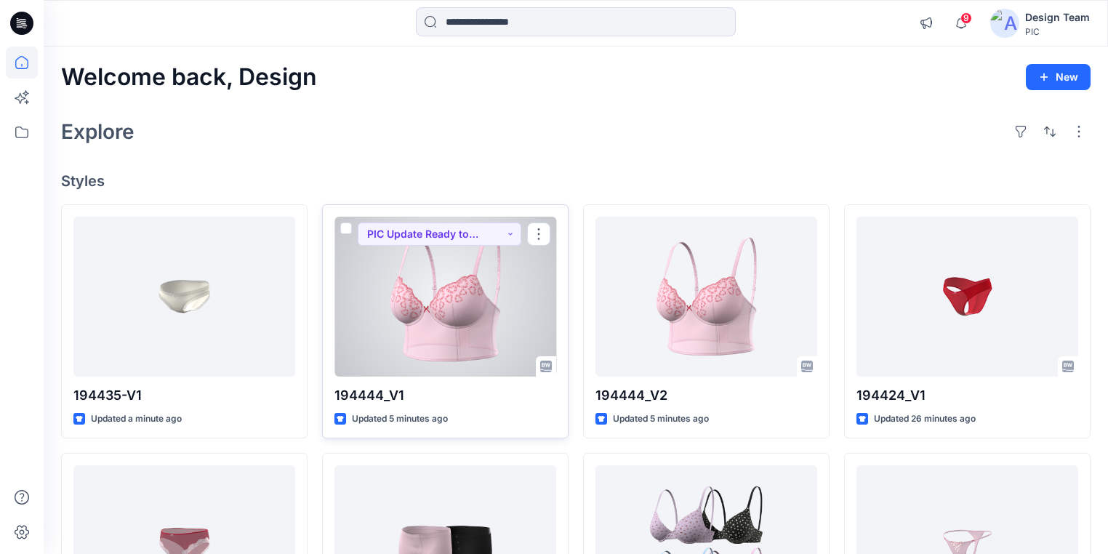
click at [521, 323] on div at bounding box center [445, 297] width 222 height 160
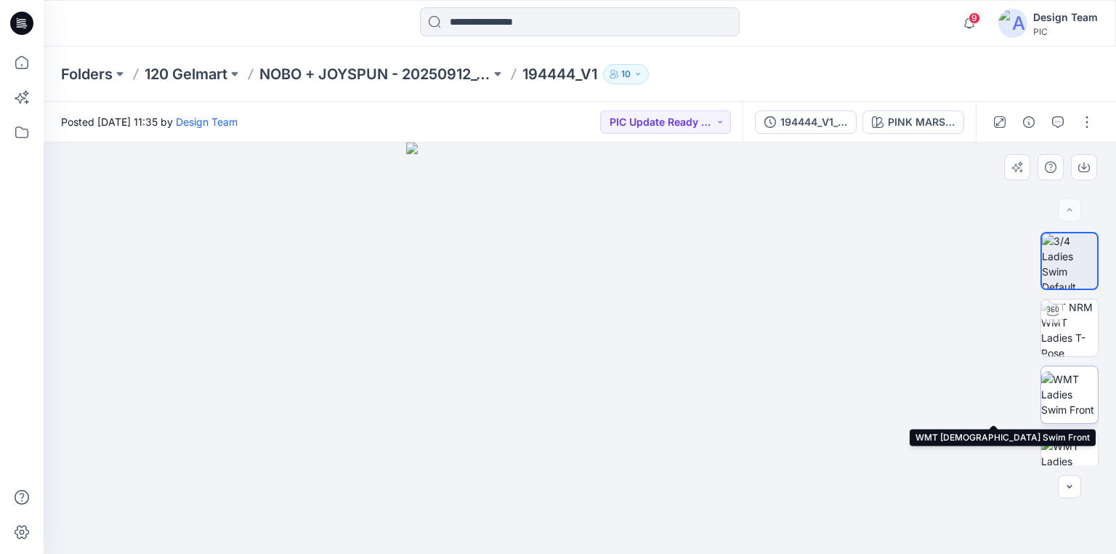
click at [1067, 395] on img at bounding box center [1069, 394] width 57 height 46
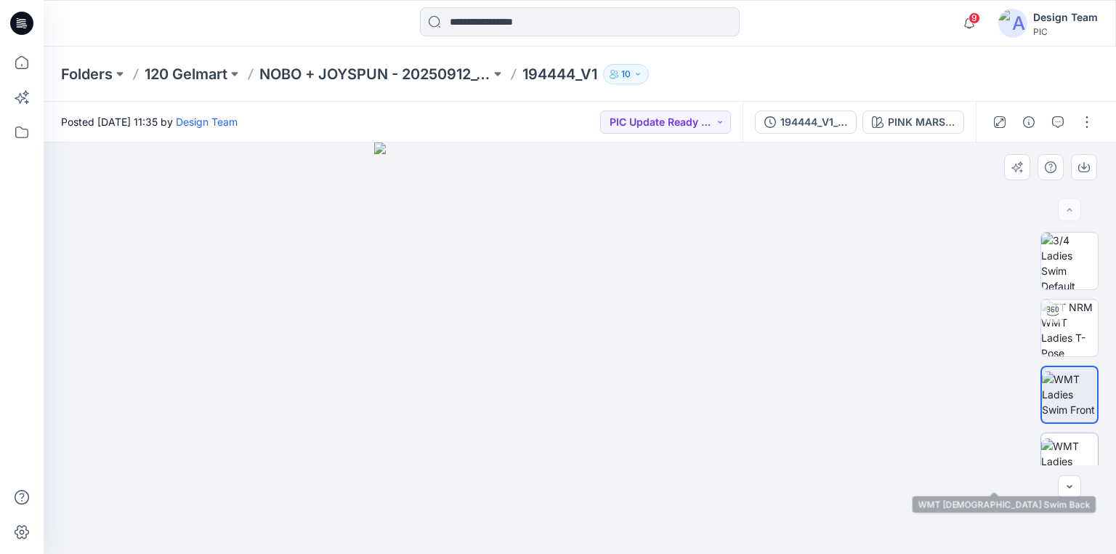
click at [1066, 438] on img at bounding box center [1069, 461] width 57 height 46
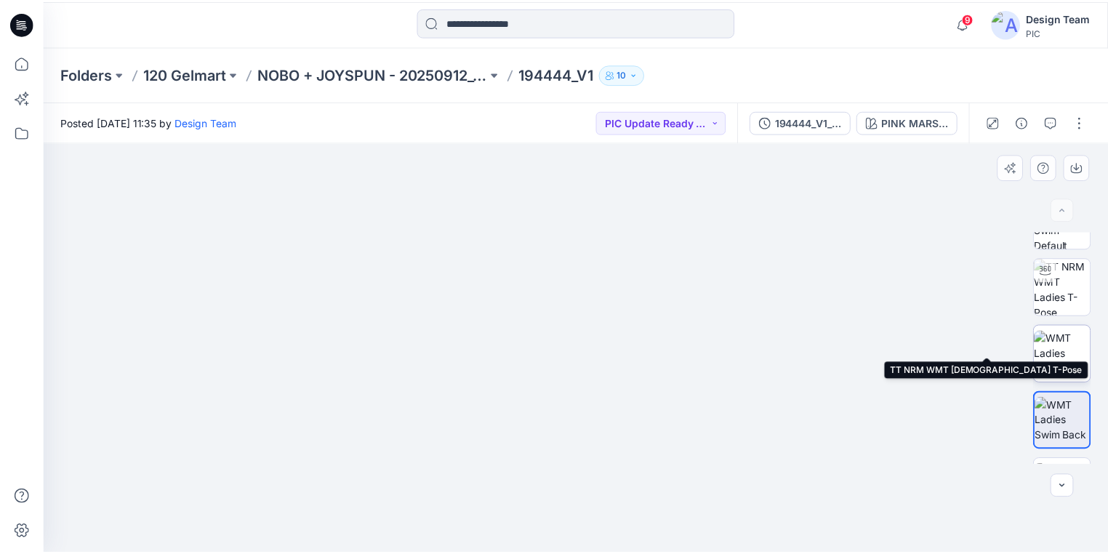
scroll to position [58, 0]
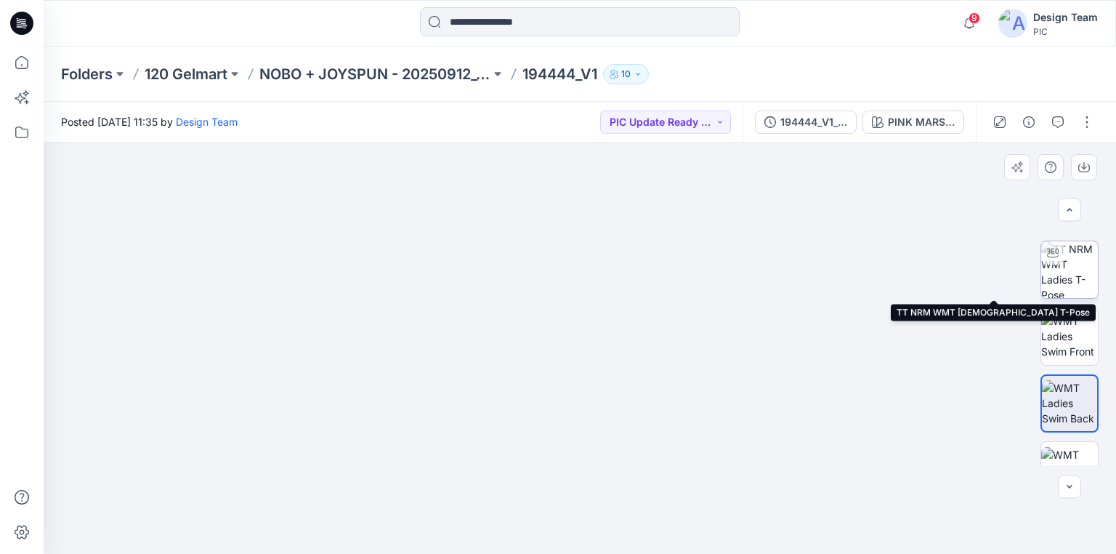
click at [1074, 275] on img at bounding box center [1069, 269] width 57 height 57
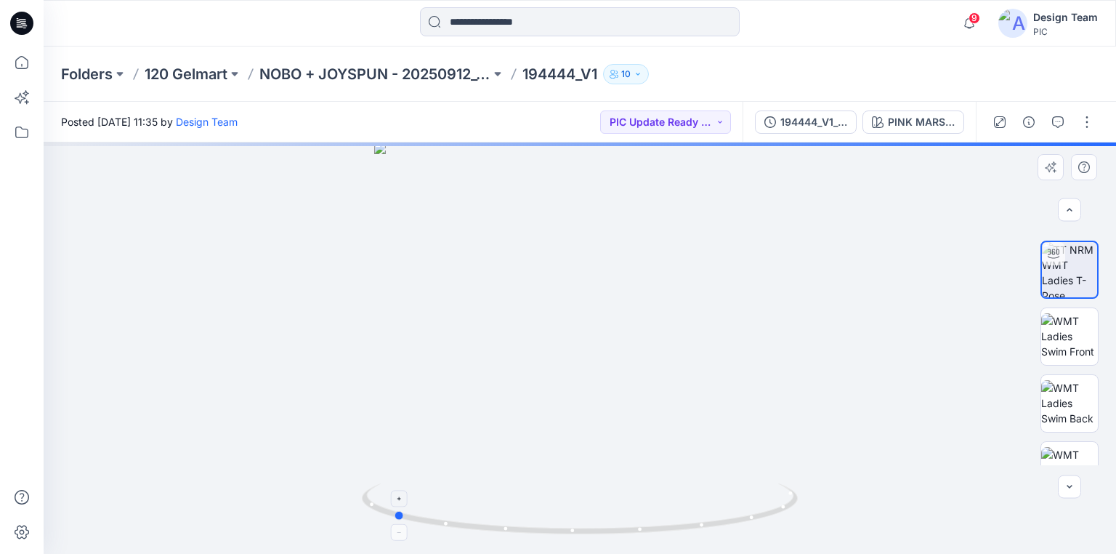
drag, startPoint x: 753, startPoint y: 525, endPoint x: 566, endPoint y: 499, distance: 188.6
click at [566, 499] on icon at bounding box center [582, 510] width 440 height 55
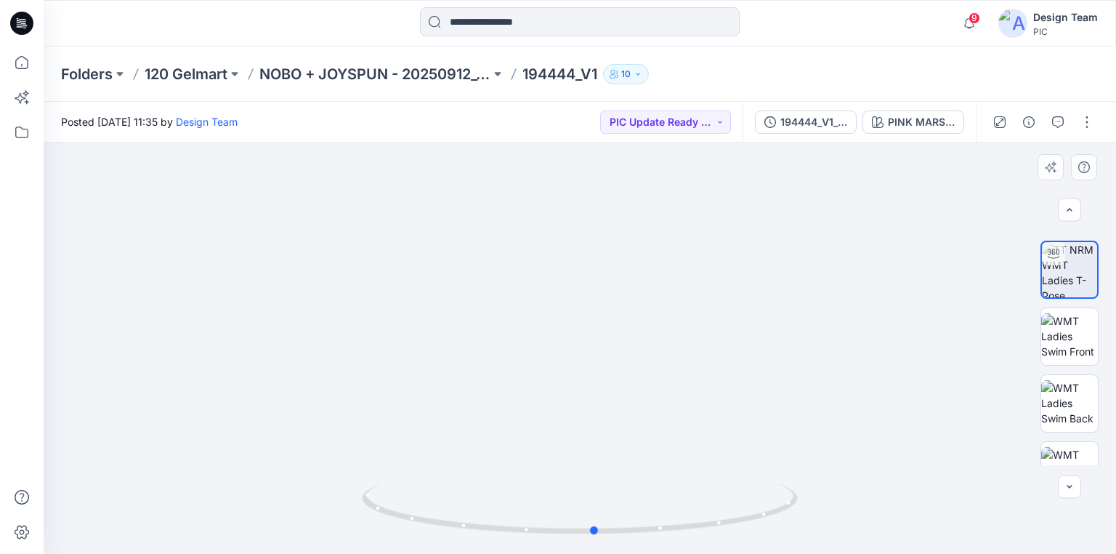
drag, startPoint x: 693, startPoint y: 528, endPoint x: 895, endPoint y: 500, distance: 204.0
click at [895, 500] on div at bounding box center [580, 347] width 1073 height 411
drag, startPoint x: 772, startPoint y: 511, endPoint x: 581, endPoint y: 507, distance: 191.2
click at [581, 507] on icon at bounding box center [582, 510] width 440 height 55
drag, startPoint x: 445, startPoint y: 526, endPoint x: 672, endPoint y: 533, distance: 226.9
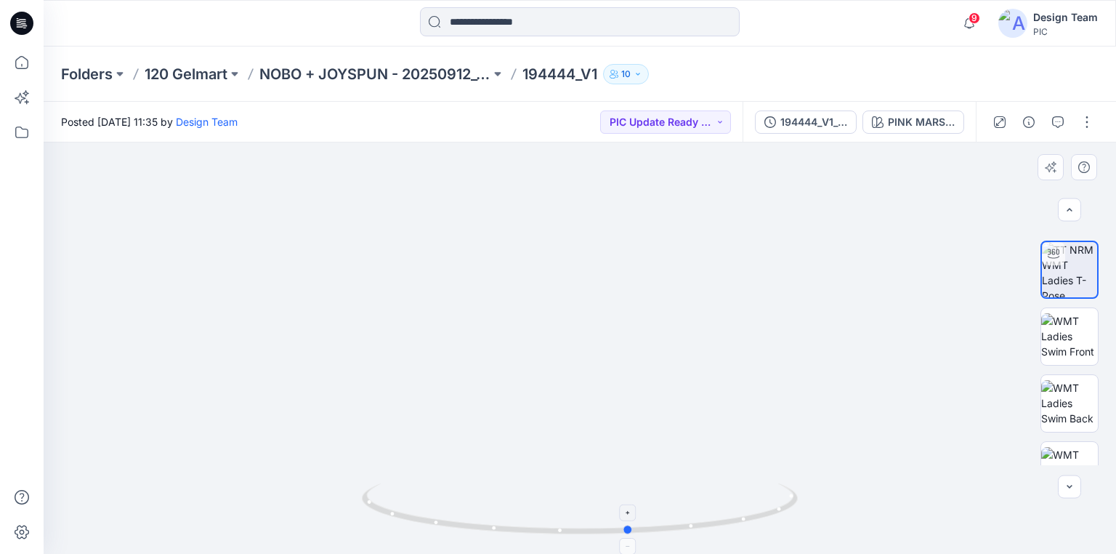
click at [672, 533] on icon at bounding box center [582, 510] width 440 height 55
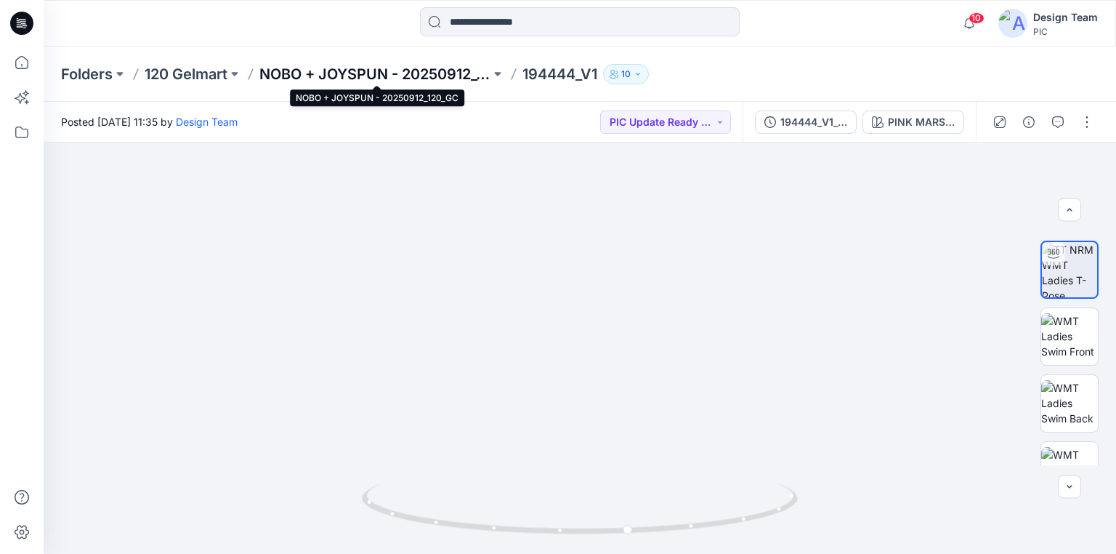
click at [337, 72] on p "NOBO + JOYSPUN - 20250912_120_GC" at bounding box center [374, 74] width 231 height 20
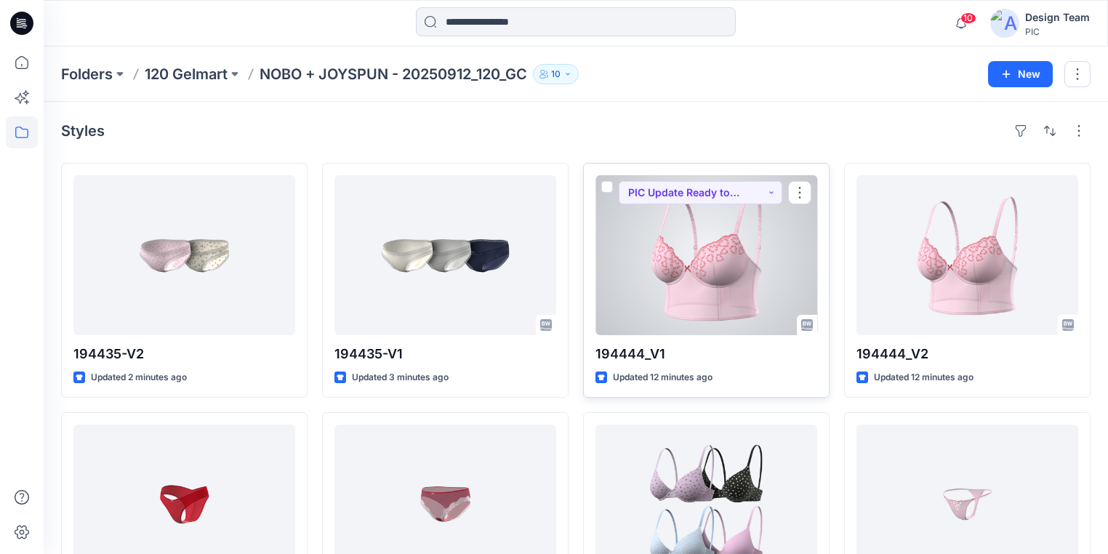
click at [712, 275] on div at bounding box center [706, 255] width 222 height 160
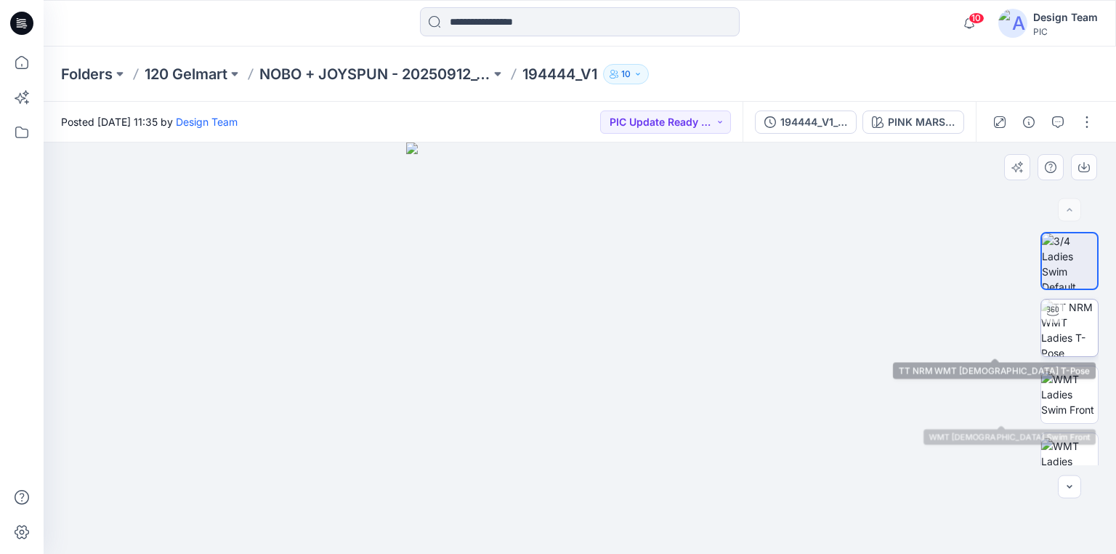
click at [1073, 337] on img at bounding box center [1069, 327] width 57 height 57
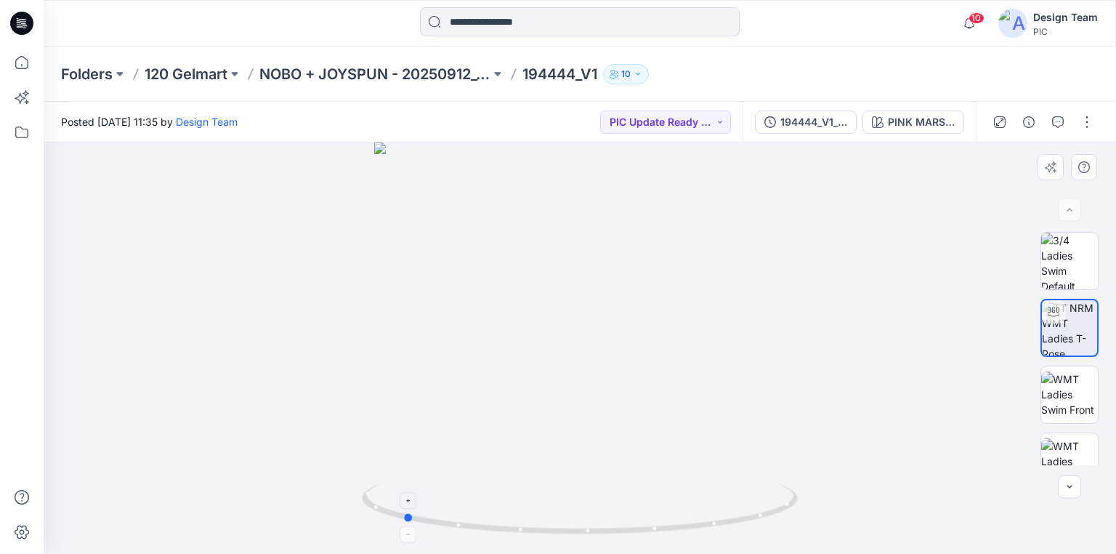
drag, startPoint x: 766, startPoint y: 529, endPoint x: 613, endPoint y: 525, distance: 152.7
click at [613, 525] on icon at bounding box center [582, 510] width 440 height 55
click at [1068, 400] on img at bounding box center [1069, 394] width 57 height 46
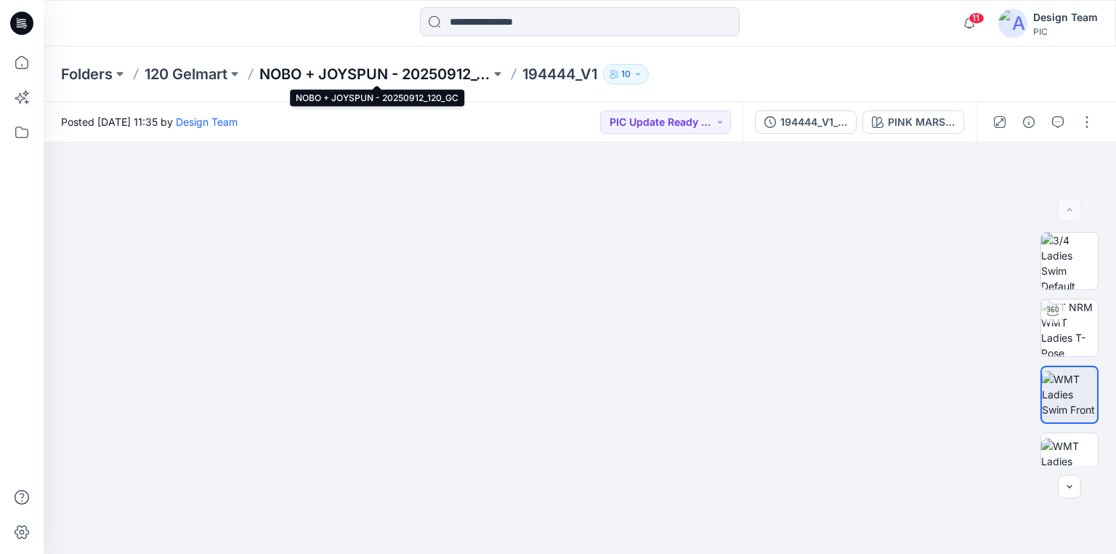
click at [445, 76] on p "NOBO + JOYSPUN - 20250912_120_GC" at bounding box center [374, 74] width 231 height 20
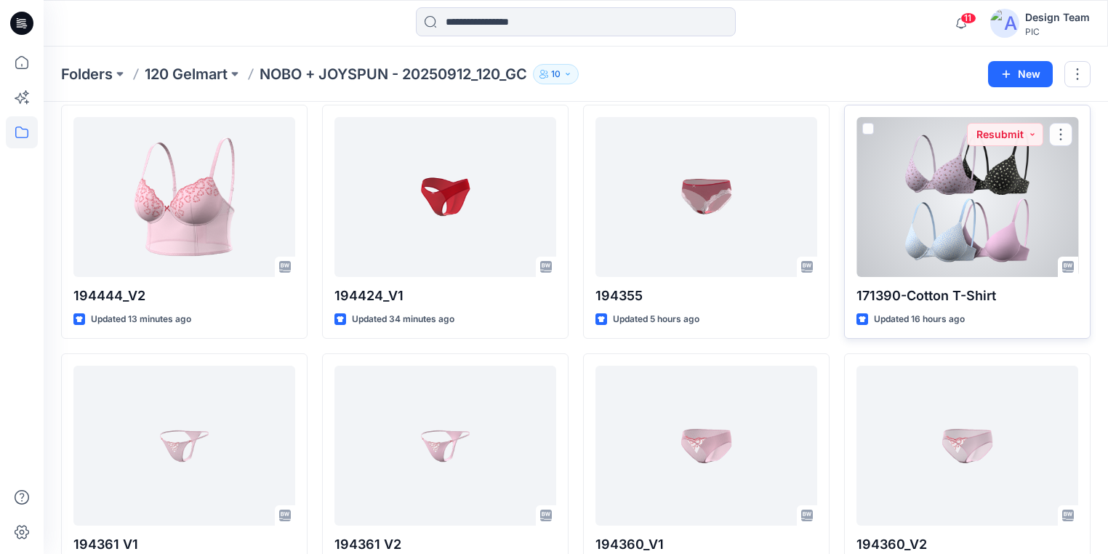
scroll to position [294, 0]
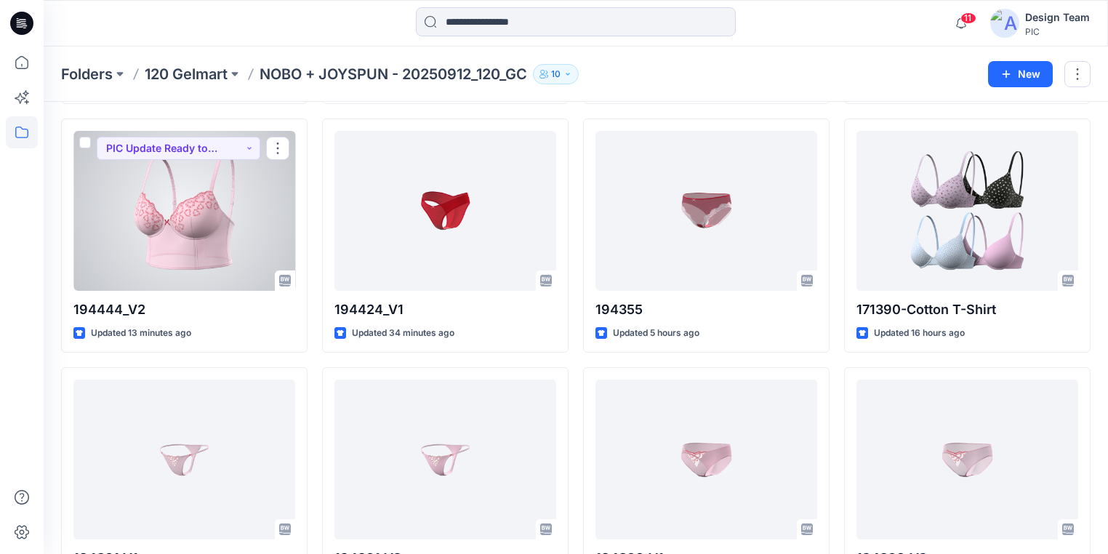
click at [203, 233] on div at bounding box center [184, 211] width 222 height 160
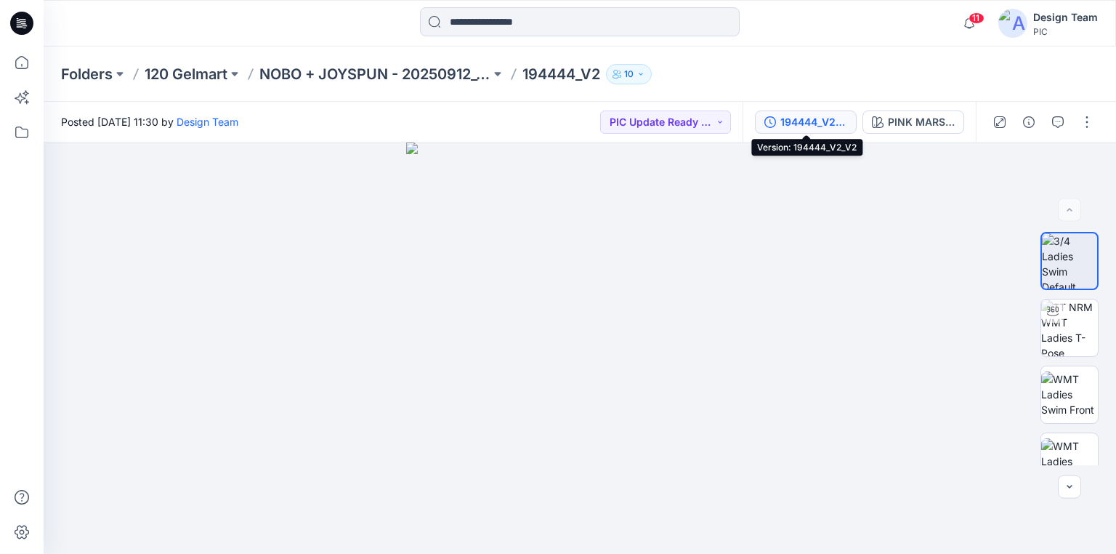
click at [840, 119] on div "194444_V2_V2" at bounding box center [814, 122] width 67 height 16
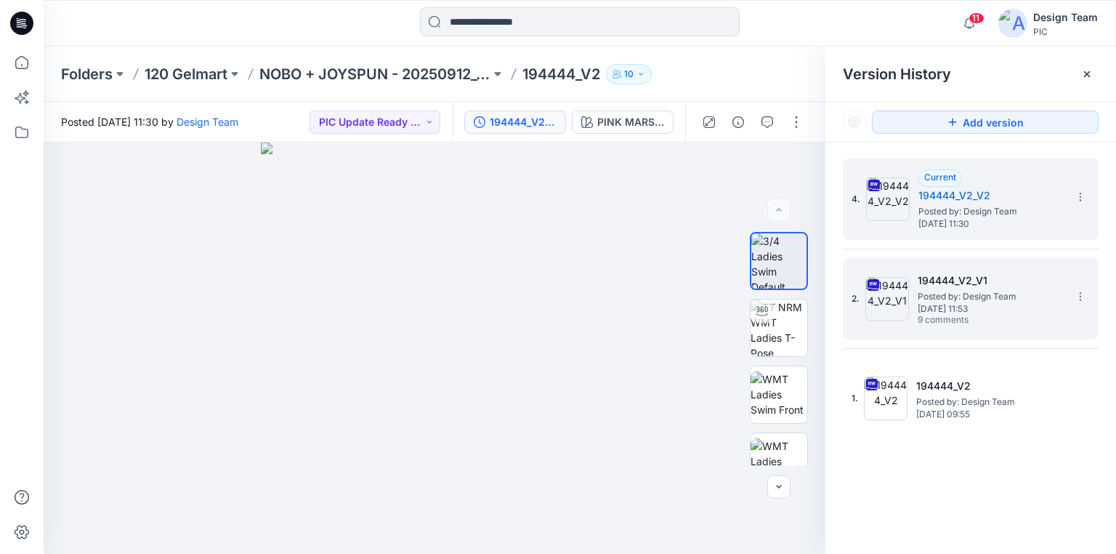
click at [969, 305] on span "Monday, September 29, 2025 11:53" at bounding box center [990, 309] width 145 height 10
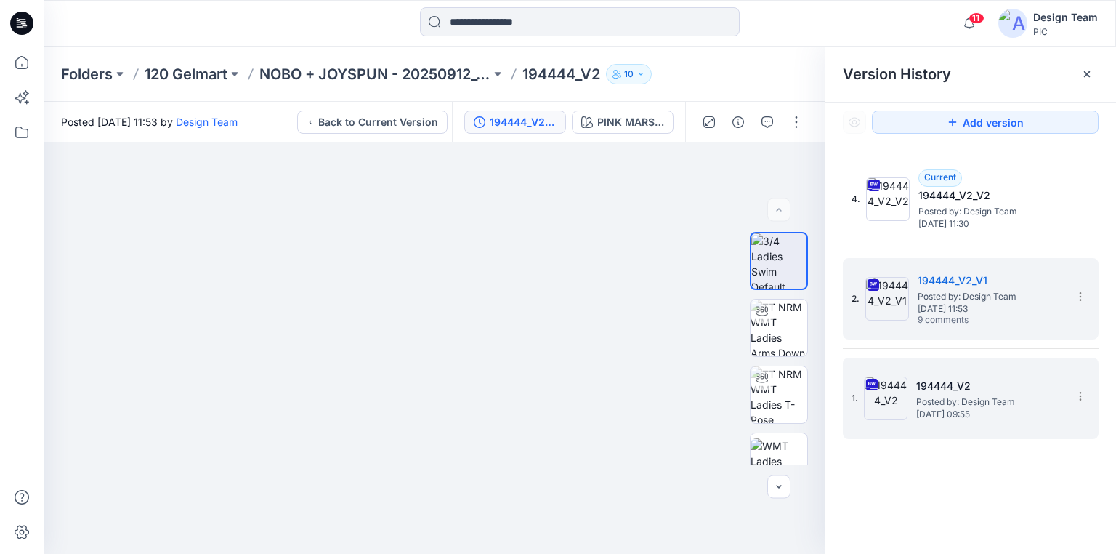
click at [978, 401] on span "Posted by: Design Team" at bounding box center [988, 402] width 145 height 15
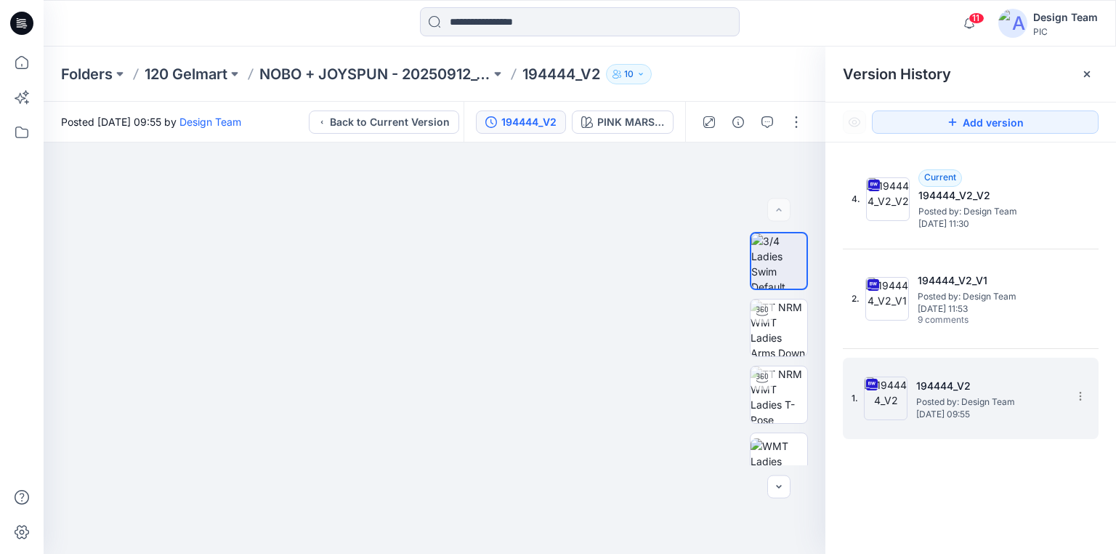
click at [990, 404] on span "Posted by: Design Team" at bounding box center [988, 402] width 145 height 15
click at [791, 342] on img at bounding box center [779, 327] width 57 height 57
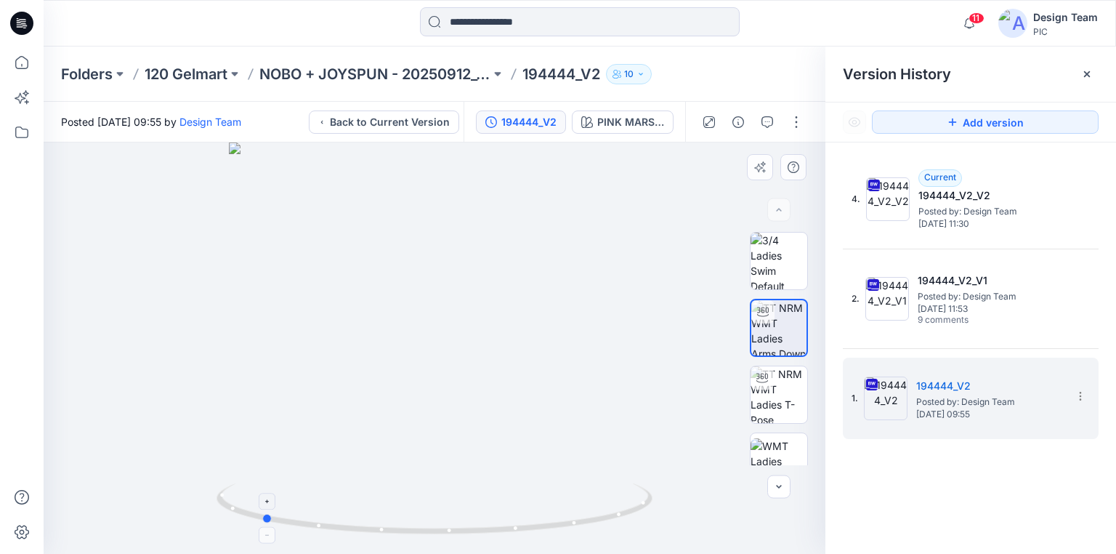
drag, startPoint x: 629, startPoint y: 515, endPoint x: 456, endPoint y: 489, distance: 174.1
click at [456, 489] on icon at bounding box center [437, 510] width 440 height 55
drag, startPoint x: 566, startPoint y: 541, endPoint x: 701, endPoint y: 532, distance: 135.5
click at [701, 532] on div at bounding box center [435, 347] width 782 height 411
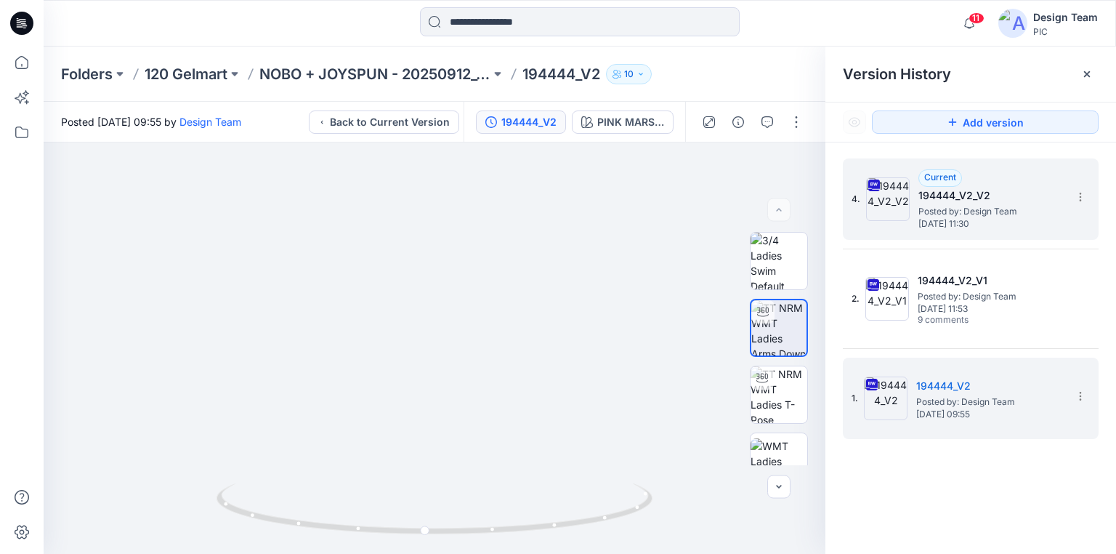
click at [935, 217] on span "Posted by: Design Team" at bounding box center [991, 211] width 145 height 15
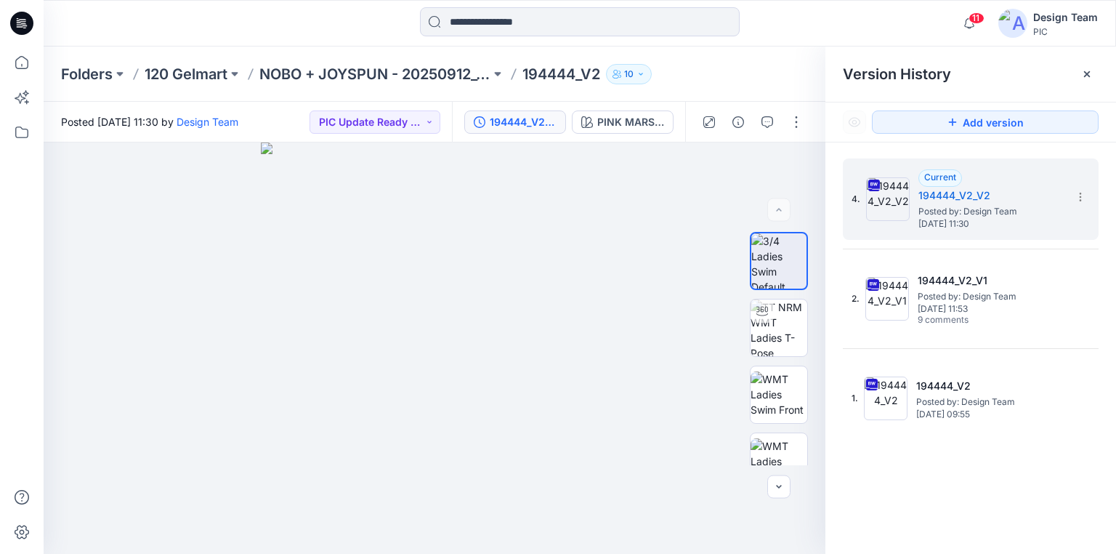
click at [24, 24] on icon at bounding box center [21, 23] width 23 height 23
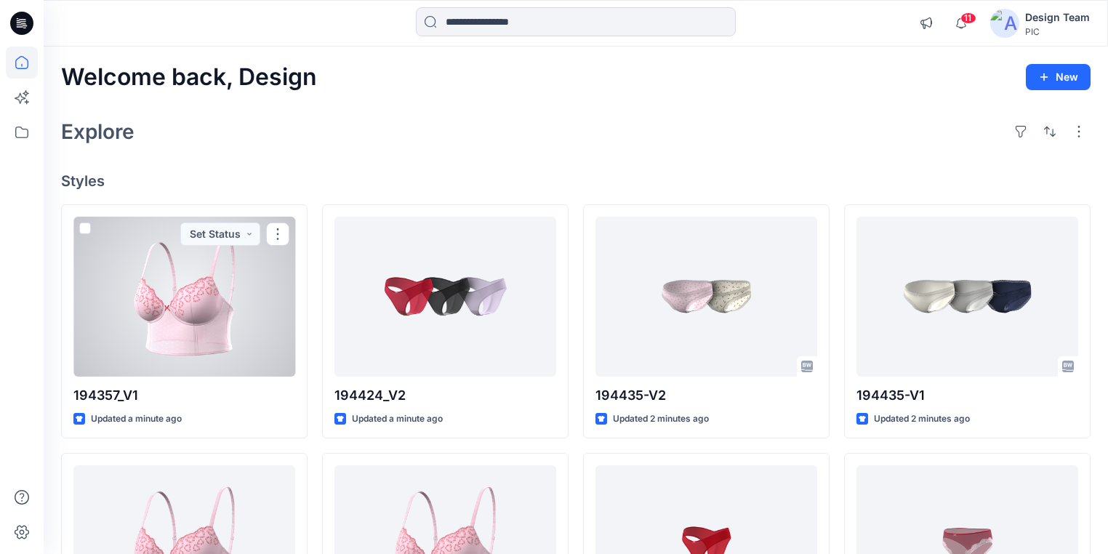
click at [132, 288] on div at bounding box center [184, 297] width 222 height 160
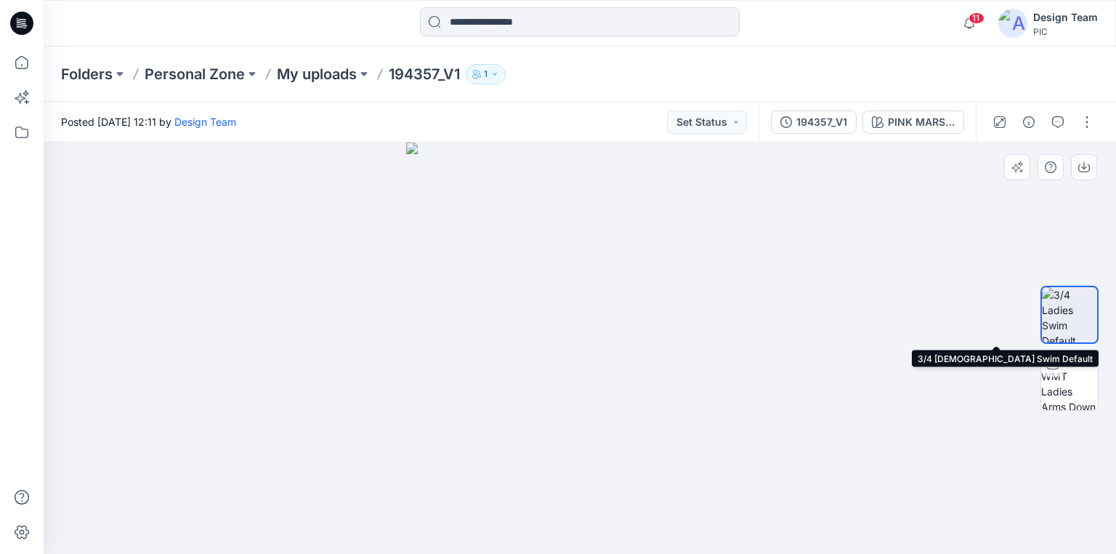
click at [1064, 318] on img at bounding box center [1069, 314] width 55 height 55
drag, startPoint x: 223, startPoint y: 352, endPoint x: 100, endPoint y: 138, distance: 246.4
click at [223, 350] on div at bounding box center [580, 347] width 1073 height 411
click at [23, 14] on icon at bounding box center [21, 23] width 23 height 23
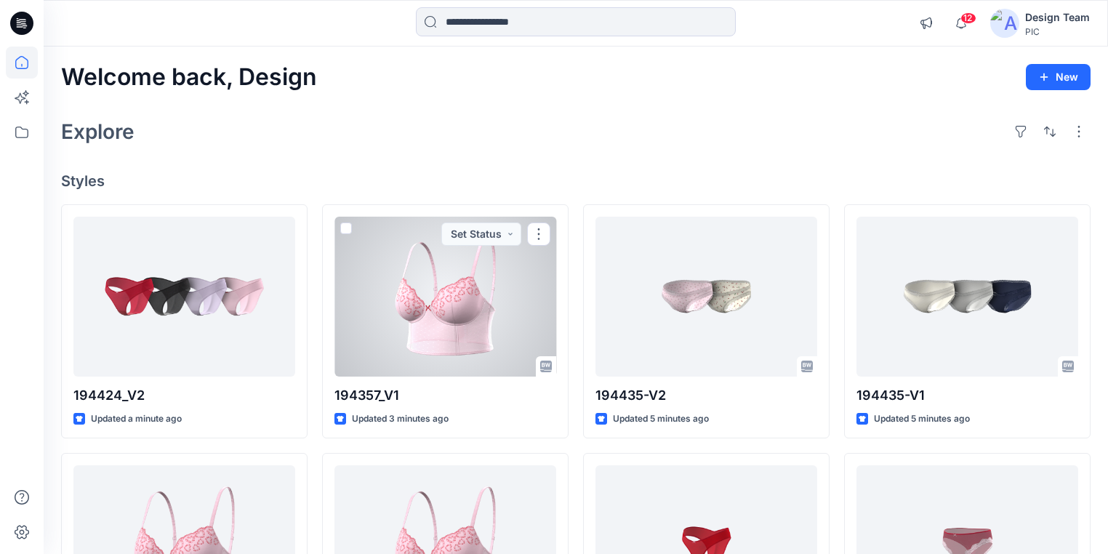
click at [415, 313] on div at bounding box center [445, 297] width 222 height 160
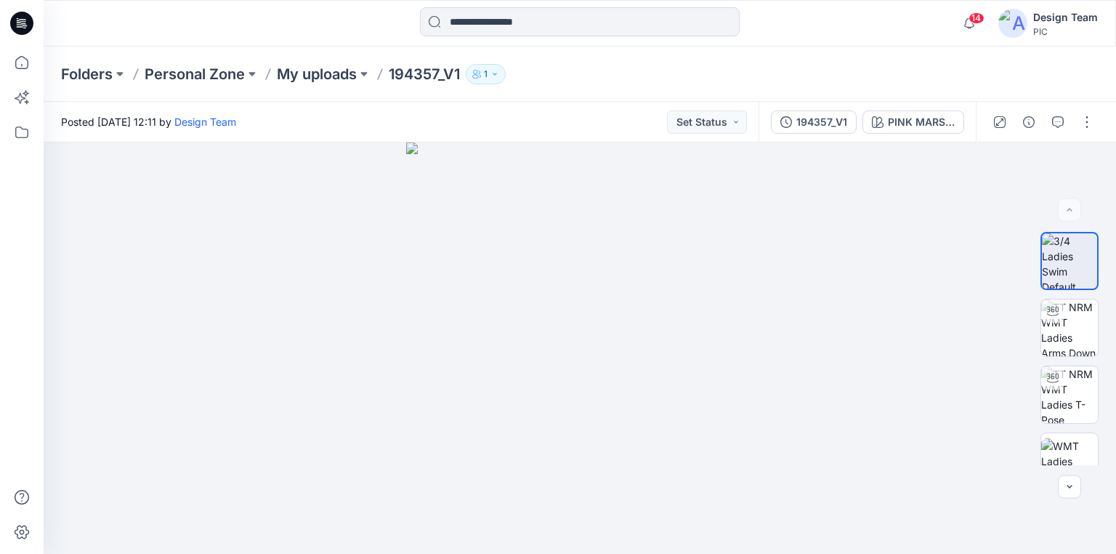
click at [17, 22] on icon at bounding box center [21, 23] width 23 height 23
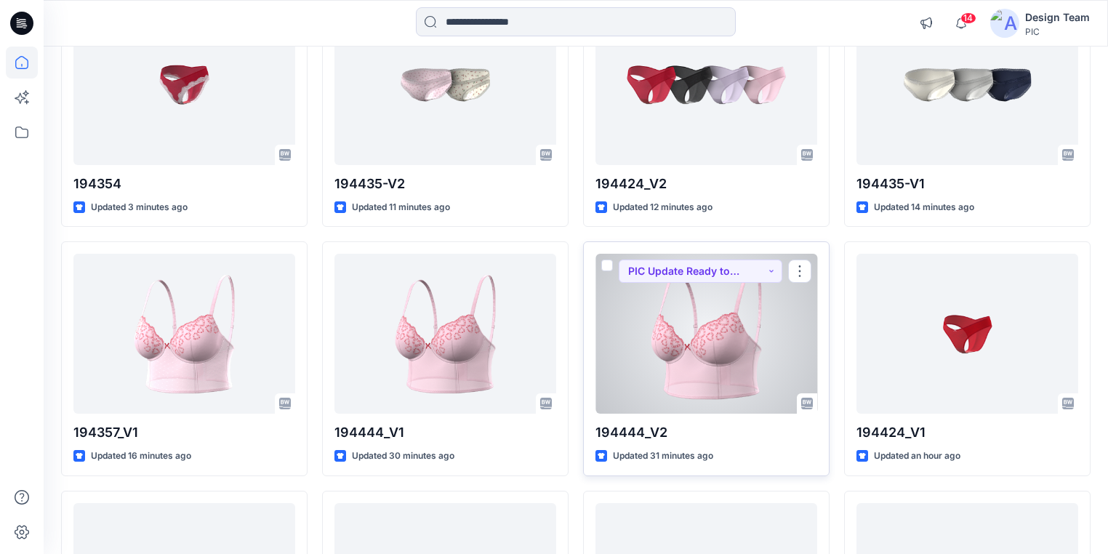
scroll to position [233, 0]
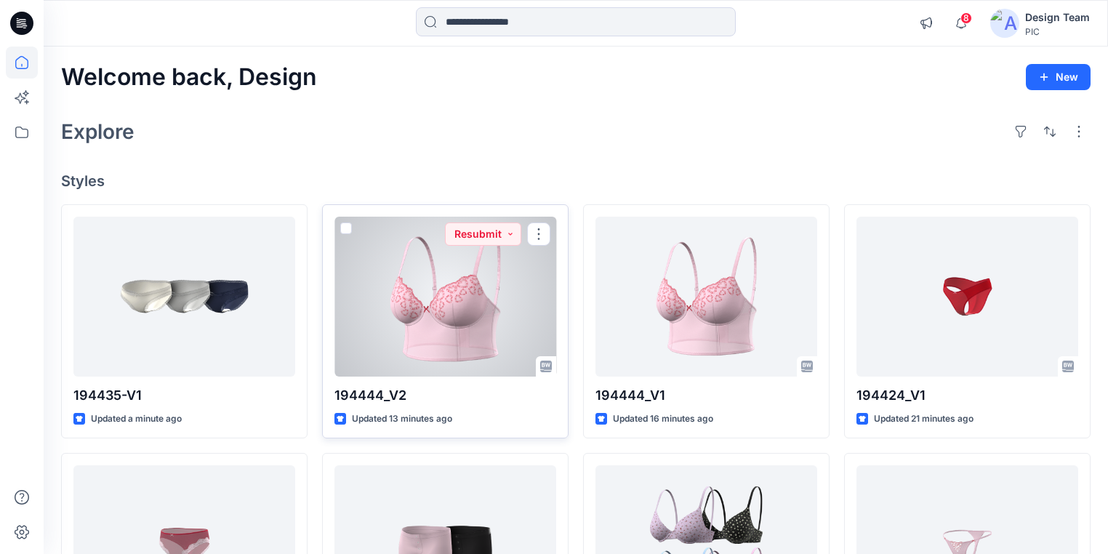
click at [500, 334] on div at bounding box center [445, 297] width 222 height 160
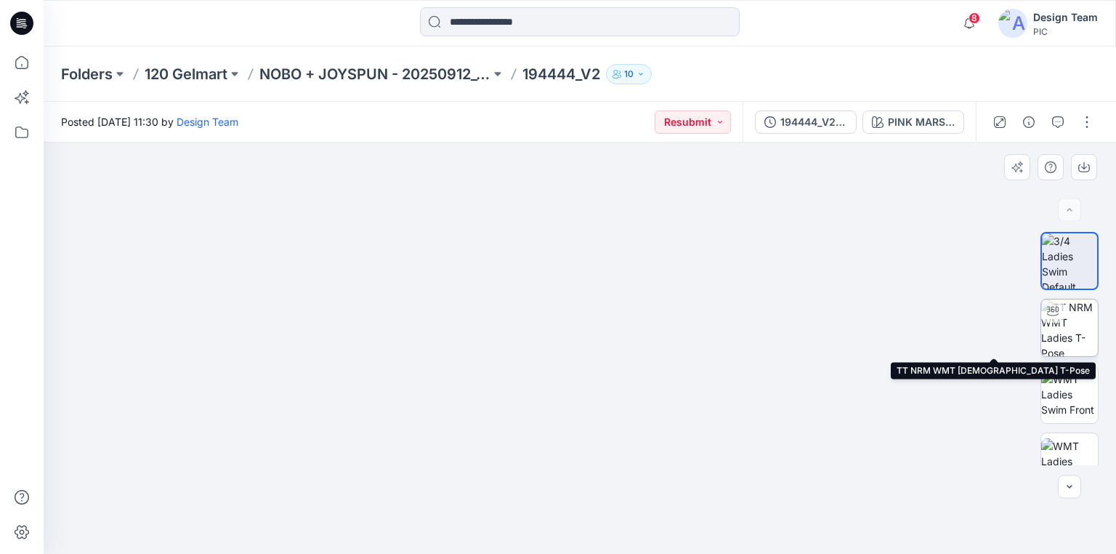
click at [1071, 334] on img at bounding box center [1069, 327] width 57 height 57
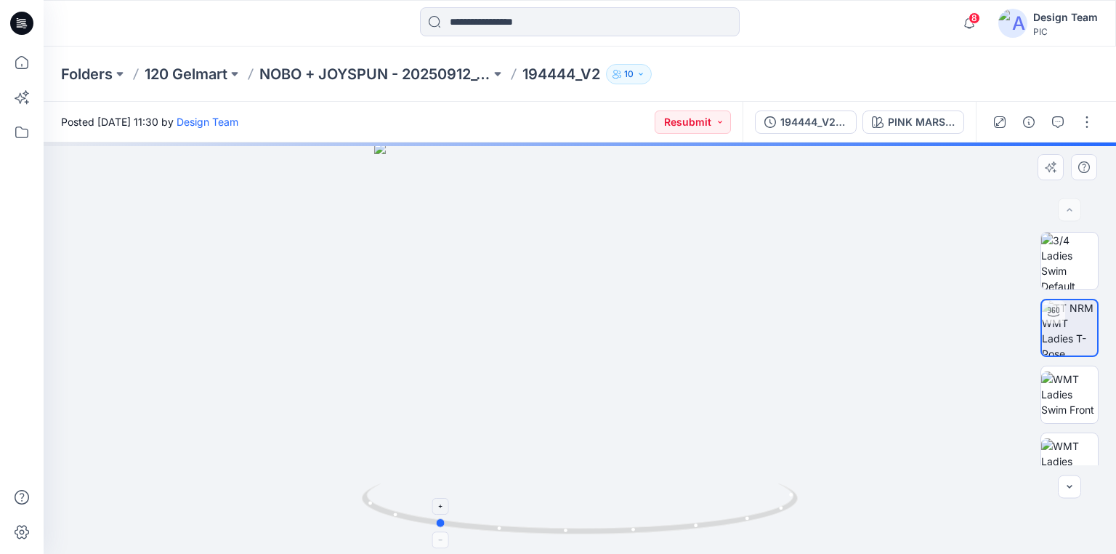
drag, startPoint x: 731, startPoint y: 525, endPoint x: 599, endPoint y: 505, distance: 133.7
click at [597, 505] on icon at bounding box center [582, 510] width 440 height 55
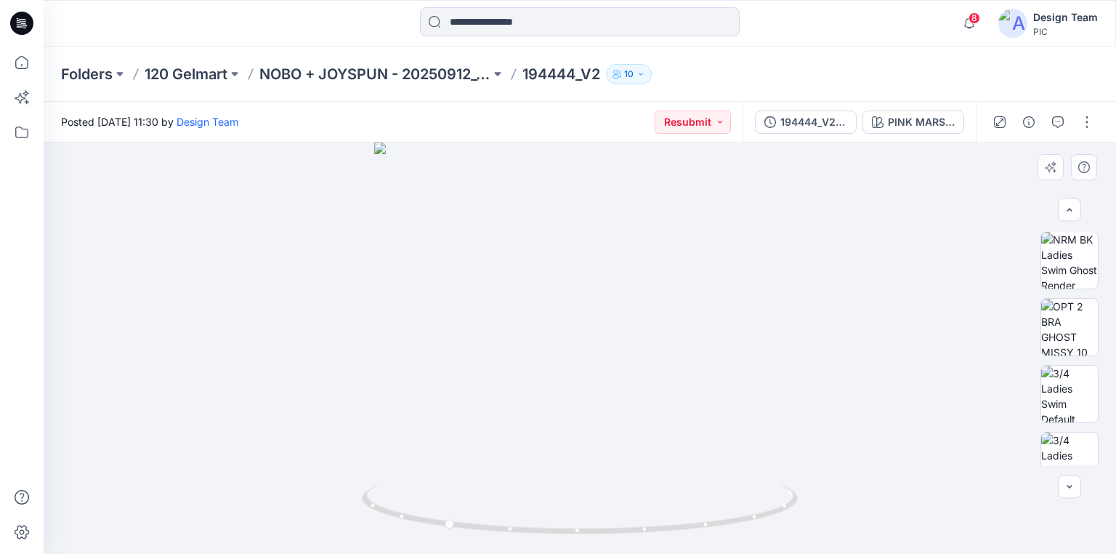
scroll to position [385, 0]
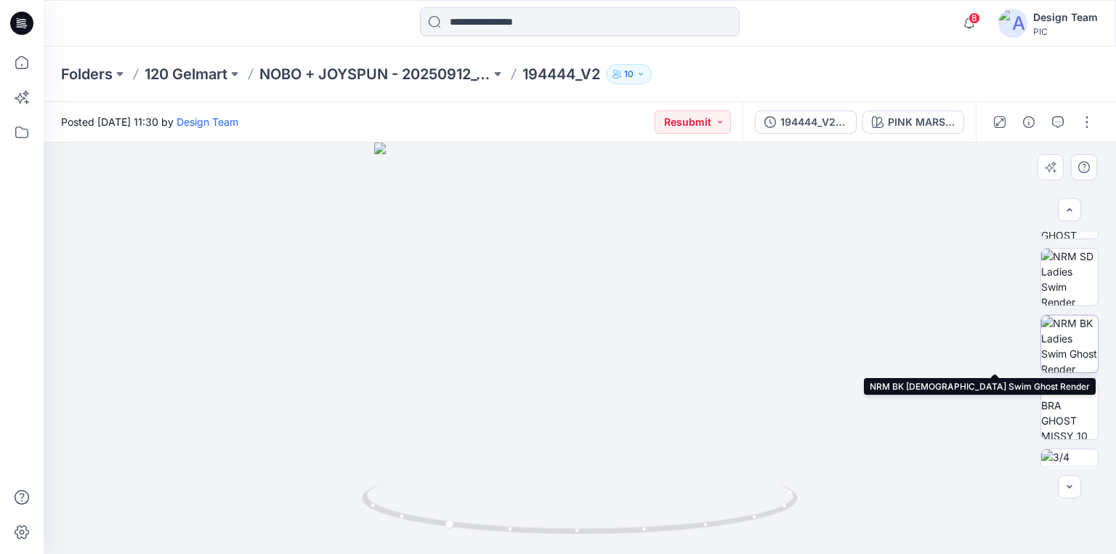
click at [1077, 346] on img at bounding box center [1069, 343] width 57 height 57
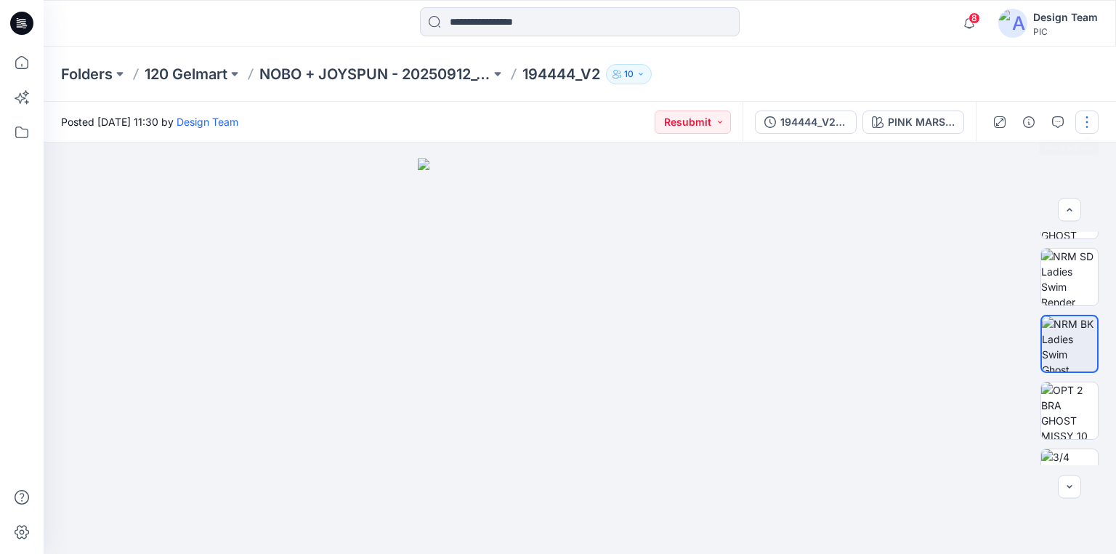
click at [1087, 126] on button "button" at bounding box center [1087, 121] width 23 height 23
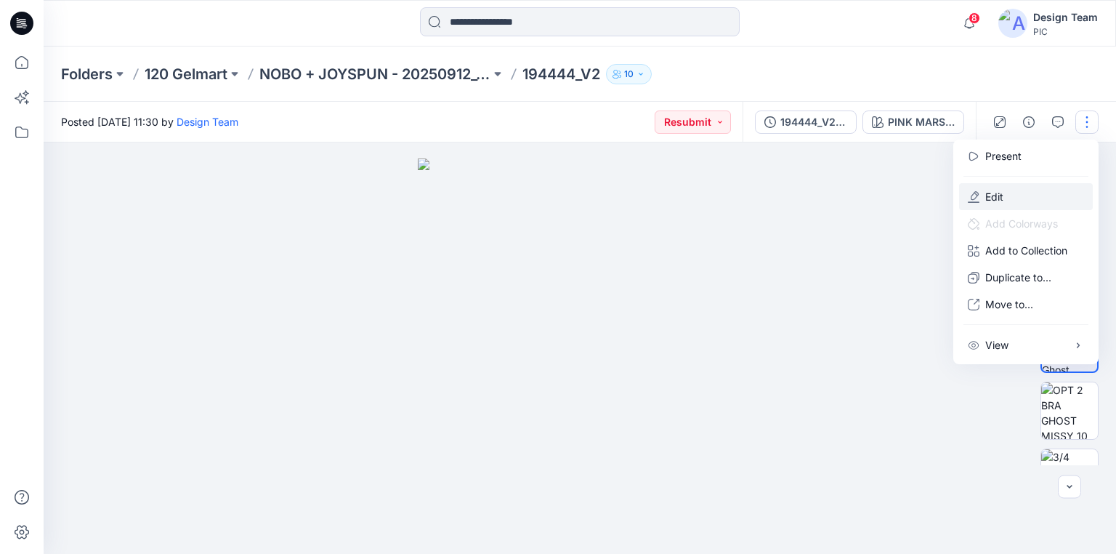
click at [1003, 192] on p "Edit" at bounding box center [994, 196] width 18 height 15
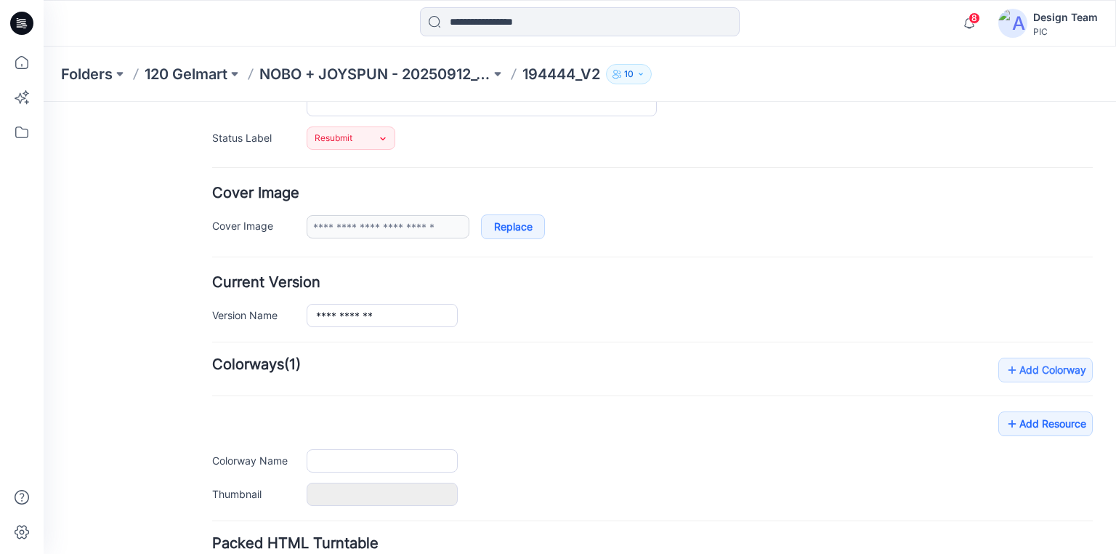
type input "*********"
type input "**********"
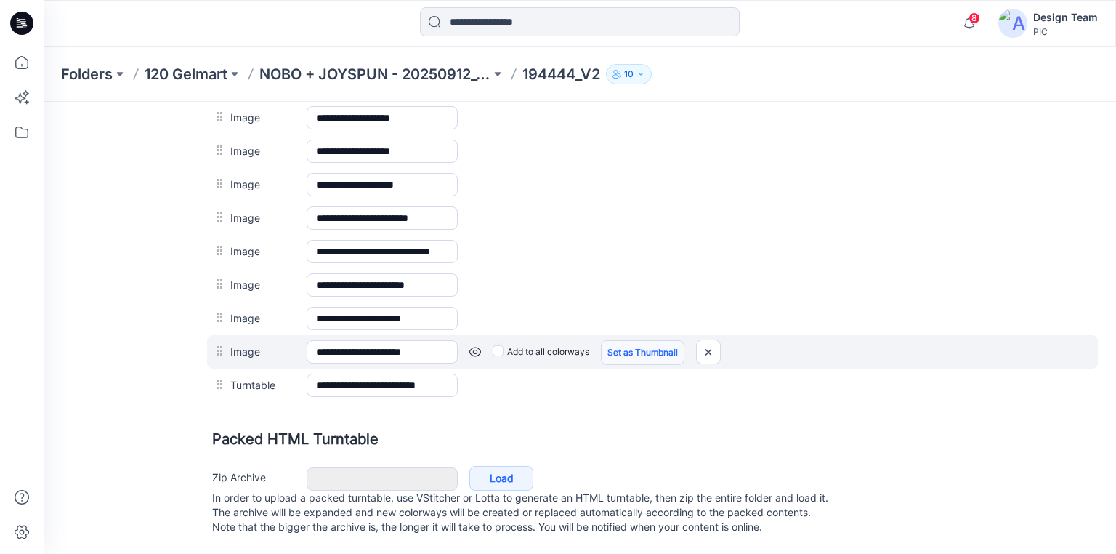
scroll to position [841, 0]
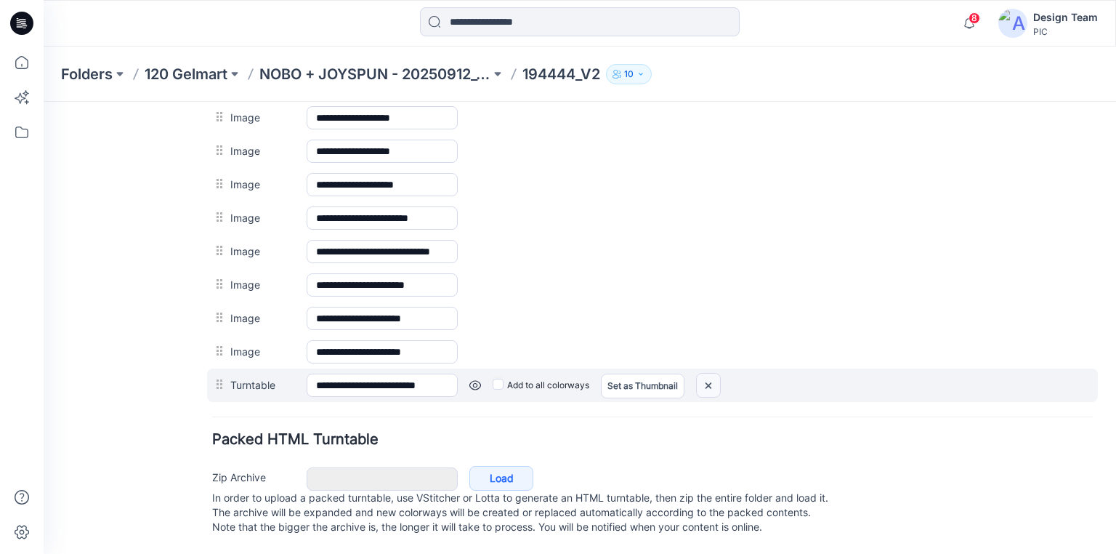
drag, startPoint x: 713, startPoint y: 372, endPoint x: 665, endPoint y: 173, distance: 204.8
click at [713, 374] on img at bounding box center [708, 386] width 23 height 24
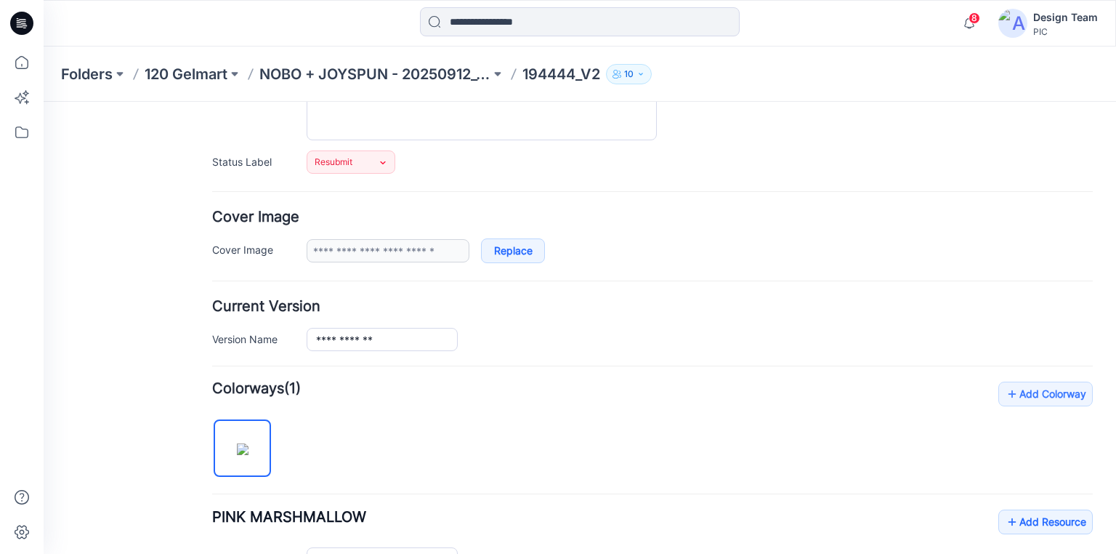
scroll to position [169, 0]
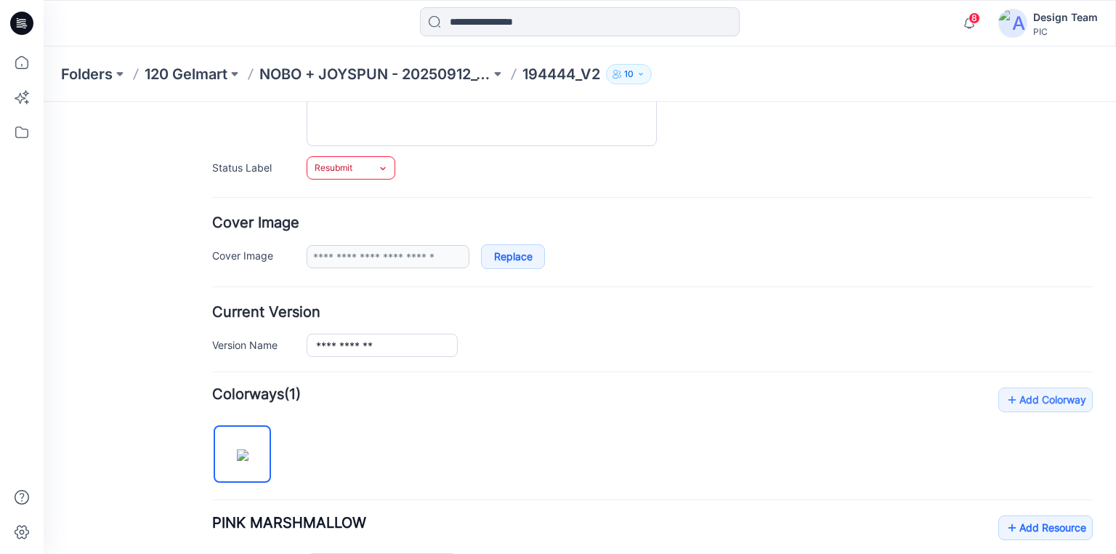
click at [382, 167] on icon at bounding box center [382, 168] width 5 height 3
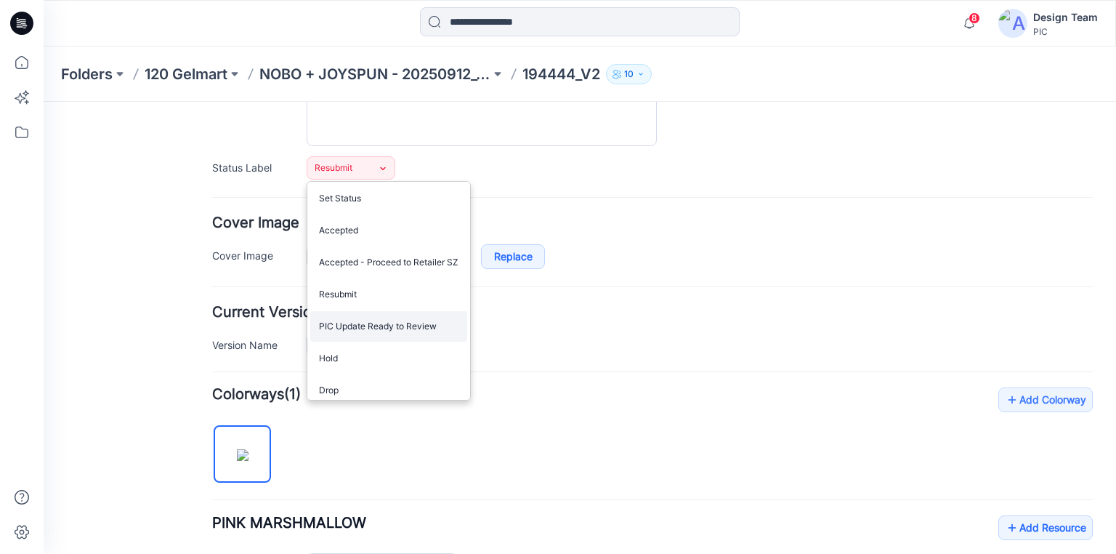
click at [366, 324] on link "PIC Update Ready to Review" at bounding box center [388, 326] width 157 height 31
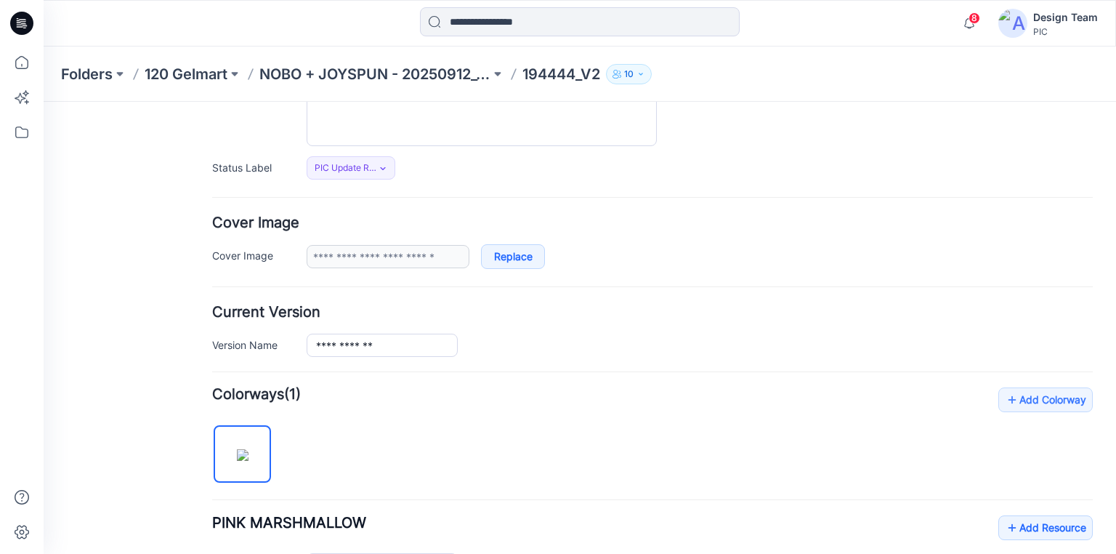
click at [20, 17] on icon at bounding box center [21, 23] width 23 height 23
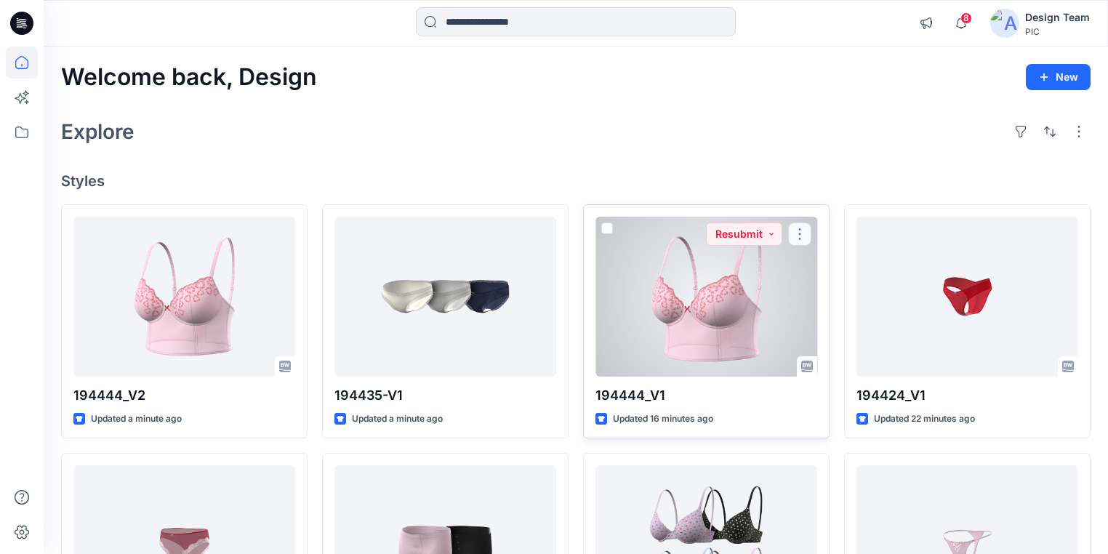
click at [794, 235] on button "button" at bounding box center [799, 233] width 23 height 23
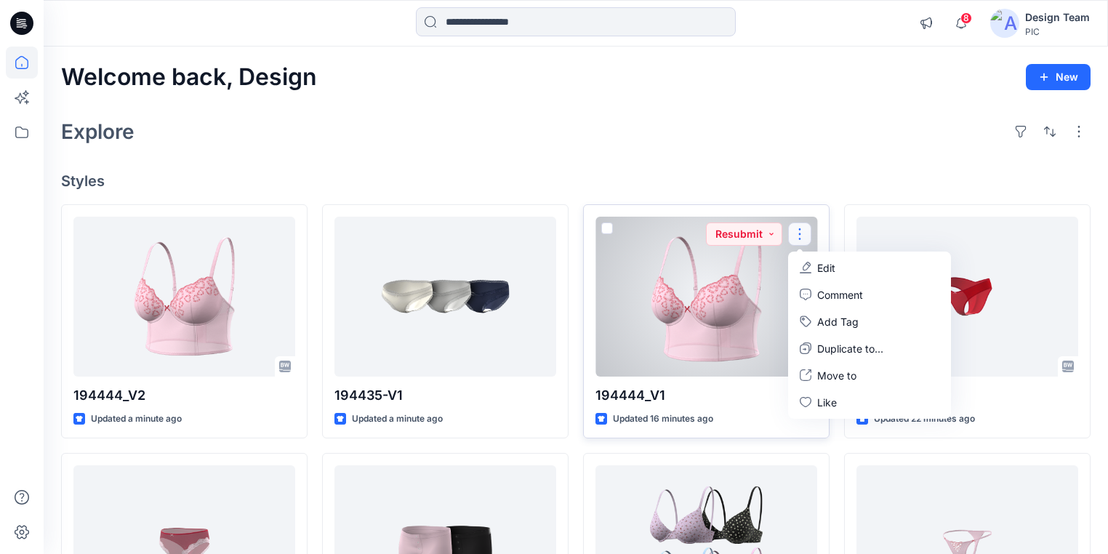
click at [830, 265] on p "Edit" at bounding box center [826, 267] width 18 height 15
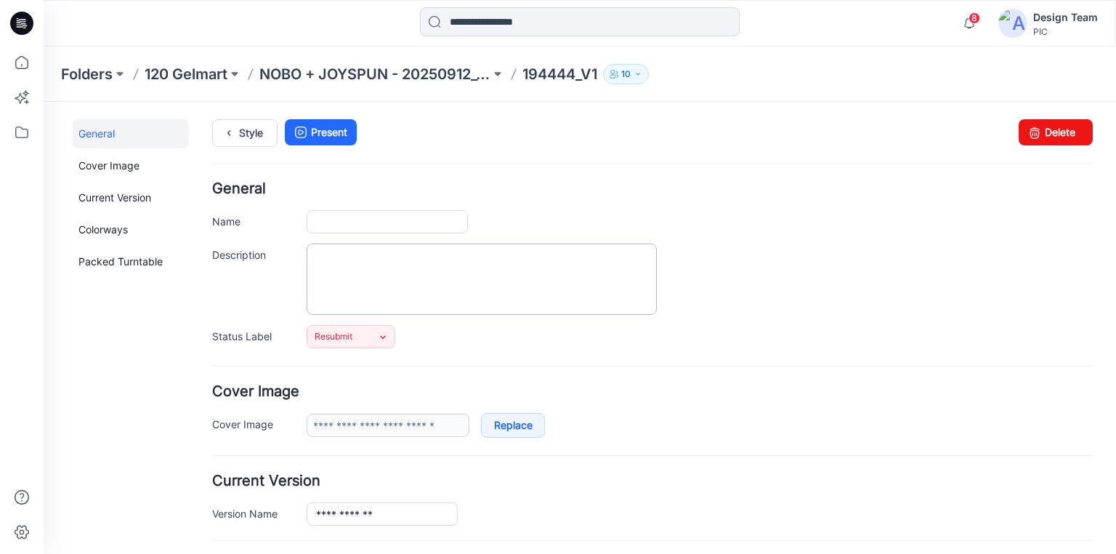
type input "*********"
type input "**********"
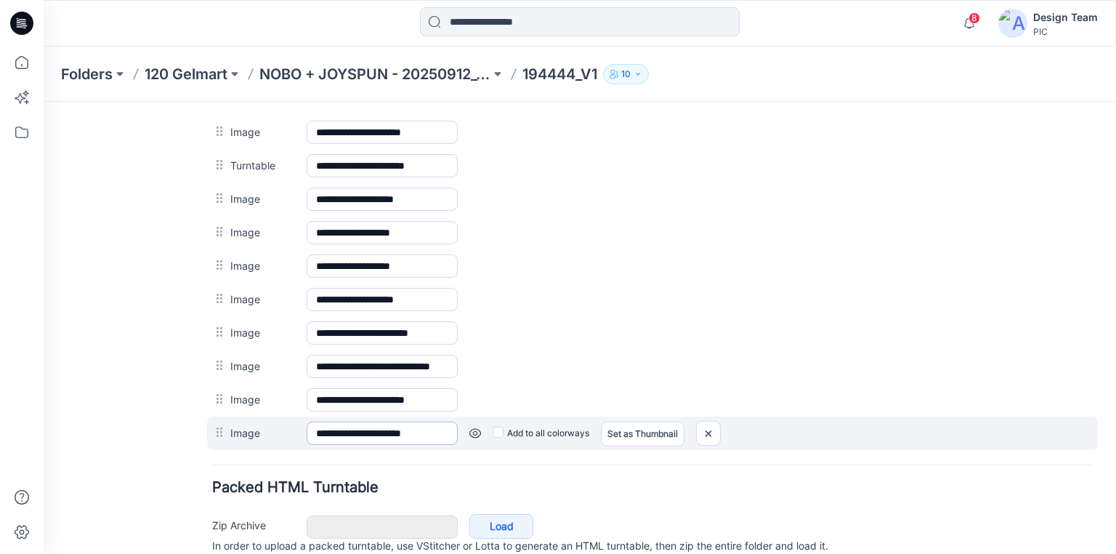
scroll to position [698, 0]
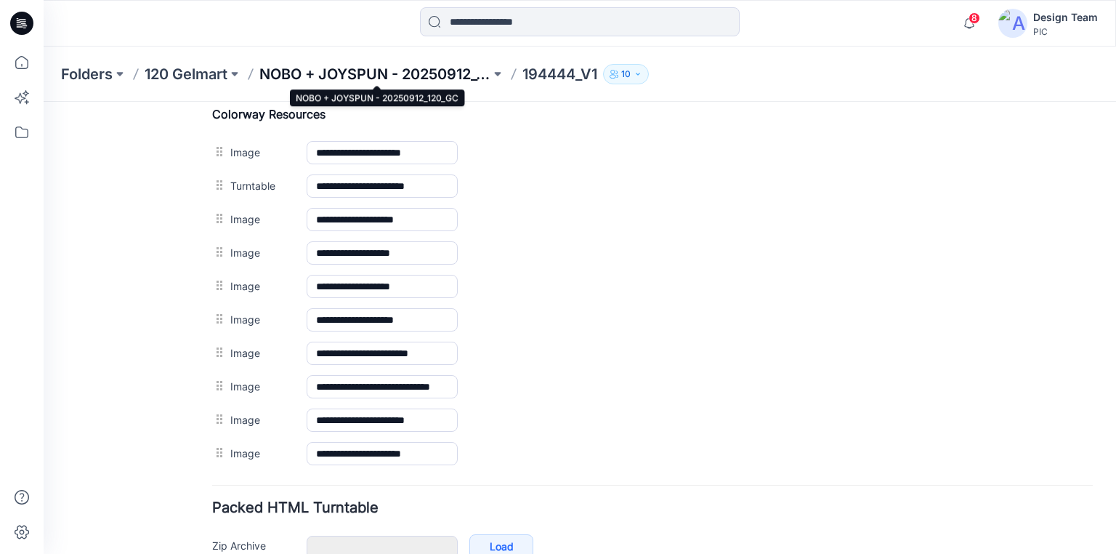
click at [387, 70] on p "NOBO + JOYSPUN - 20250912_120_GC" at bounding box center [374, 74] width 231 height 20
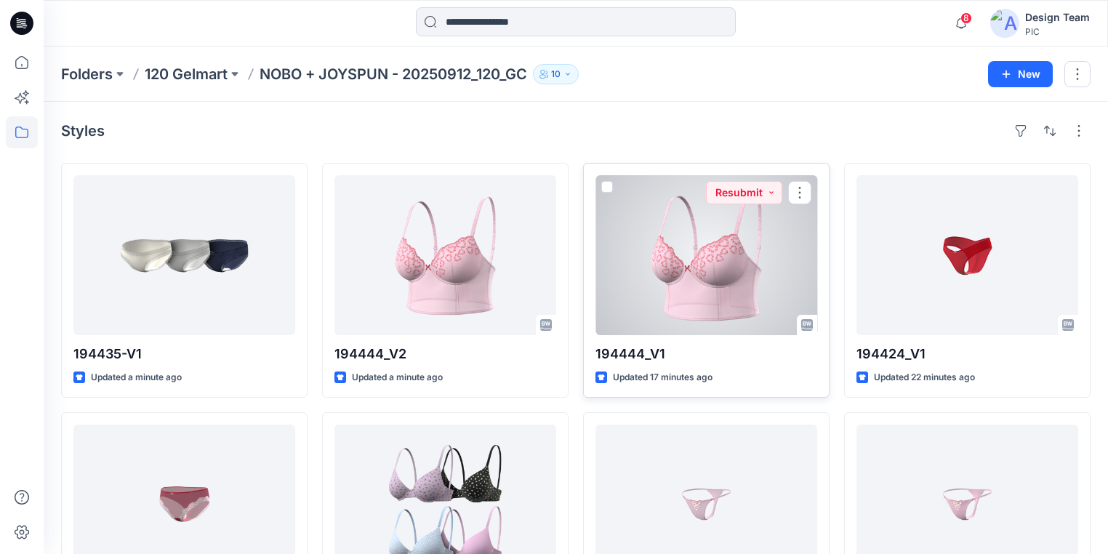
click at [703, 274] on div at bounding box center [706, 255] width 222 height 160
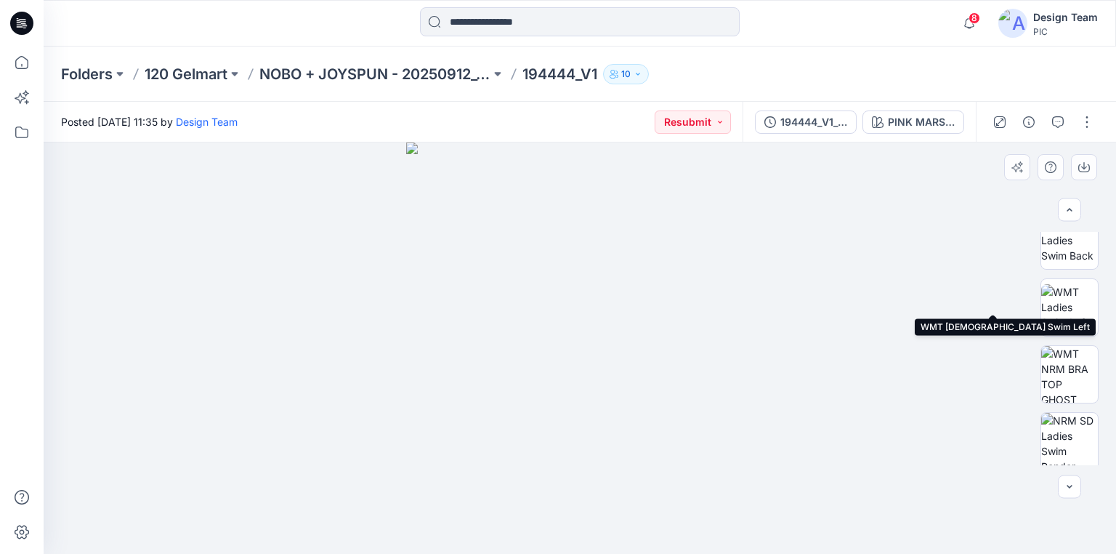
scroll to position [193, 0]
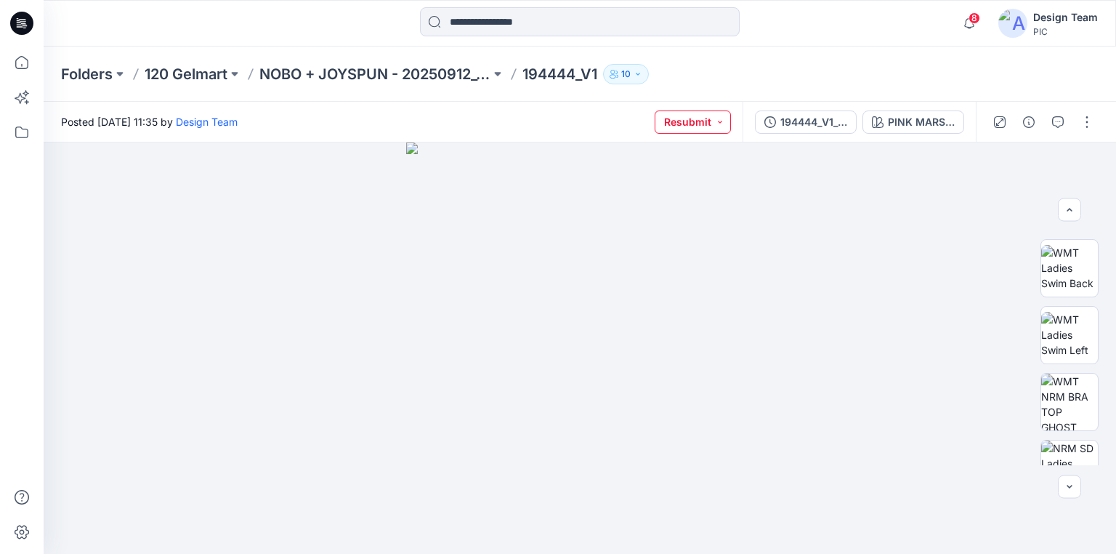
click at [710, 124] on button "Resubmit" at bounding box center [693, 121] width 76 height 23
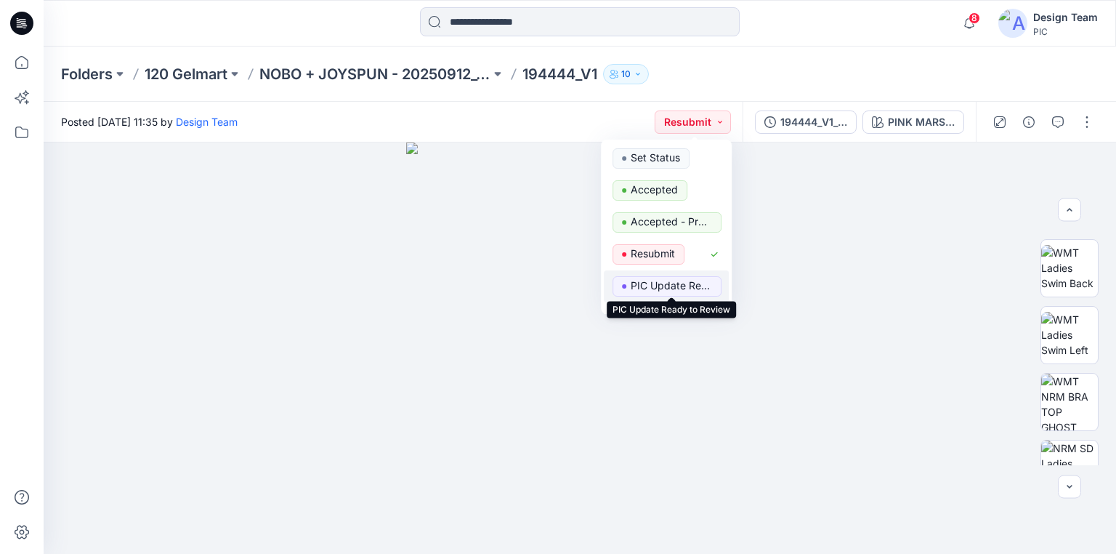
click at [671, 283] on p "PIC Update Ready to Review" at bounding box center [671, 285] width 81 height 19
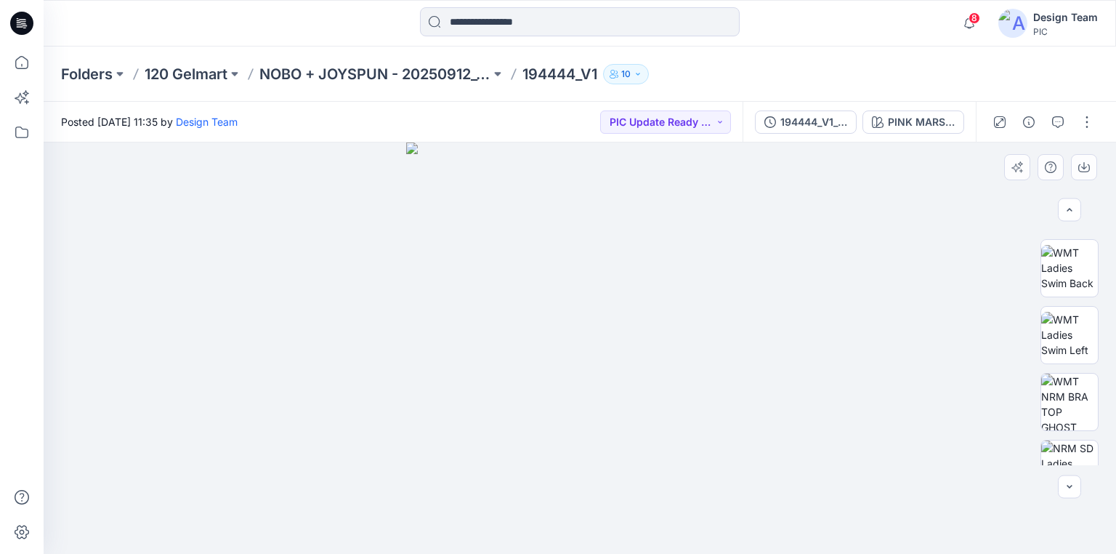
click at [802, 342] on div at bounding box center [580, 347] width 1073 height 411
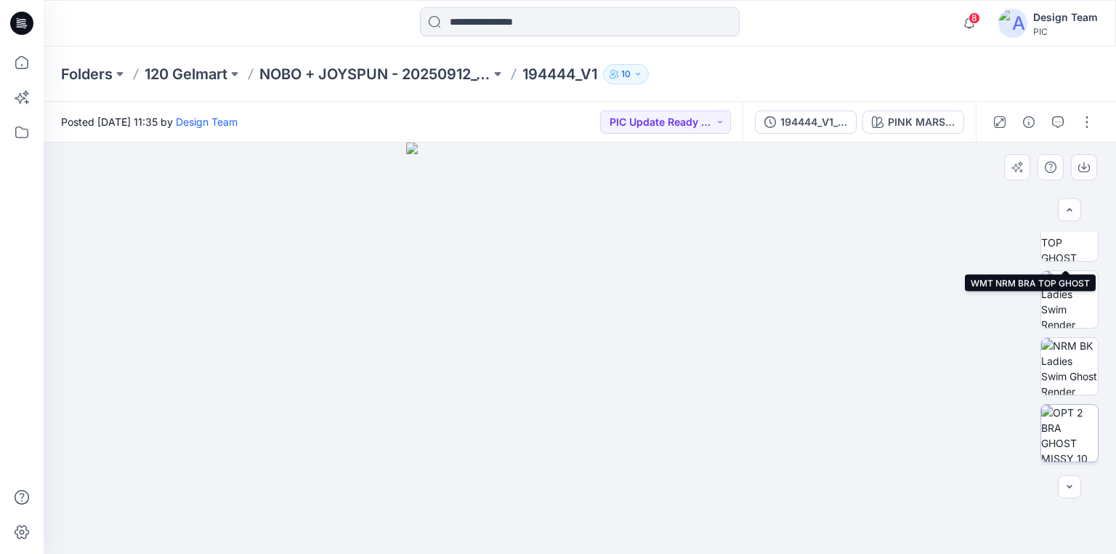
scroll to position [368, 0]
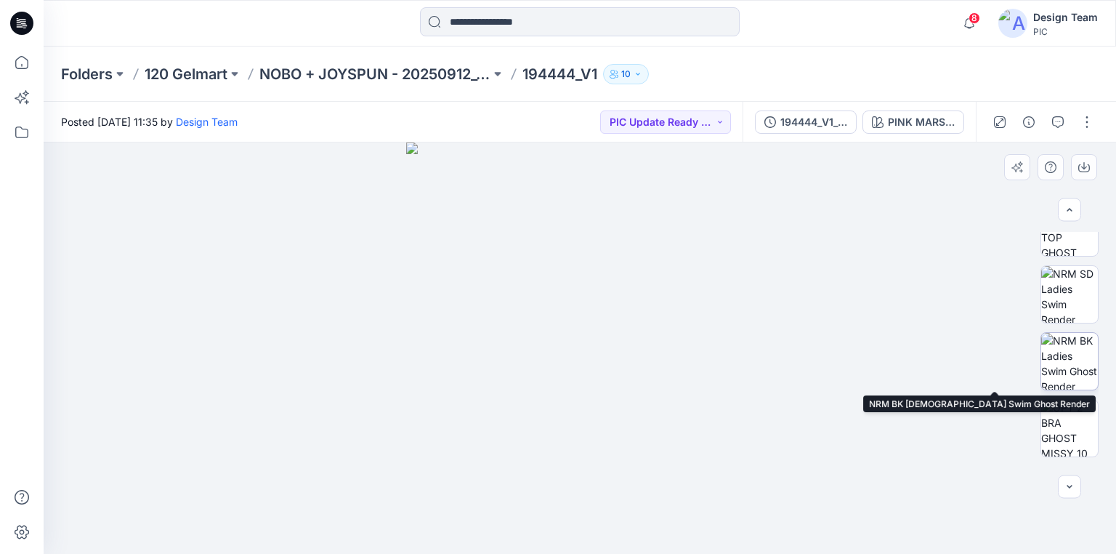
click at [1081, 381] on img at bounding box center [1069, 361] width 57 height 57
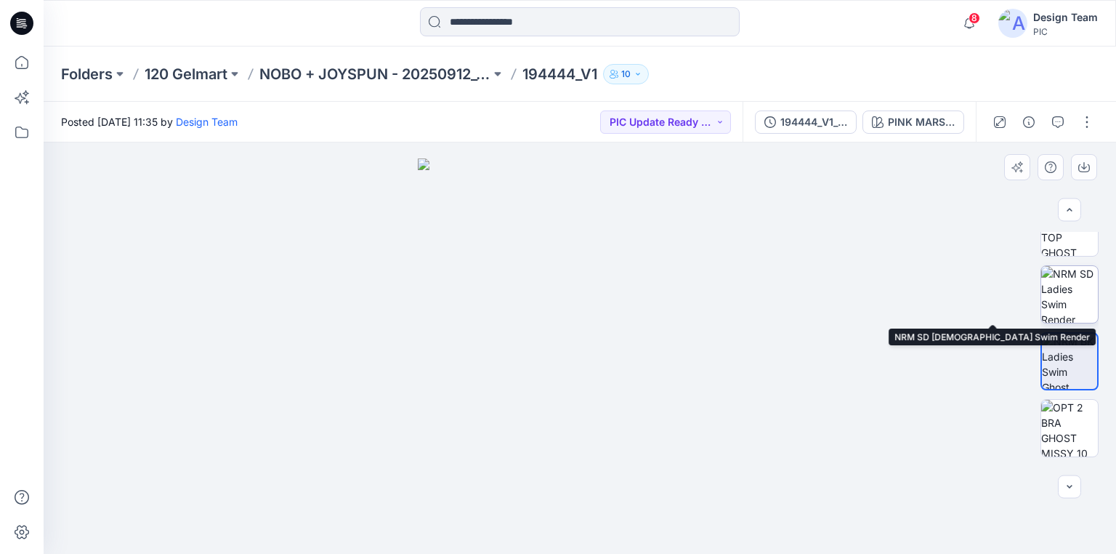
click at [1070, 305] on img at bounding box center [1069, 294] width 57 height 57
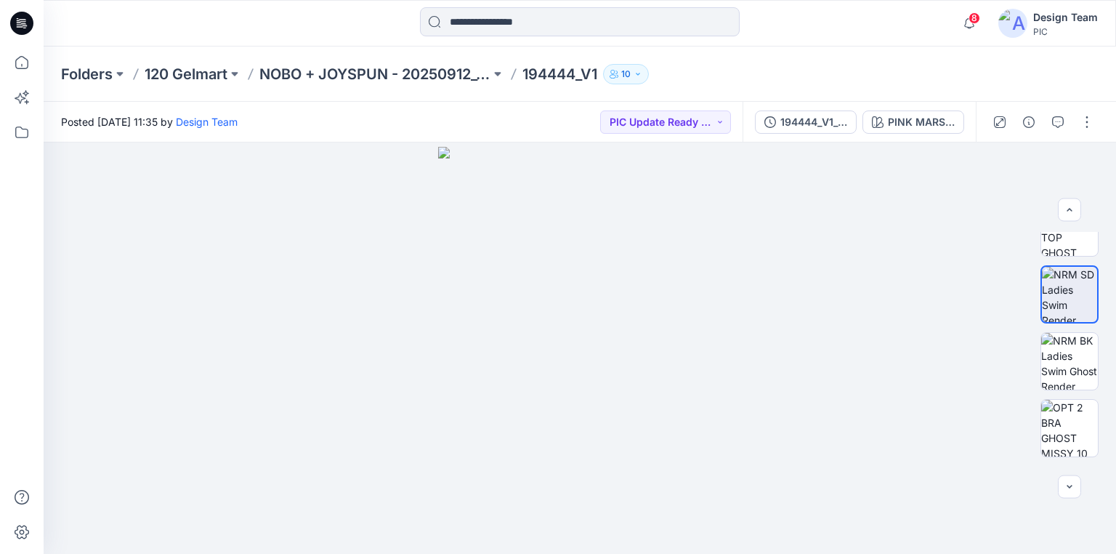
click at [23, 18] on icon at bounding box center [21, 23] width 23 height 23
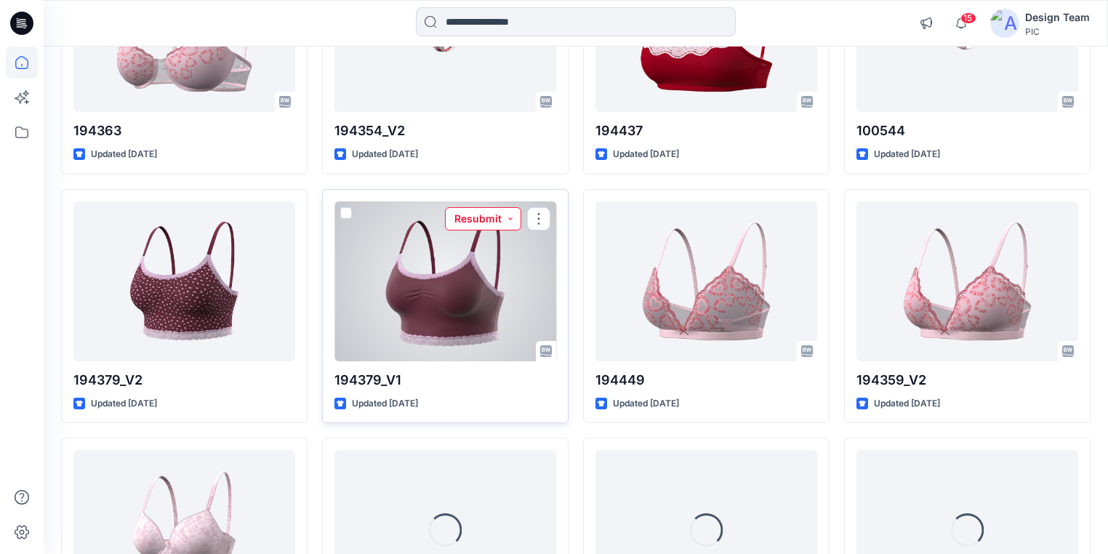
scroll to position [2980, 0]
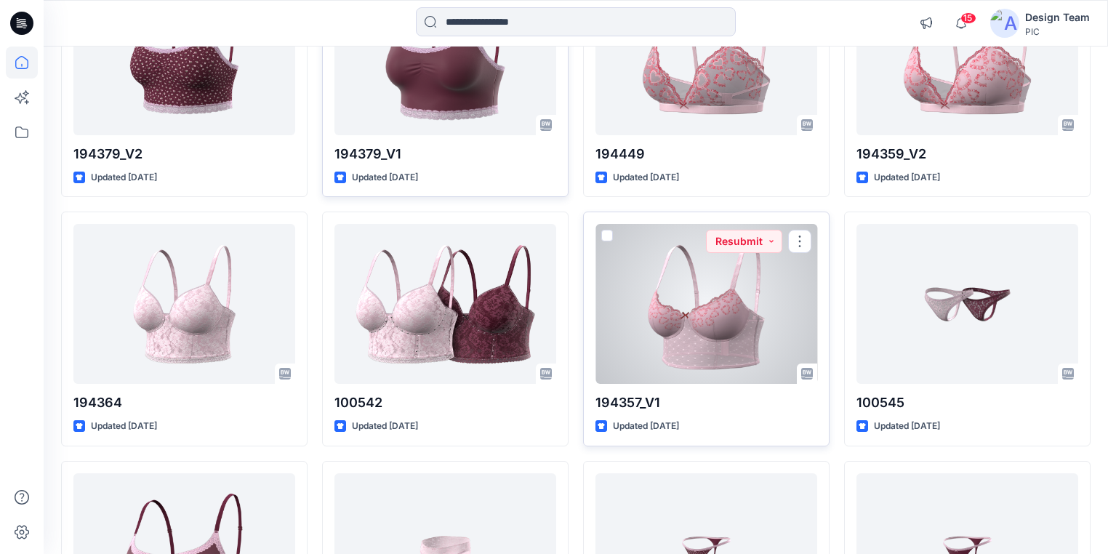
click at [711, 318] on div at bounding box center [706, 304] width 222 height 160
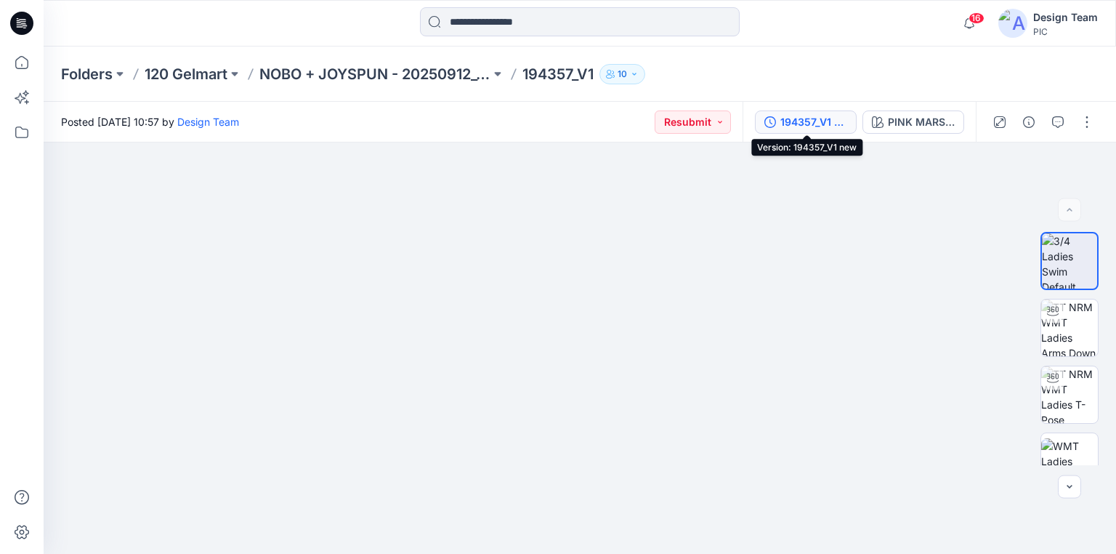
click at [837, 119] on div "194357_V1 new" at bounding box center [814, 122] width 67 height 16
